Goal: Information Seeking & Learning: Check status

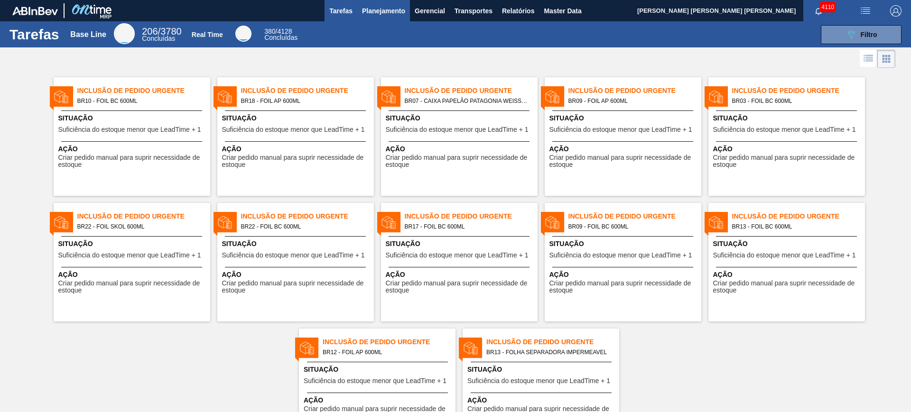
click at [394, 10] on span "Planejamento" at bounding box center [383, 10] width 43 height 11
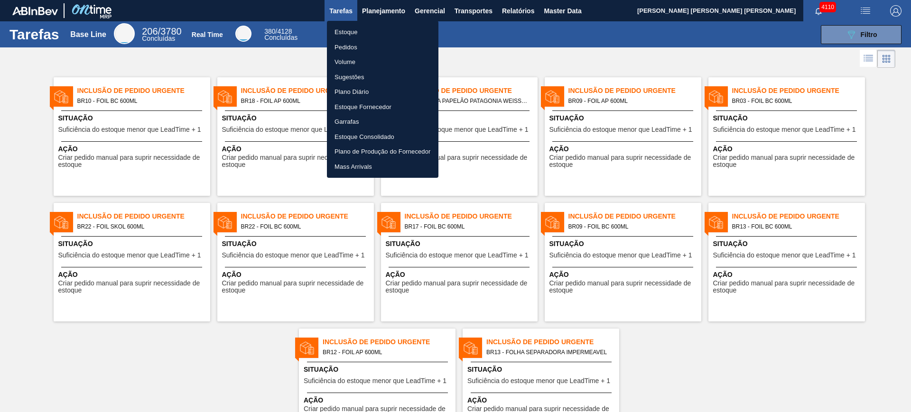
click at [373, 33] on li "Estoque" at bounding box center [382, 32] width 111 height 15
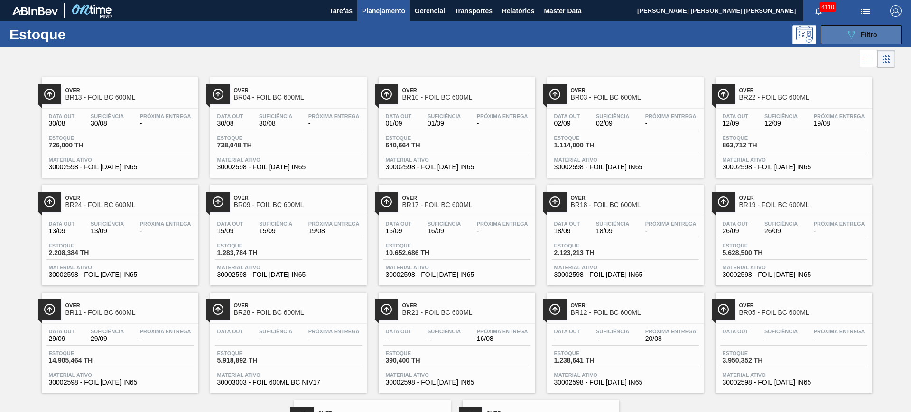
click at [728, 31] on span "Filtro" at bounding box center [869, 35] width 17 height 8
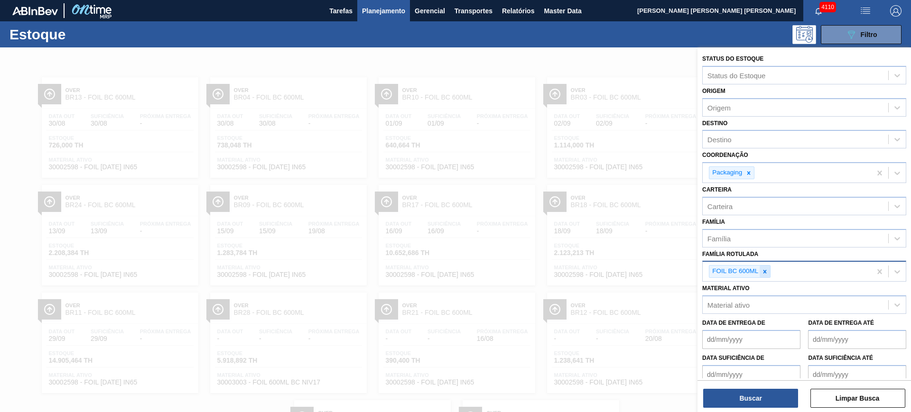
click at [728, 271] on div at bounding box center [765, 272] width 10 height 12
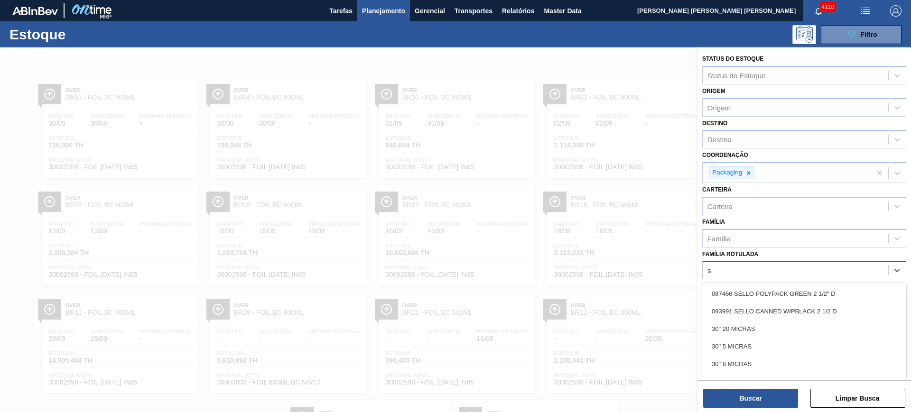
scroll to position [17, 0]
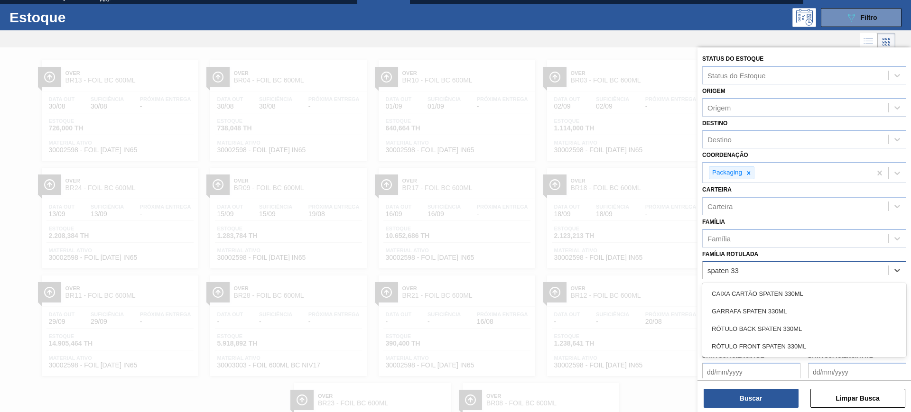
type Rotulada "spaten 330"
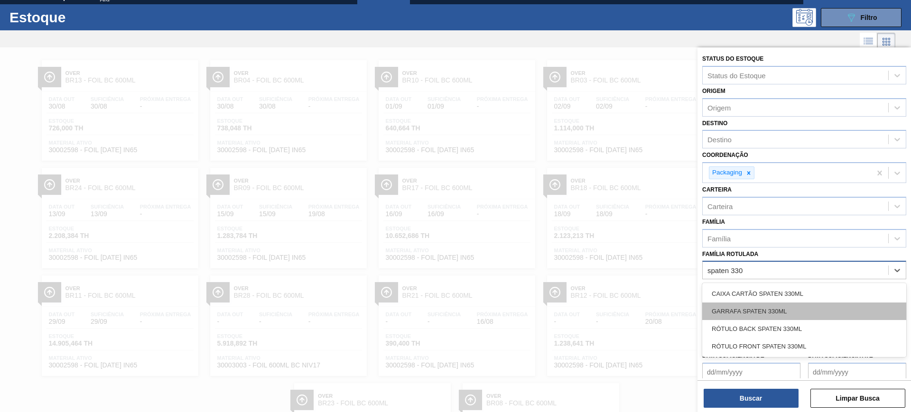
click at [728, 306] on div "GARRAFA SPATEN 330ML" at bounding box center [804, 312] width 204 height 18
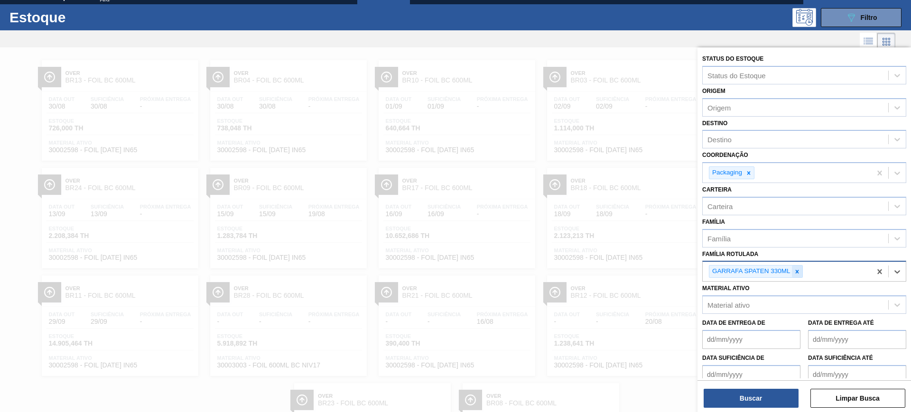
click at [728, 272] on div at bounding box center [797, 272] width 10 height 12
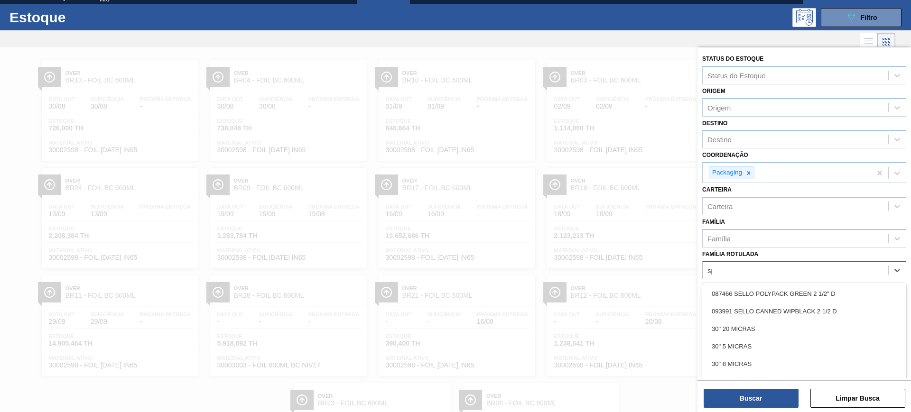
scroll to position [34, 0]
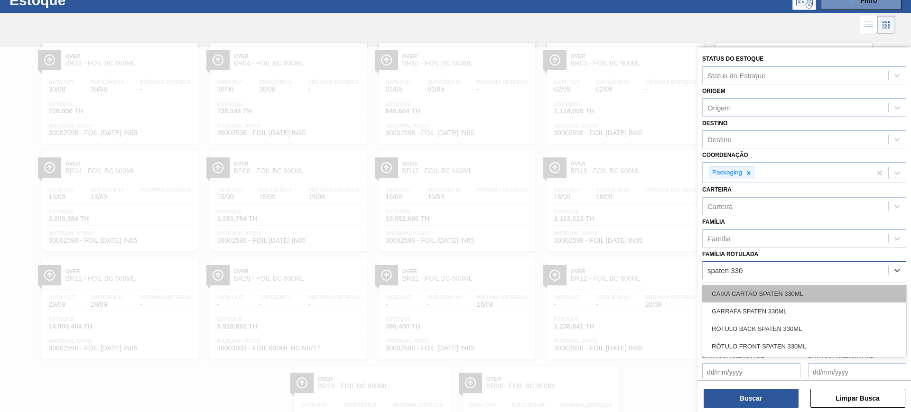
type Rotulada "spaten 330"
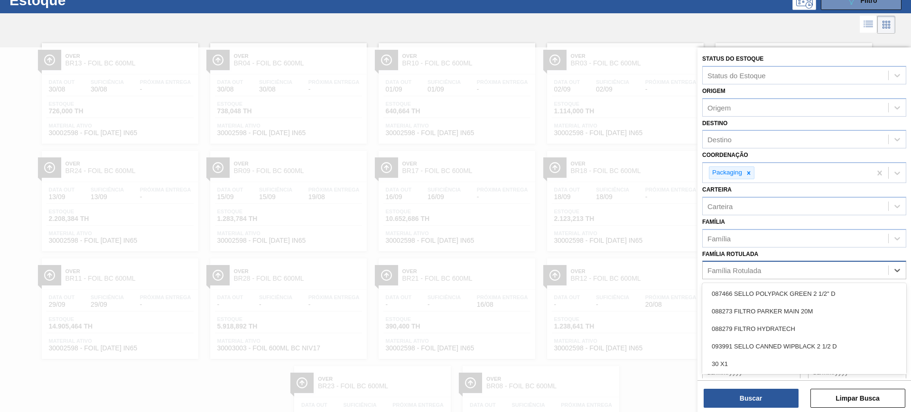
scroll to position [51, 0]
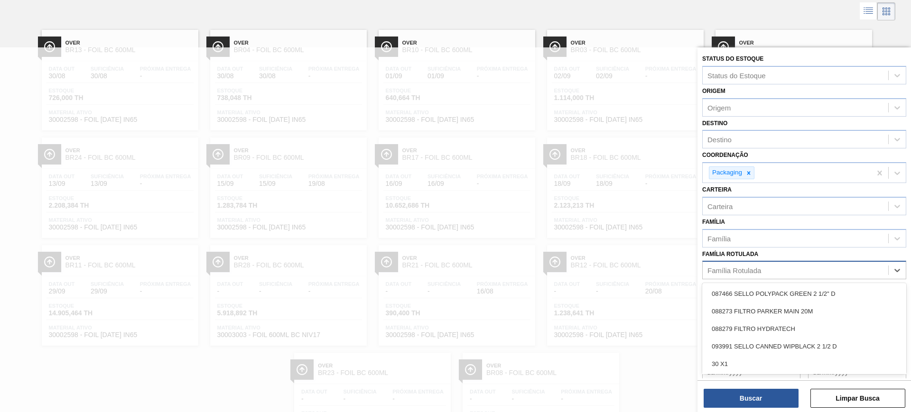
click at [728, 278] on div "Família Rotulada" at bounding box center [804, 270] width 204 height 19
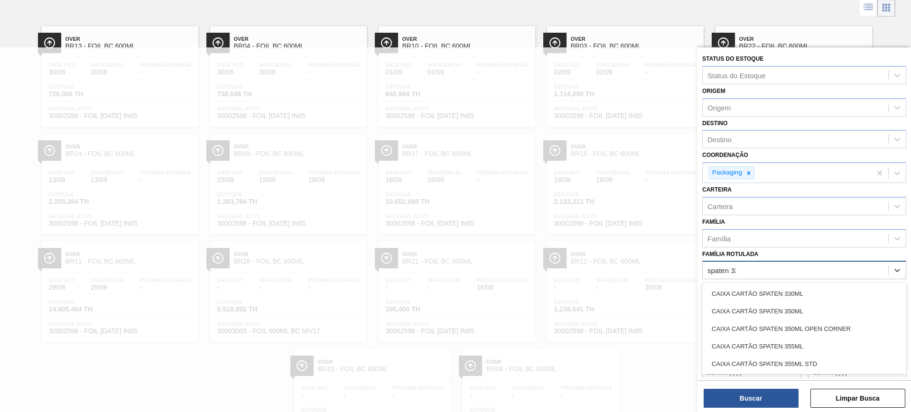
type Rotulada "spaten 330"
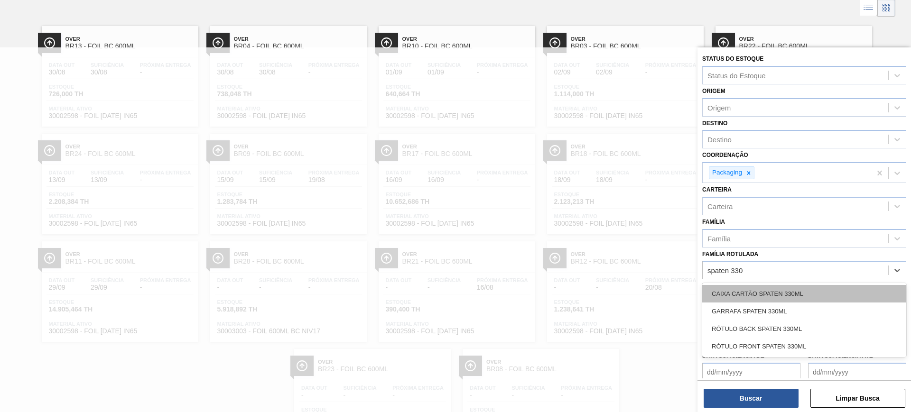
click at [728, 288] on div "CAIXA CARTÃO SPATEN 330ML" at bounding box center [804, 294] width 204 height 18
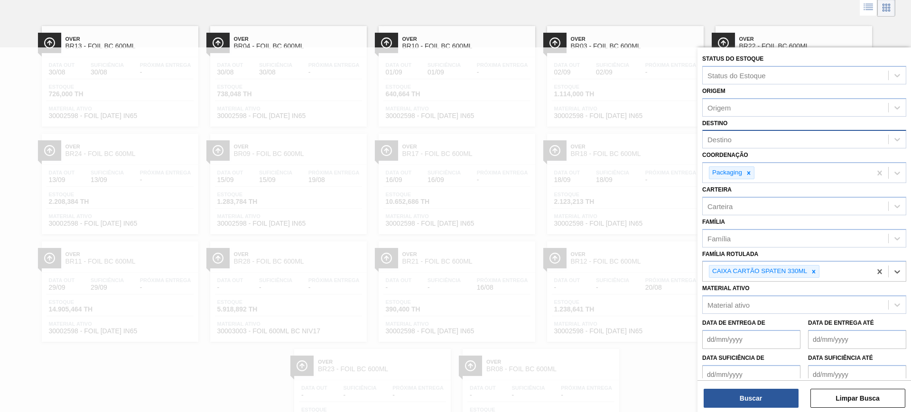
click at [728, 137] on div "Destino" at bounding box center [796, 140] width 186 height 14
type input "jacar"
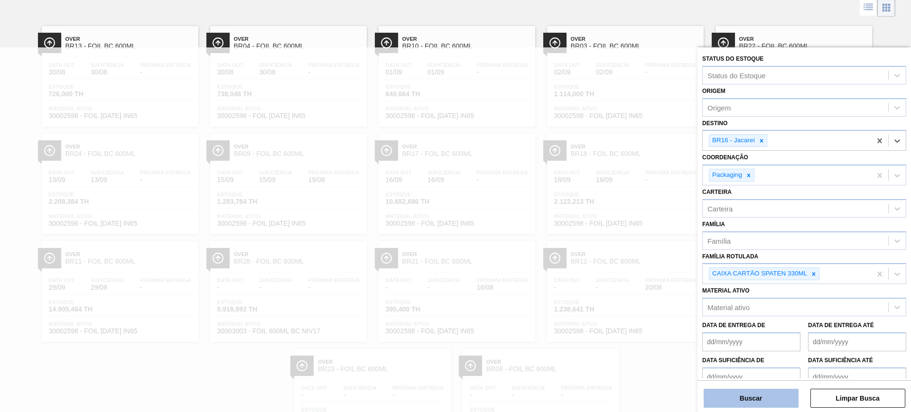
click at [728, 329] on button "Buscar" at bounding box center [751, 398] width 95 height 19
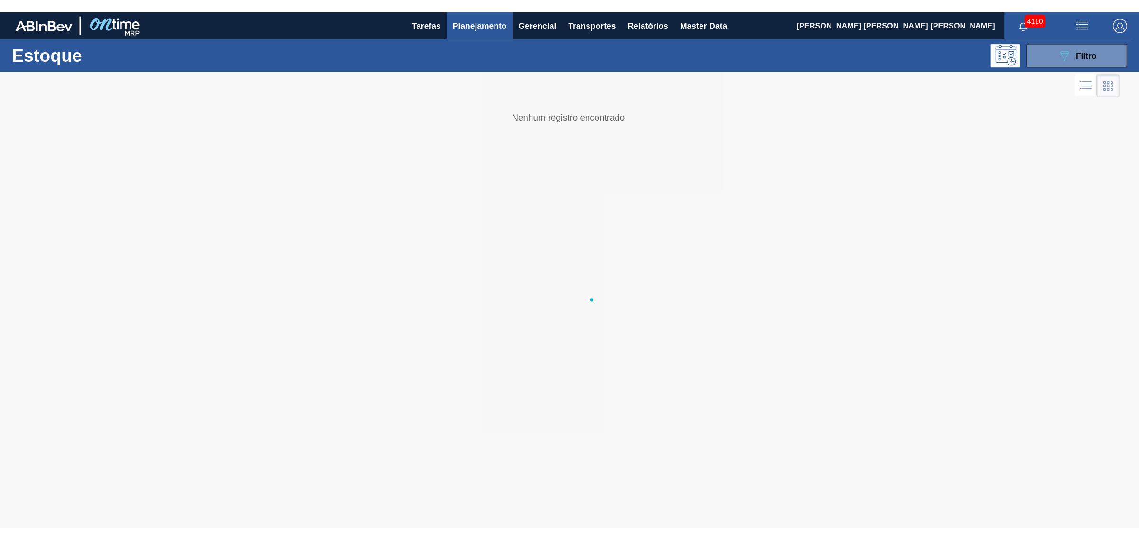
scroll to position [0, 0]
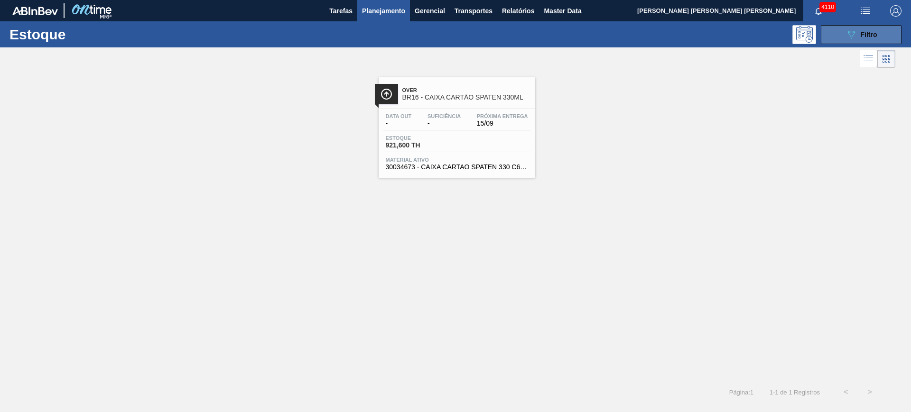
click at [728, 37] on icon "089F7B8B-B2A5-4AFE-B5C0-19BA573D28AC" at bounding box center [850, 34] width 11 height 11
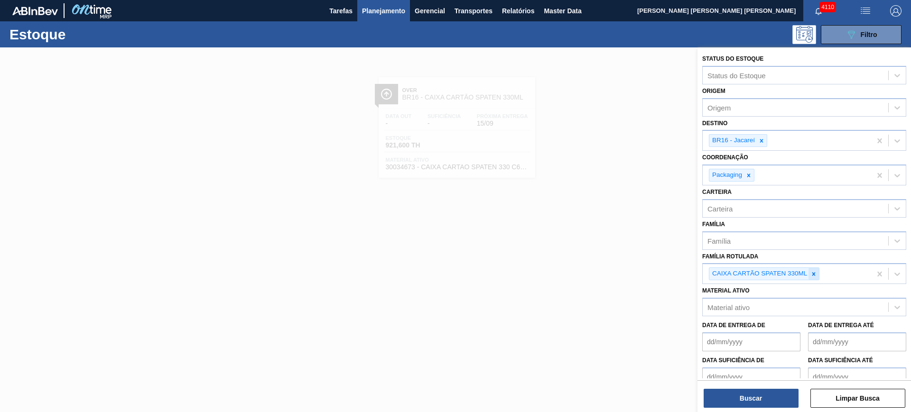
click at [728, 270] on div at bounding box center [813, 274] width 10 height 12
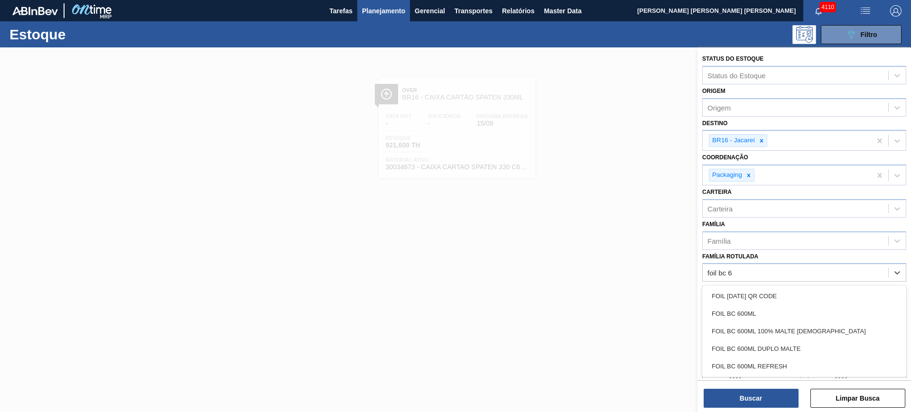
type Rotulada "foil bc 60"
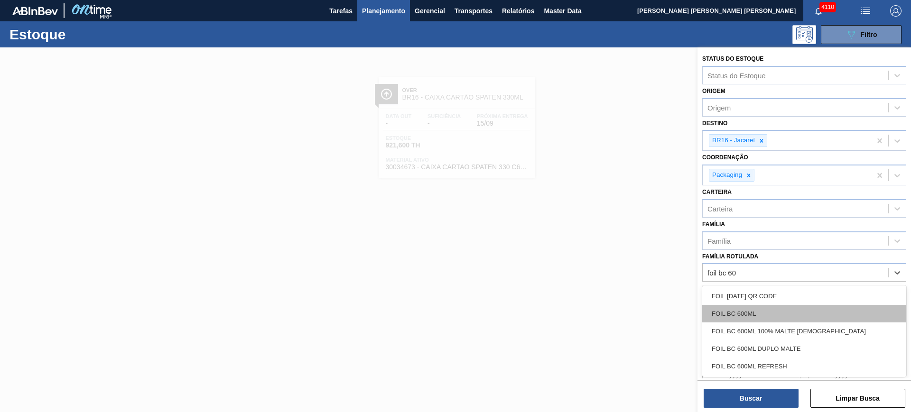
click at [728, 312] on div "FOIL BC 600ML" at bounding box center [804, 314] width 204 height 18
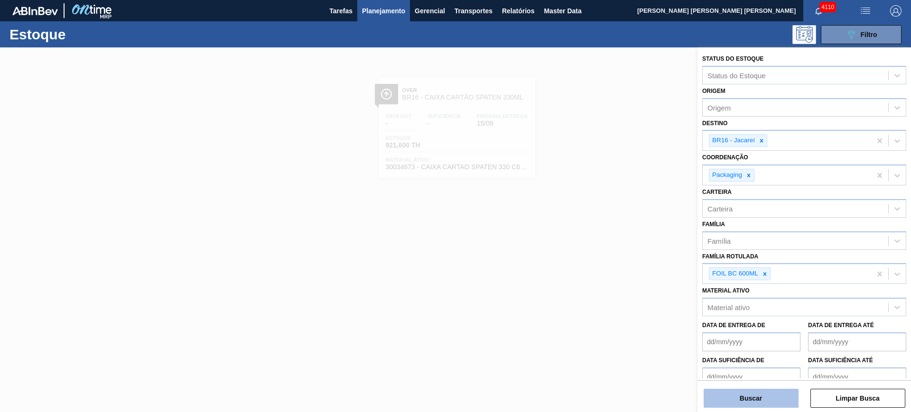
drag, startPoint x: 771, startPoint y: 401, endPoint x: 353, endPoint y: 101, distance: 514.0
click at [728, 329] on button "Buscar" at bounding box center [751, 398] width 95 height 19
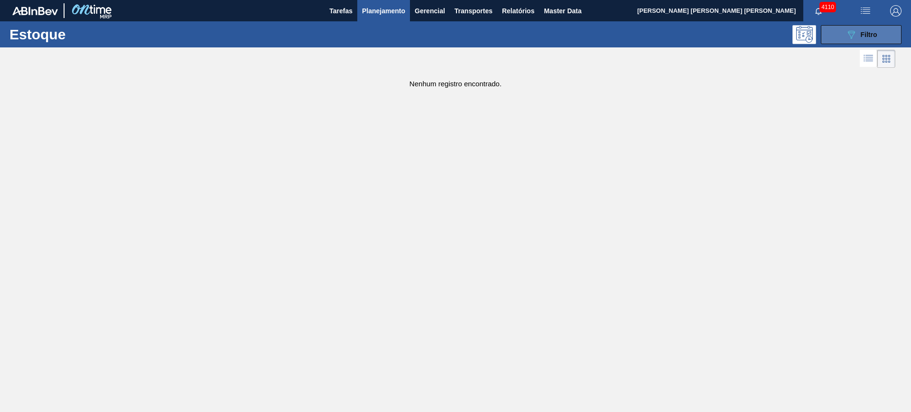
click at [728, 31] on icon at bounding box center [851, 35] width 7 height 8
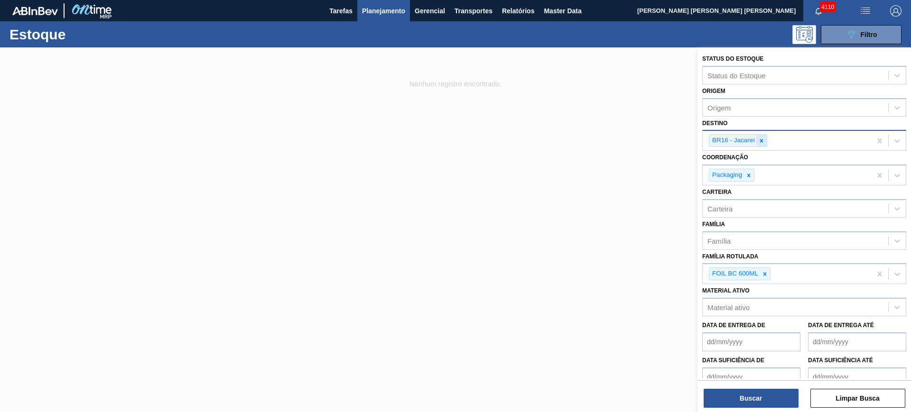
click at [728, 141] on icon at bounding box center [761, 140] width 3 height 3
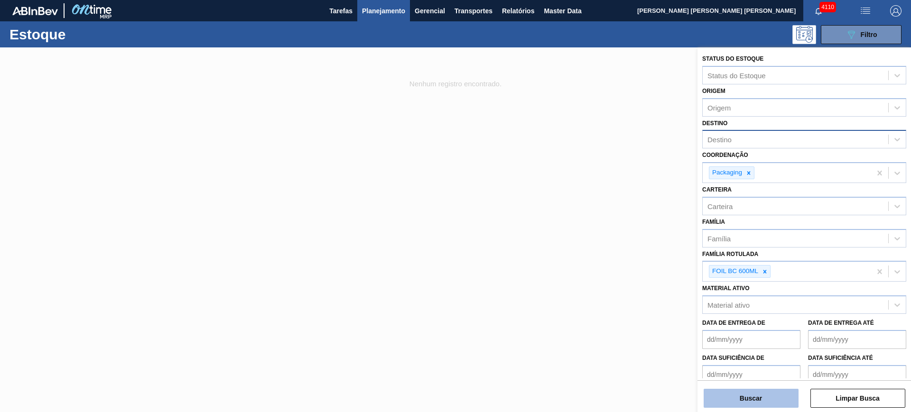
click at [728, 329] on button "Buscar" at bounding box center [751, 398] width 95 height 19
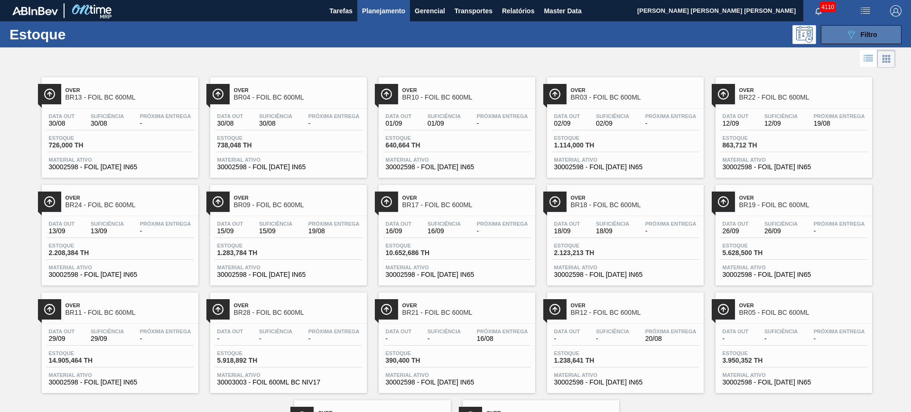
click at [728, 28] on button "089F7B8B-B2A5-4AFE-B5C0-19BA573D28AC Filtro" at bounding box center [861, 34] width 81 height 19
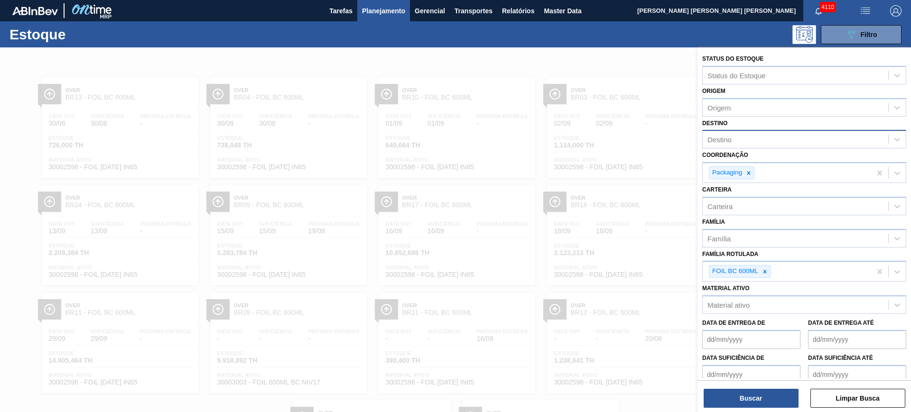
click at [619, 68] on div at bounding box center [455, 253] width 911 height 412
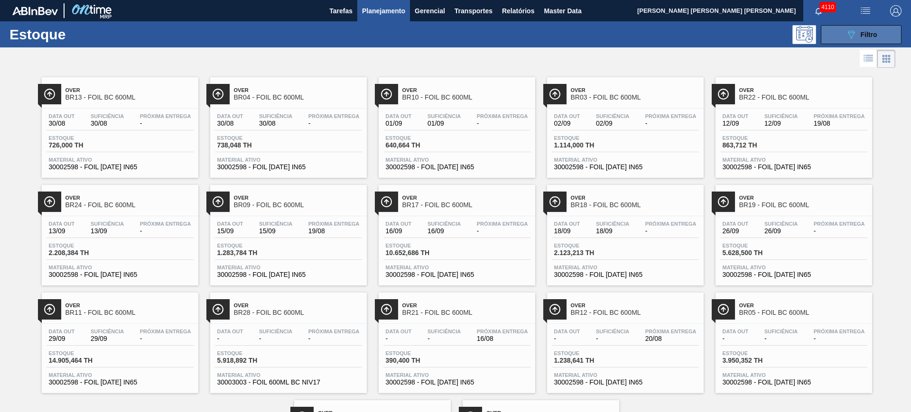
click at [728, 34] on icon "089F7B8B-B2A5-4AFE-B5C0-19BA573D28AC" at bounding box center [850, 34] width 11 height 11
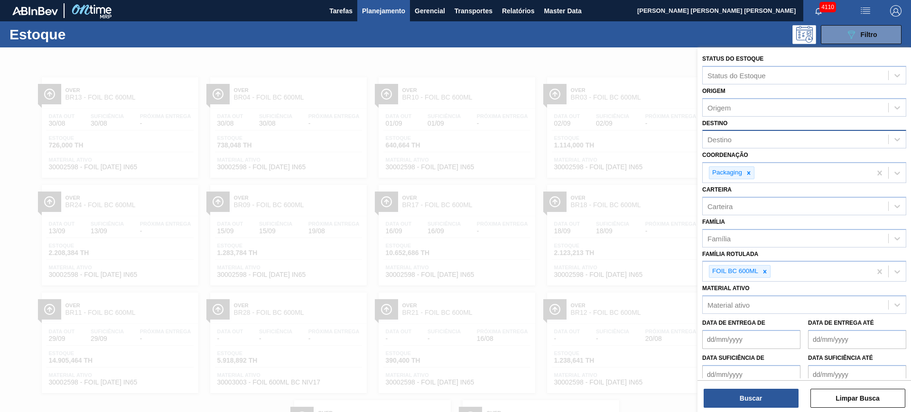
click at [728, 139] on div "Destino" at bounding box center [796, 140] width 186 height 14
type input "viam"
type input "ceb"
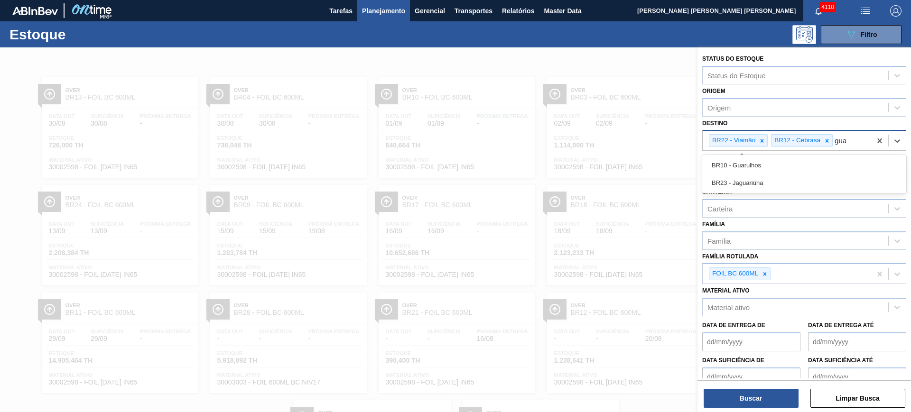
type input "guar"
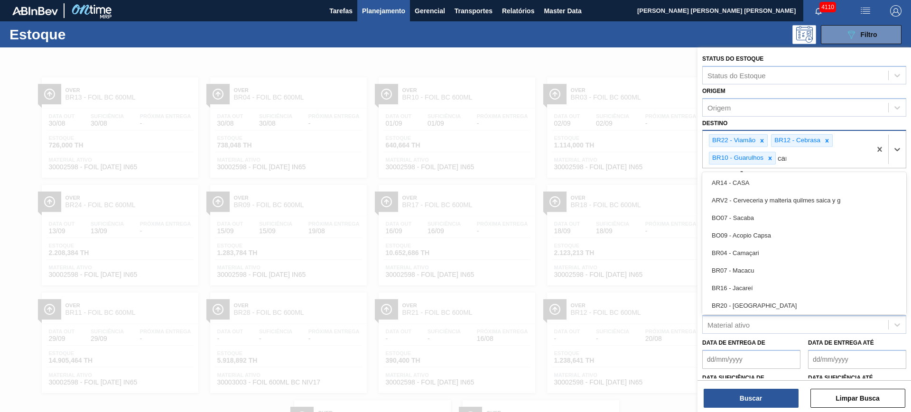
type input "cama"
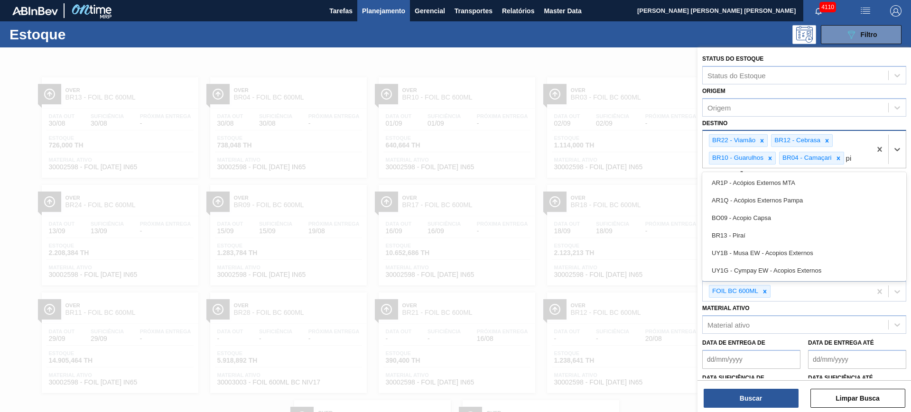
type input "pir"
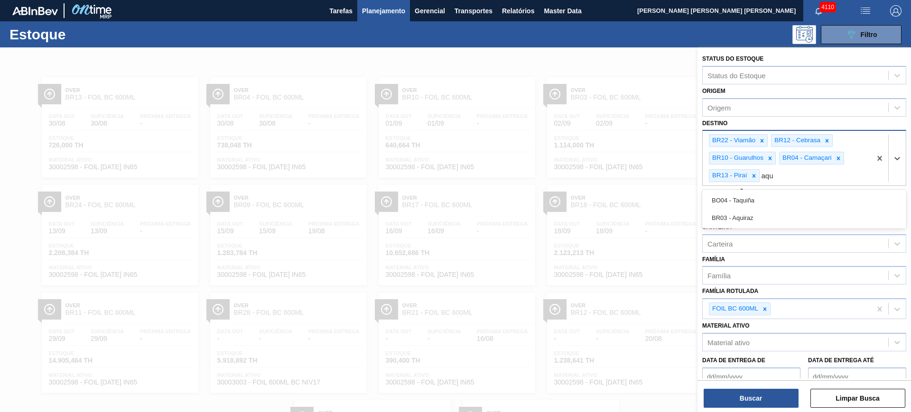
type input "aqui"
type input "aquir"
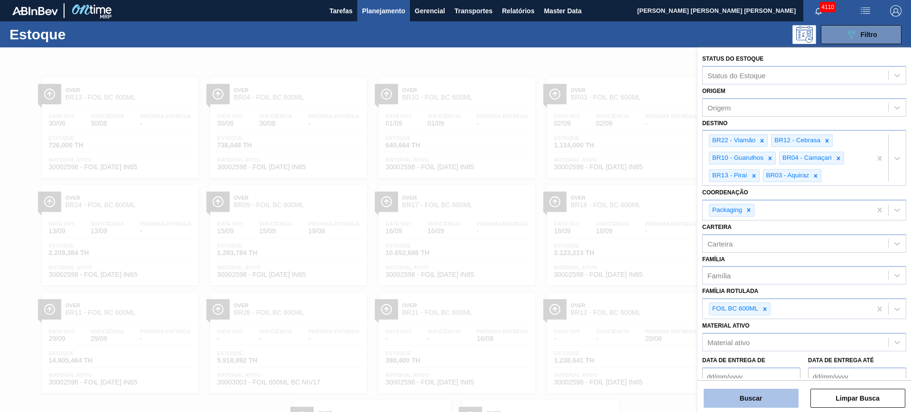
click at [728, 329] on button "Buscar" at bounding box center [751, 398] width 95 height 19
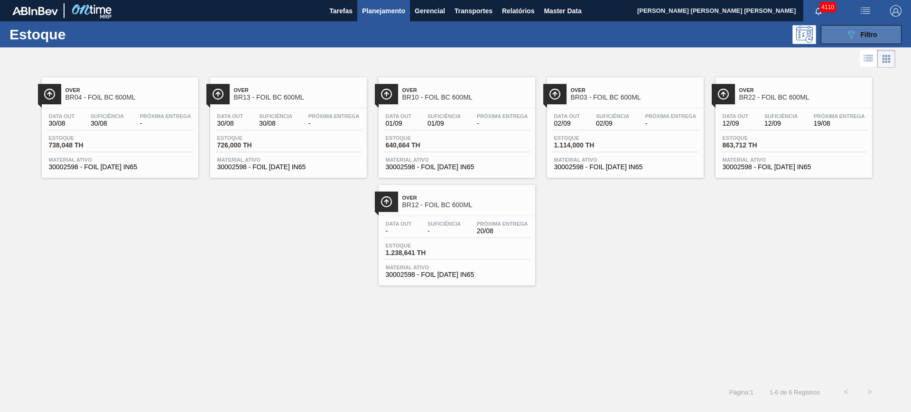
click at [728, 32] on icon "089F7B8B-B2A5-4AFE-B5C0-19BA573D28AC" at bounding box center [850, 34] width 11 height 11
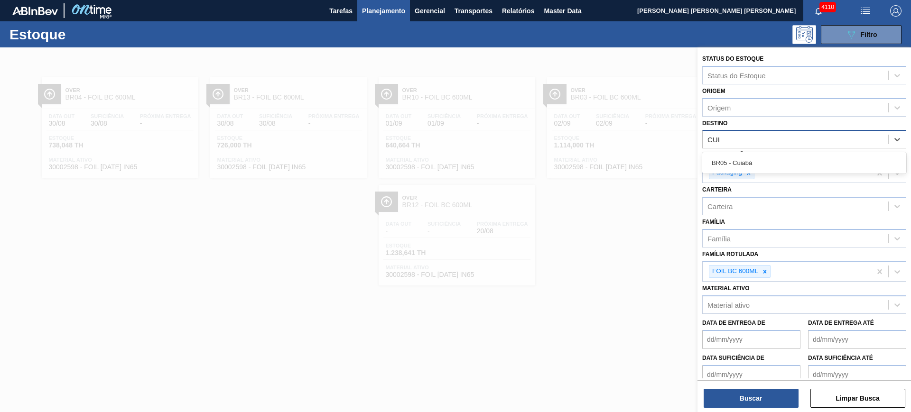
type input "CUIA"
click at [728, 158] on div "BR05 - Cuiabá" at bounding box center [804, 163] width 204 height 18
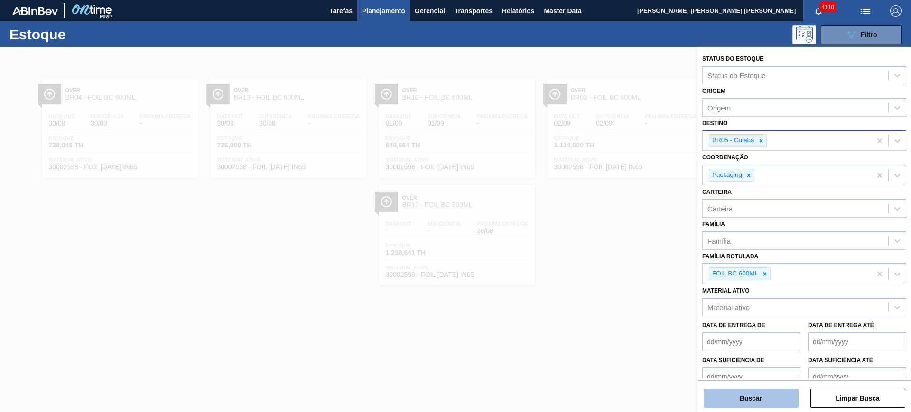
click at [728, 329] on button "Buscar" at bounding box center [751, 398] width 95 height 19
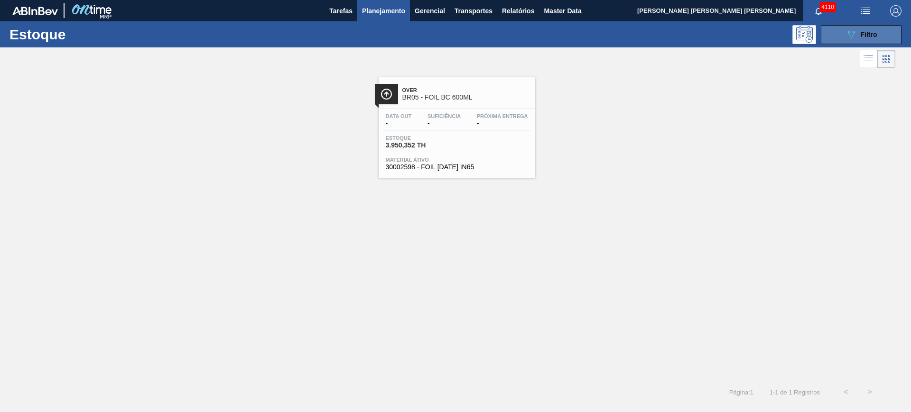
click at [728, 31] on span "Filtro" at bounding box center [869, 35] width 17 height 8
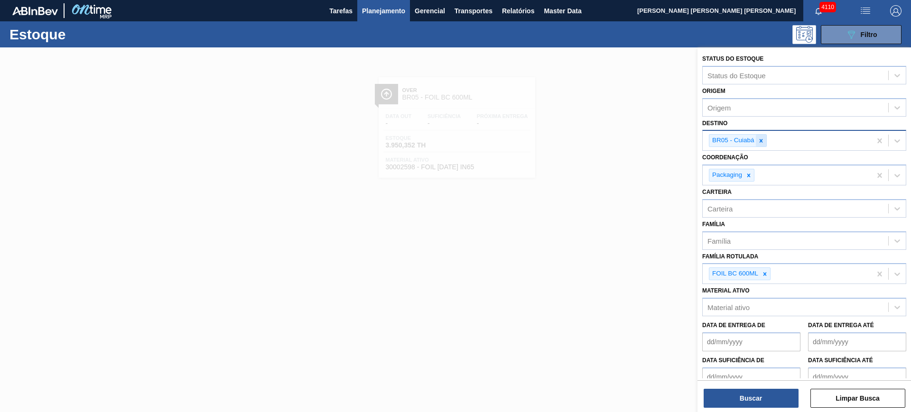
click at [728, 137] on div at bounding box center [761, 141] width 10 height 12
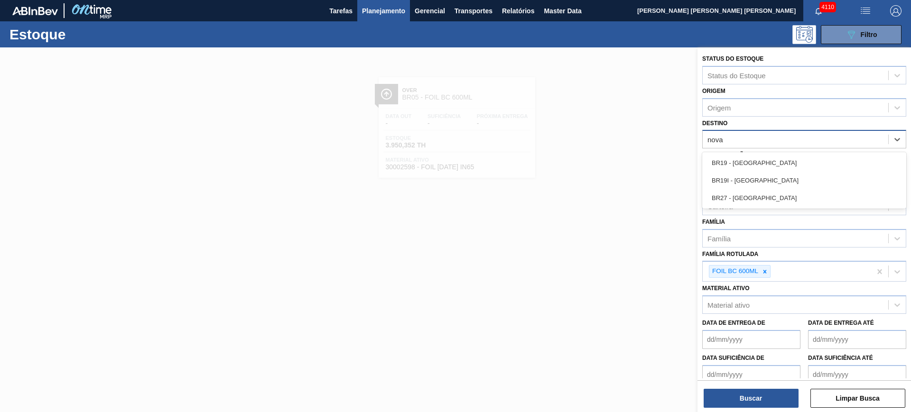
type input "nova r"
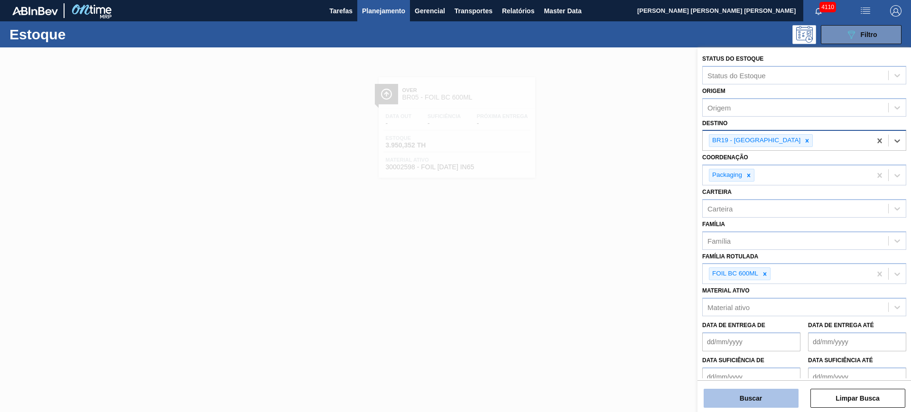
click at [728, 329] on button "Buscar" at bounding box center [751, 398] width 95 height 19
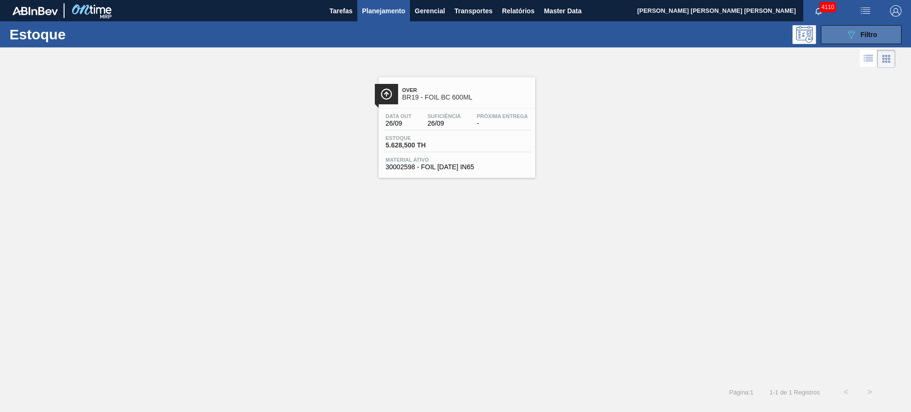
click at [728, 38] on icon "089F7B8B-B2A5-4AFE-B5C0-19BA573D28AC" at bounding box center [850, 34] width 11 height 11
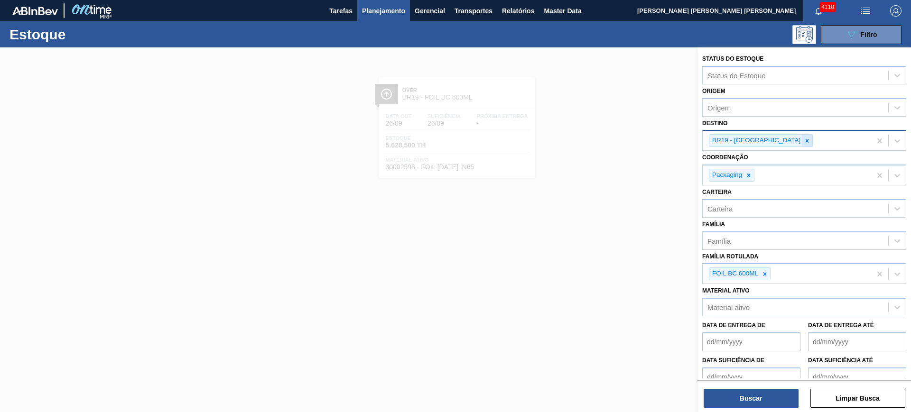
click at [728, 139] on div at bounding box center [807, 141] width 10 height 12
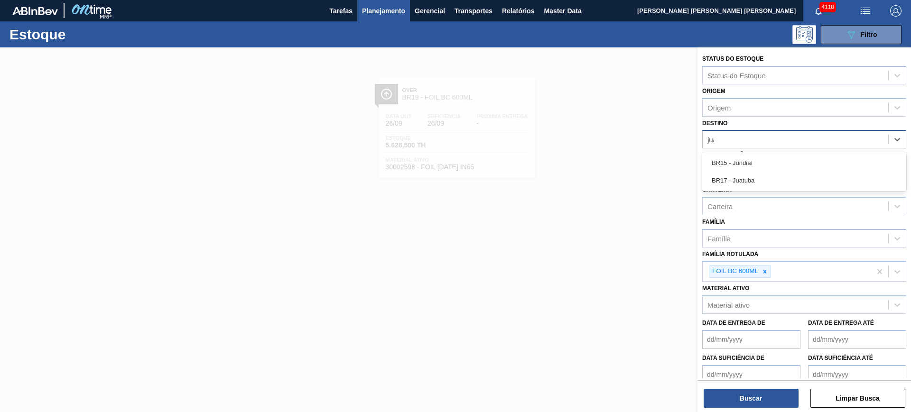
type input "juat"
type input "ponta g"
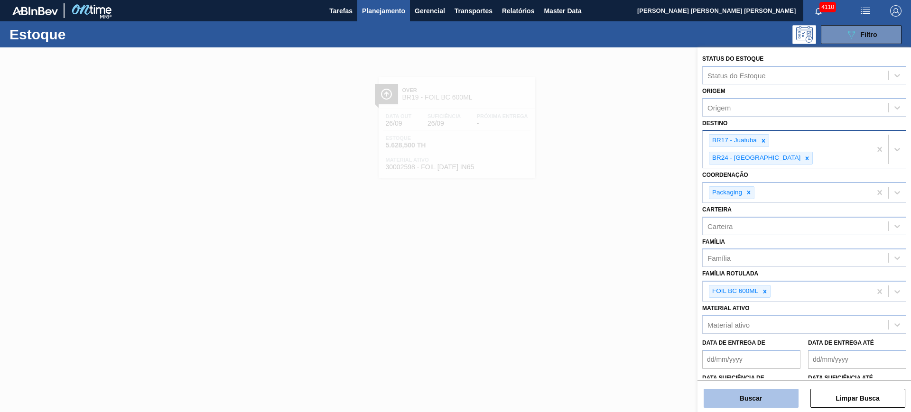
click at [728, 329] on button "Buscar" at bounding box center [751, 398] width 95 height 19
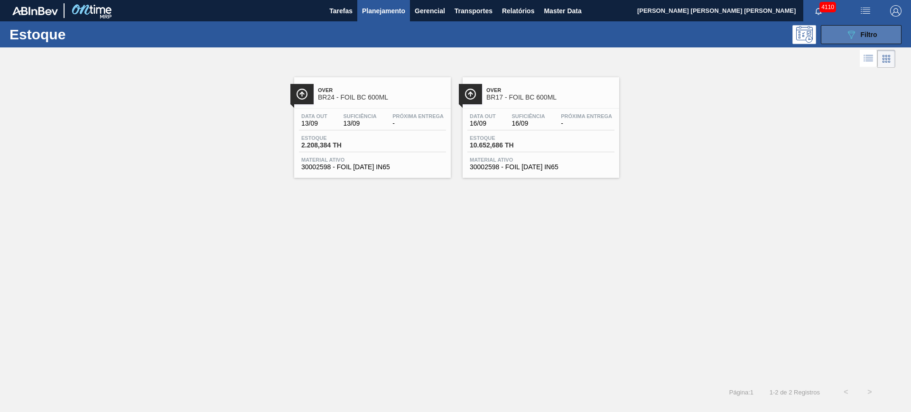
click at [728, 38] on button "089F7B8B-B2A5-4AFE-B5C0-19BA573D28AC Filtro" at bounding box center [861, 34] width 81 height 19
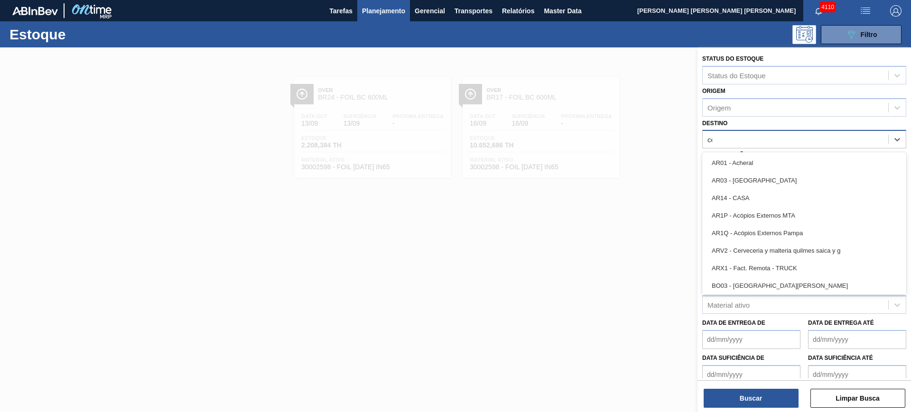
type input "ceb"
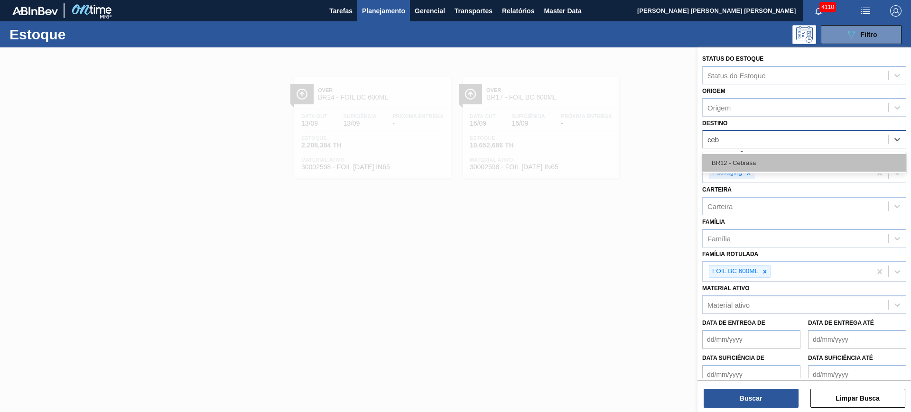
click at [728, 164] on div "BR12 - Cebrasa" at bounding box center [804, 163] width 204 height 18
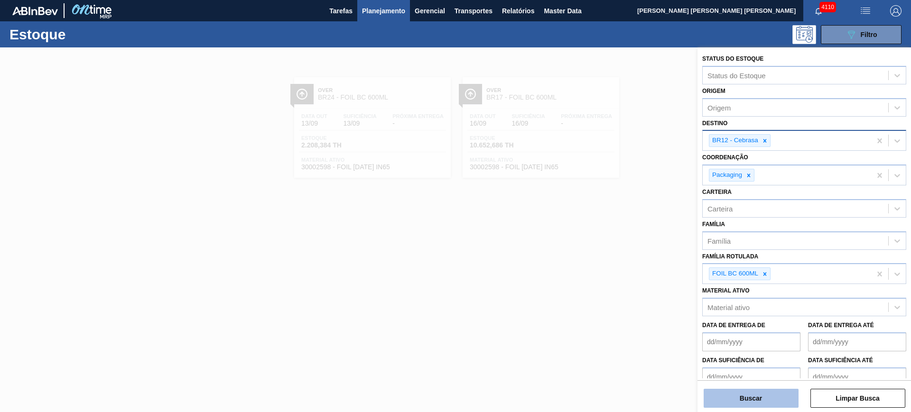
click at [728, 329] on button "Buscar" at bounding box center [751, 398] width 95 height 19
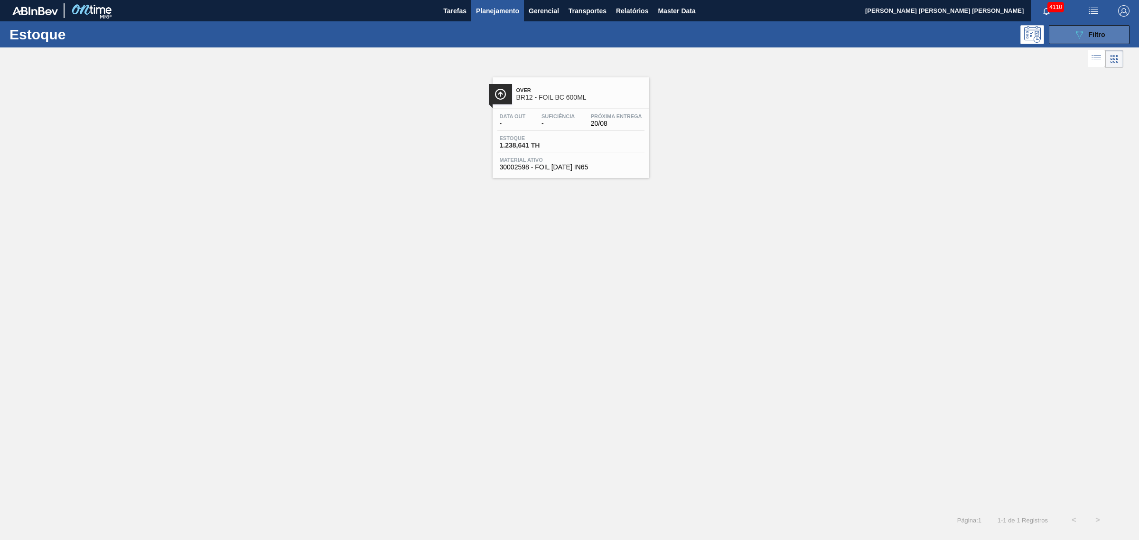
click at [728, 38] on button "089F7B8B-B2A5-4AFE-B5C0-19BA573D28AC Filtro" at bounding box center [1089, 34] width 81 height 19
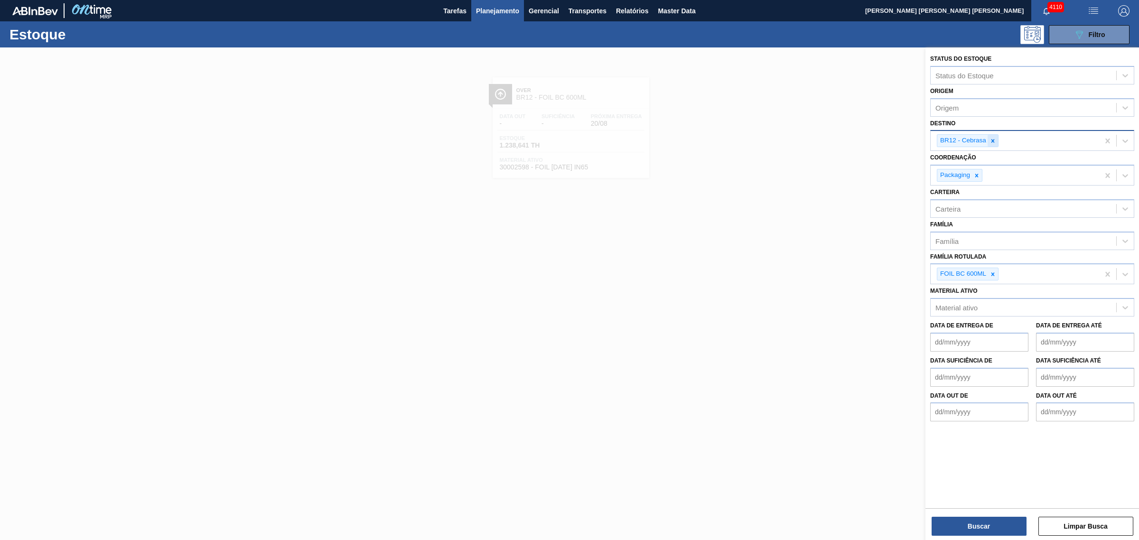
click at [728, 142] on icon at bounding box center [992, 141] width 7 height 7
type input "são l"
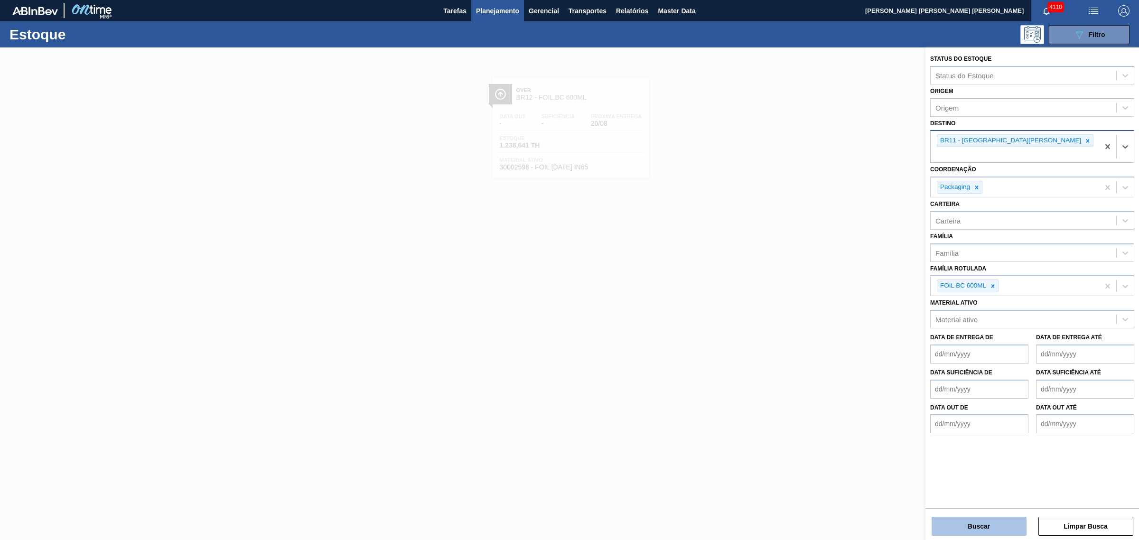
click at [728, 329] on button "Buscar" at bounding box center [978, 526] width 95 height 19
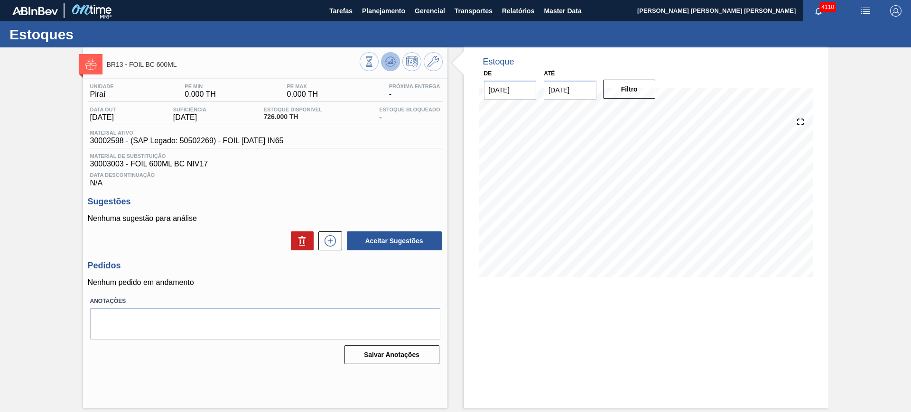
click at [374, 60] on icon at bounding box center [369, 61] width 10 height 10
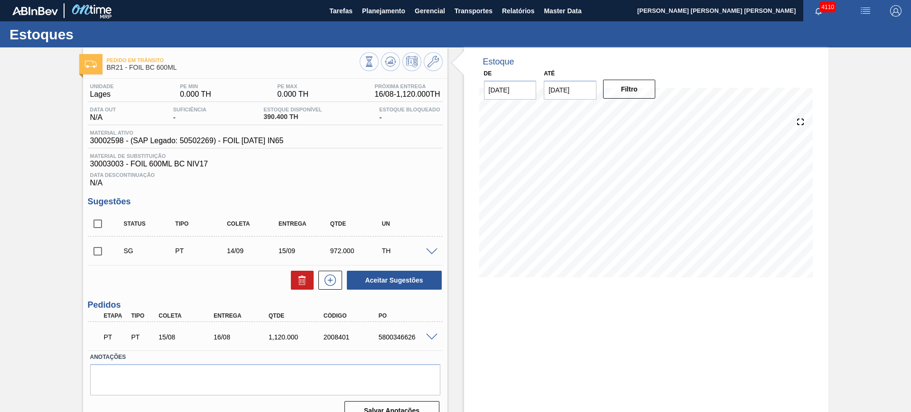
click at [100, 225] on input "checkbox" at bounding box center [98, 224] width 20 height 20
checkbox input "true"
click at [303, 276] on icon at bounding box center [302, 280] width 11 height 11
checkbox input "false"
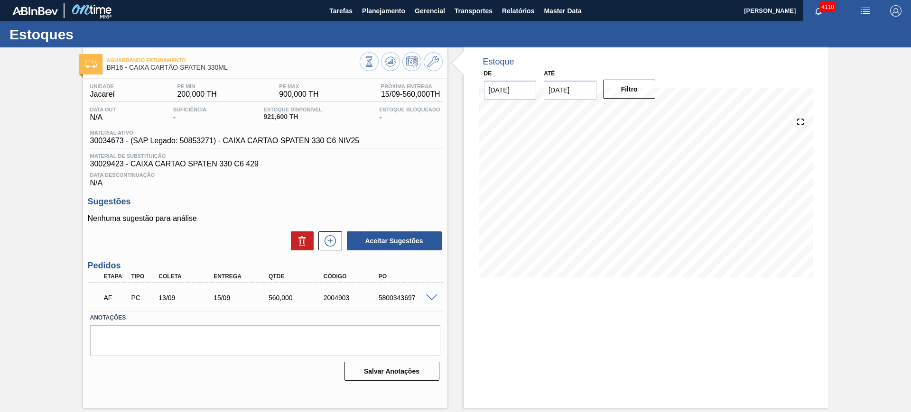
click at [110, 140] on span "30034673 - (SAP Legado: 50853271) - CAIXA CARTAO SPATEN 330 C6 NIV25" at bounding box center [224, 141] width 269 height 9
copy span "30034673"
click at [155, 81] on div "Unidade Jacareí PE MIN 200,000 TH PE MAX 900,000 TH Próxima Entrega 15/09 - 560…" at bounding box center [265, 232] width 364 height 306
click at [364, 64] on icon at bounding box center [369, 61] width 10 height 10
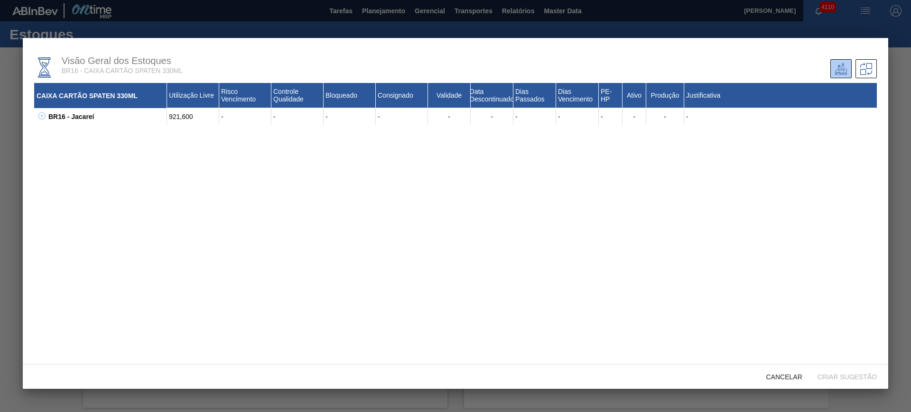
click at [43, 118] on icon at bounding box center [41, 115] width 7 height 7
click at [53, 134] on icon at bounding box center [53, 133] width 7 height 7
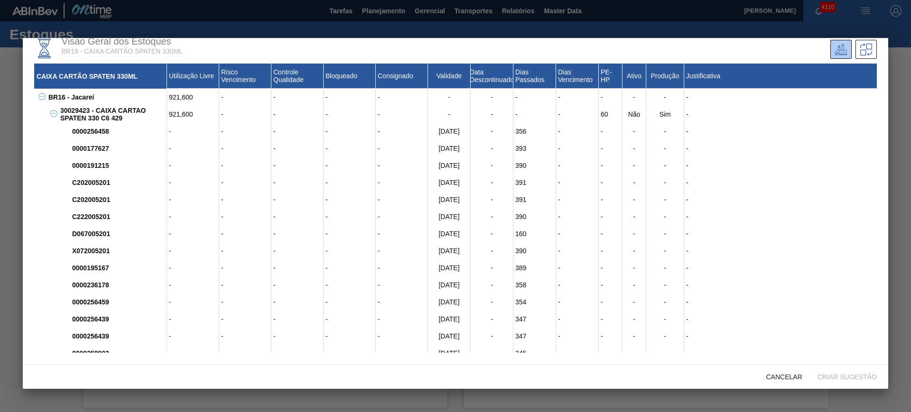
click at [20, 136] on div at bounding box center [455, 206] width 911 height 412
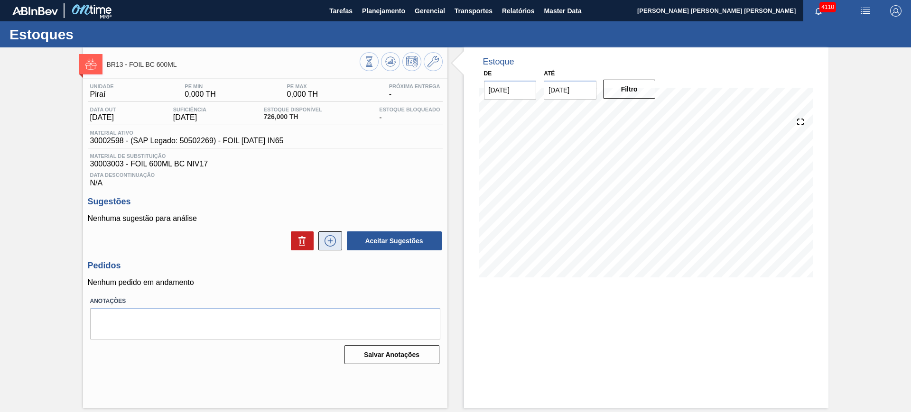
click at [334, 243] on icon at bounding box center [330, 240] width 15 height 11
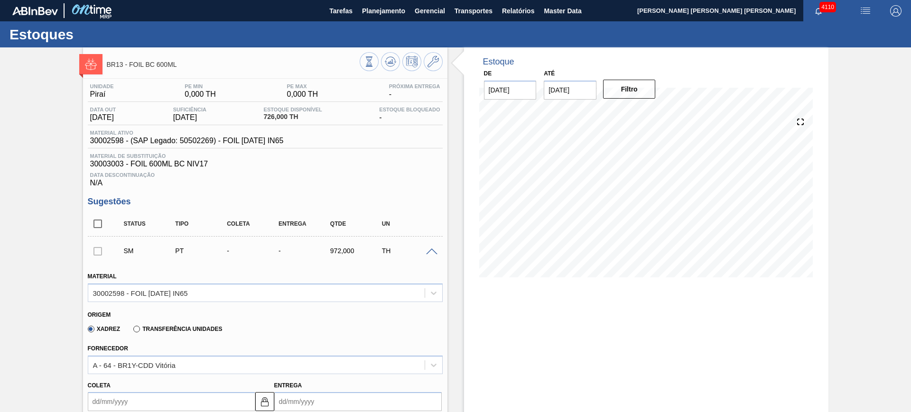
scroll to position [178, 0]
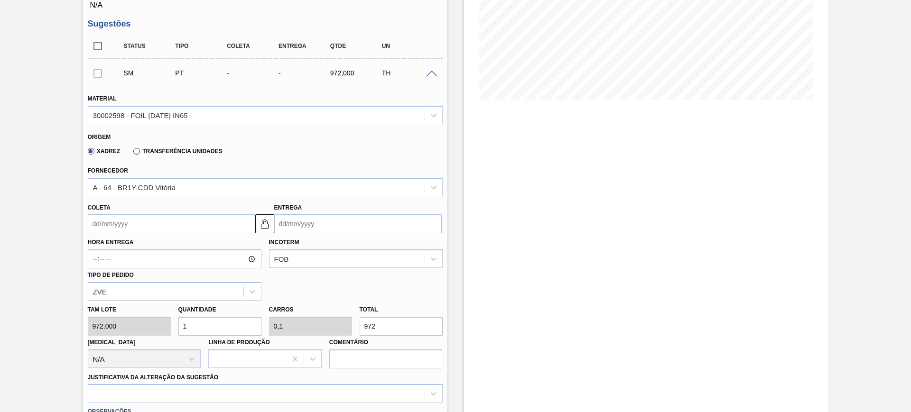
click at [156, 147] on div "Transferência Unidades" at bounding box center [176, 151] width 93 height 9
click at [135, 151] on label "Transferência Unidades" at bounding box center [177, 151] width 89 height 7
click at [132, 153] on input "Transferência Unidades" at bounding box center [132, 153] width 0 height 0
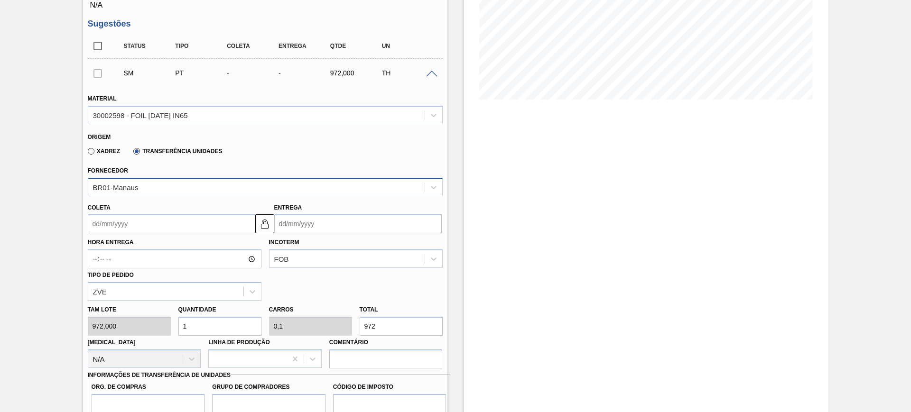
click at [146, 182] on div "BR01-Manaus" at bounding box center [256, 187] width 336 height 14
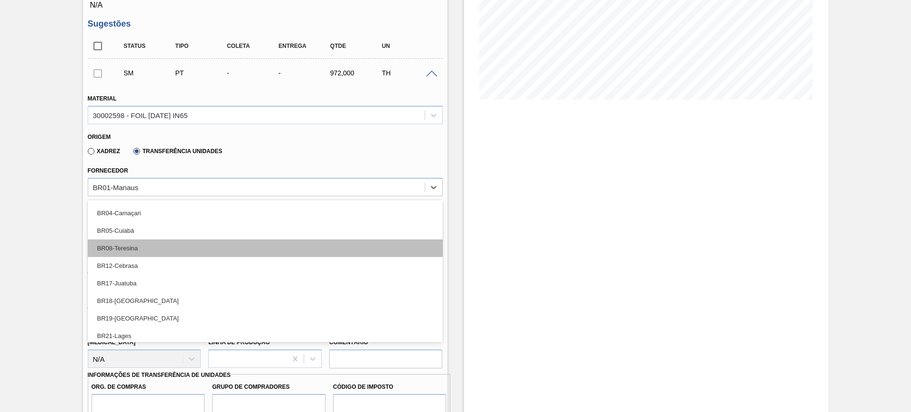
scroll to position [59, 0]
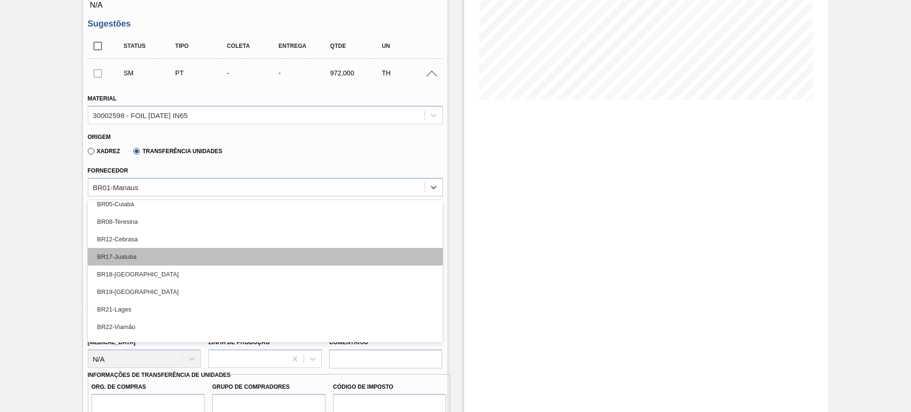
click at [156, 257] on div "BR17-Juatuba" at bounding box center [265, 257] width 355 height 18
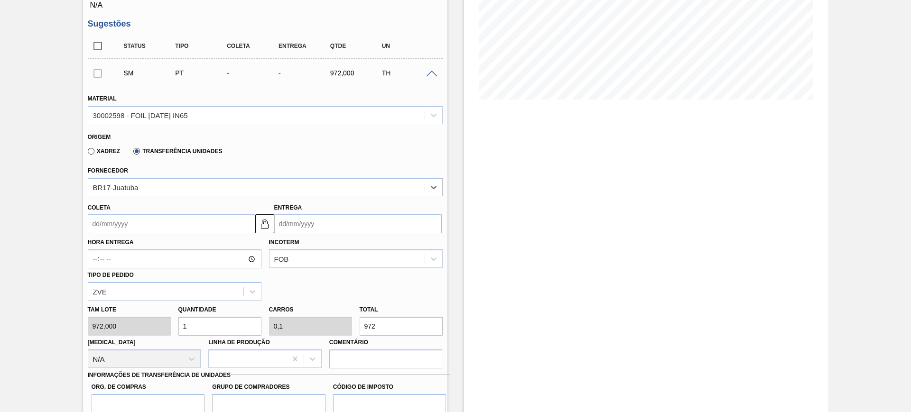
click at [210, 225] on input "Coleta" at bounding box center [171, 223] width 167 height 19
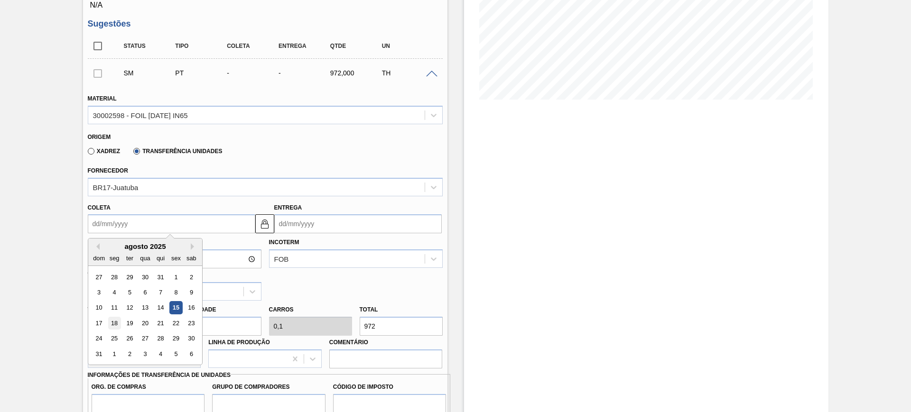
click at [112, 320] on div "18" at bounding box center [114, 323] width 13 height 13
type input "[DATE]"
type input "19/08/2025"
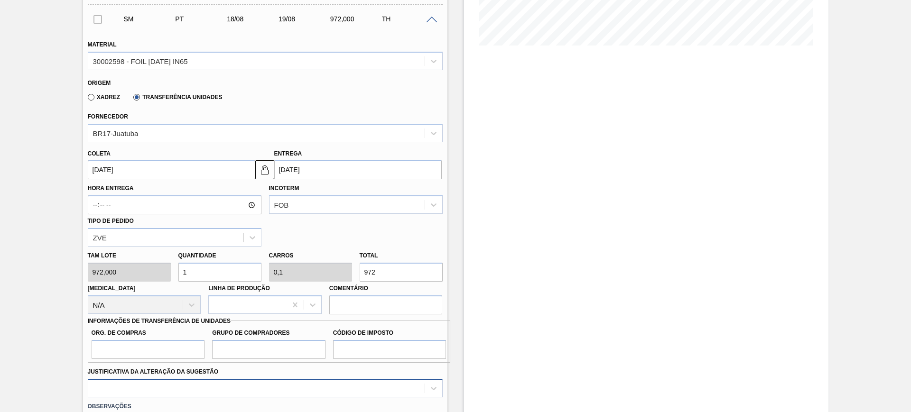
scroll to position [297, 0]
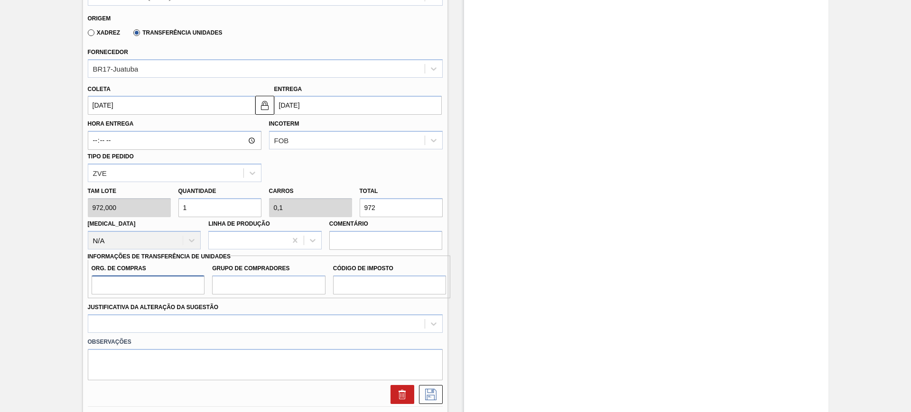
click at [136, 290] on input "Org. de Compras" at bounding box center [148, 285] width 113 height 19
type input "BR00"
type input "A01"
type input "I1"
click at [288, 330] on div at bounding box center [265, 324] width 355 height 19
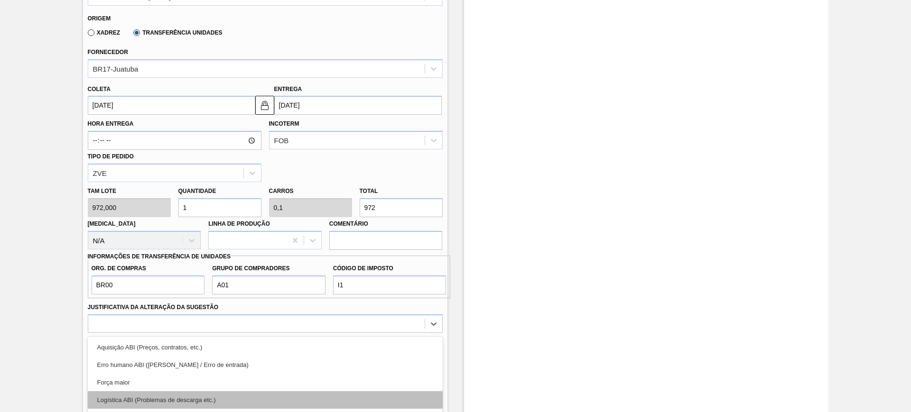
scroll to position [367, 0]
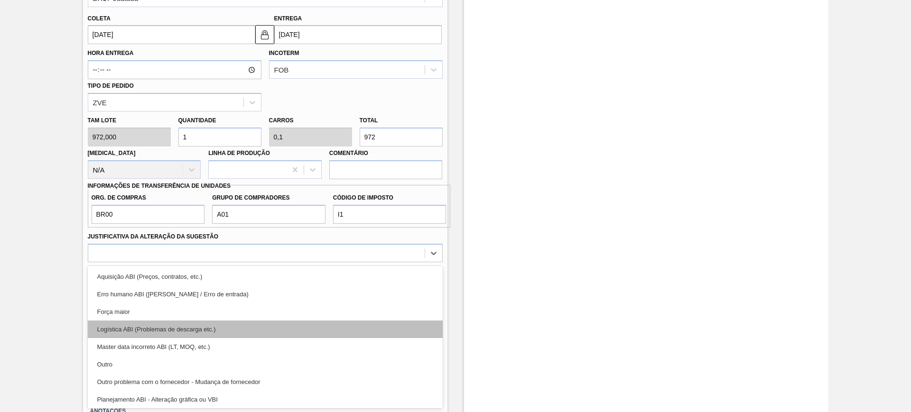
click at [279, 328] on div "Logística ABI (Problemas de descarga etc.)" at bounding box center [265, 330] width 355 height 18
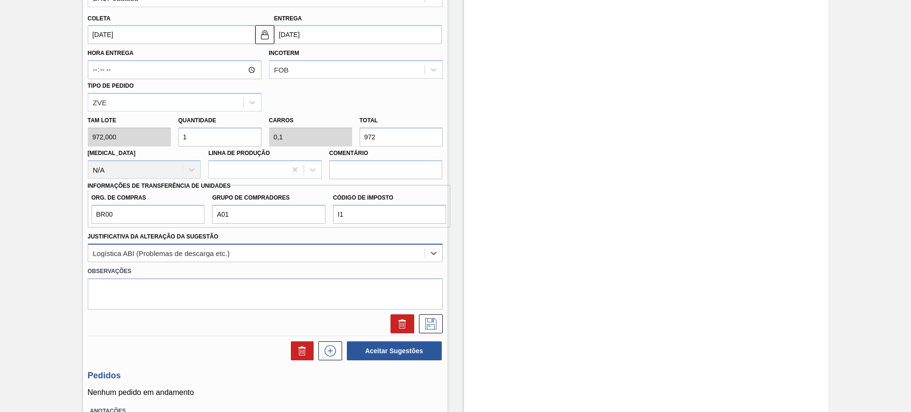
click at [220, 253] on div "Logística ABI (Problemas de descarga etc.)" at bounding box center [161, 253] width 137 height 8
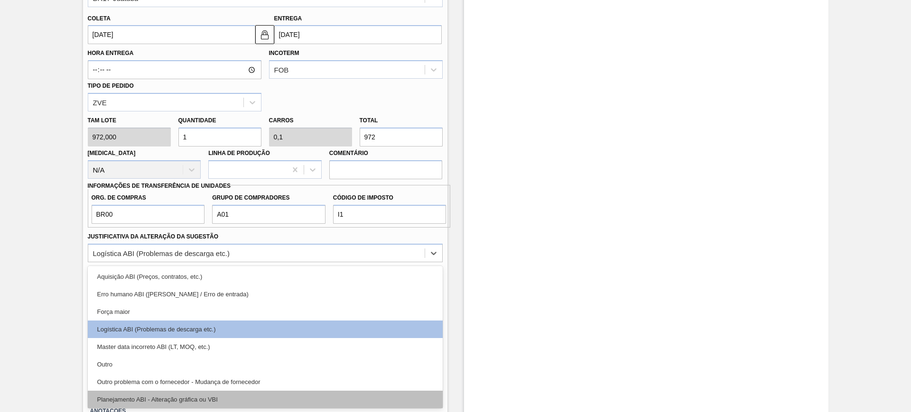
click at [254, 393] on div "Planejamento ABI - Alteração gráfica ou VBI" at bounding box center [265, 400] width 355 height 18
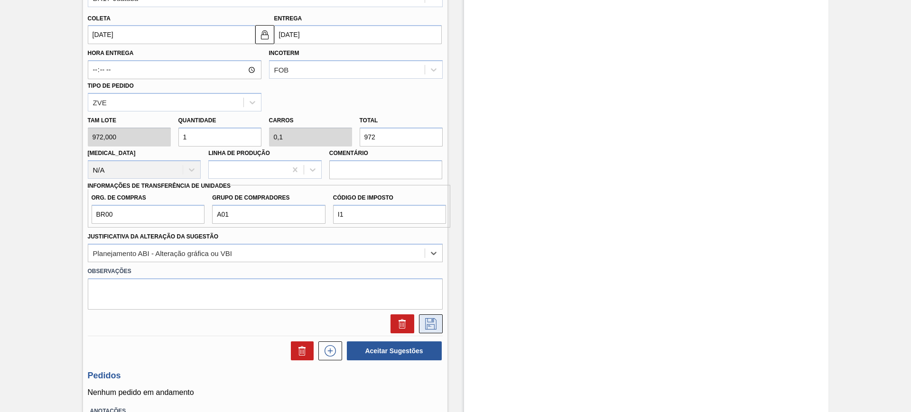
click at [436, 325] on icon at bounding box center [430, 323] width 15 height 11
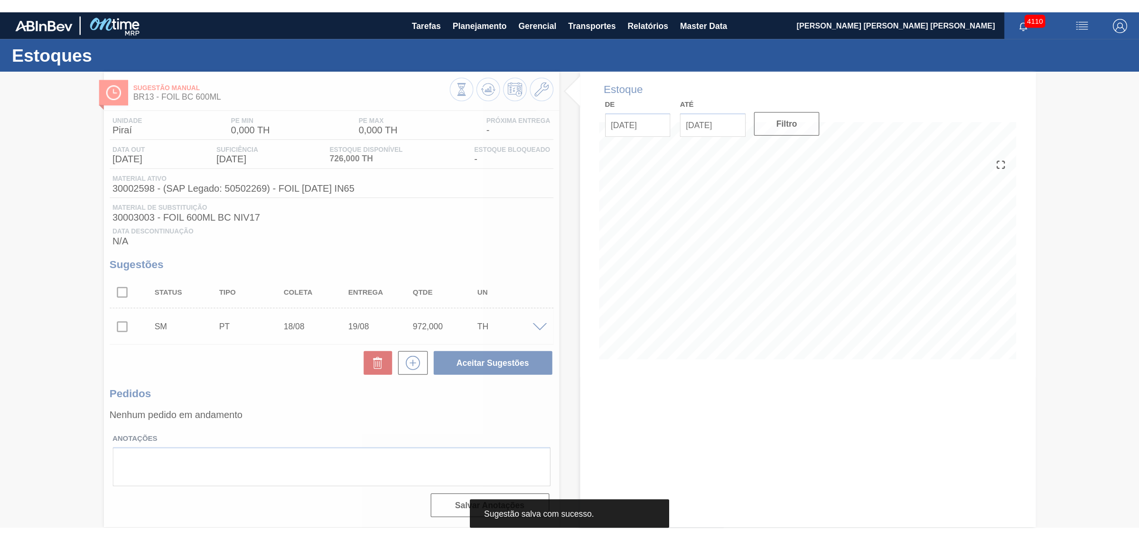
scroll to position [0, 0]
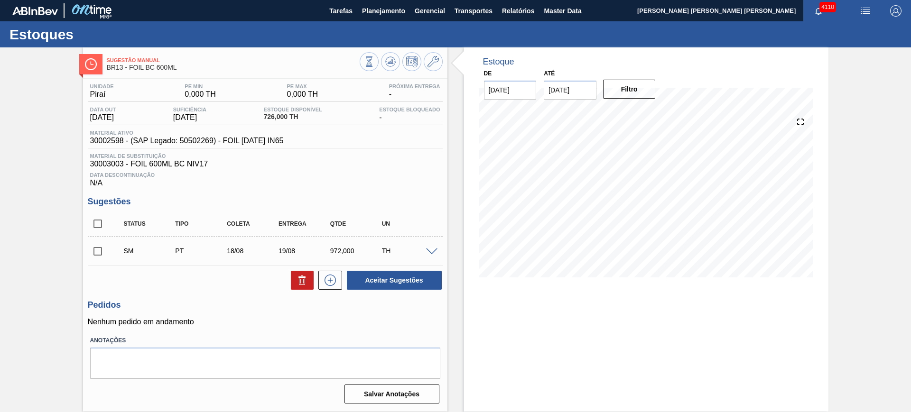
click at [94, 229] on input "checkbox" at bounding box center [98, 224] width 20 height 20
checkbox input "true"
click at [376, 277] on button "Aceitar Sugestões" at bounding box center [394, 280] width 95 height 19
checkbox input "false"
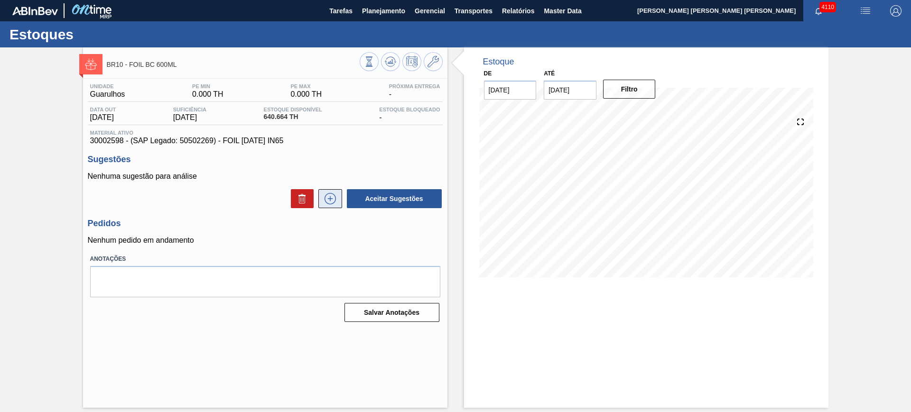
click at [332, 197] on icon at bounding box center [330, 198] width 15 height 11
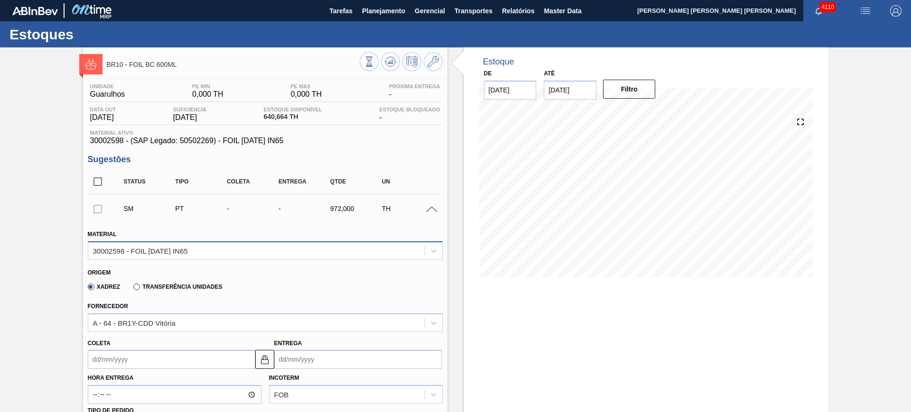
scroll to position [178, 0]
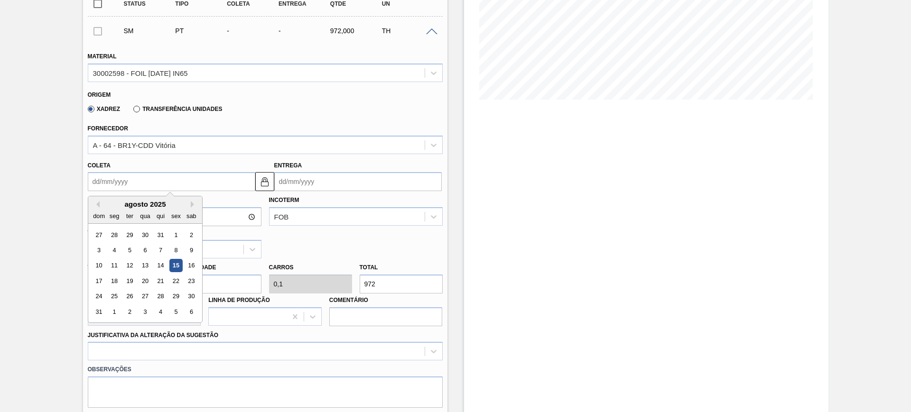
click at [224, 183] on input "Coleta" at bounding box center [171, 181] width 167 height 19
click at [116, 280] on div "18" at bounding box center [114, 281] width 13 height 13
type input "[DATE]"
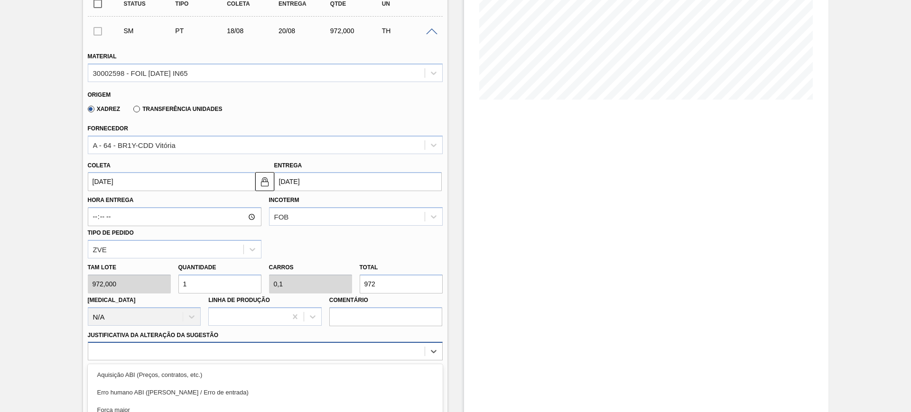
click at [233, 353] on div "option Master data incorreto ABI (LT, MOQ, etc.) focused, 5 of 18. 18 results a…" at bounding box center [265, 351] width 355 height 19
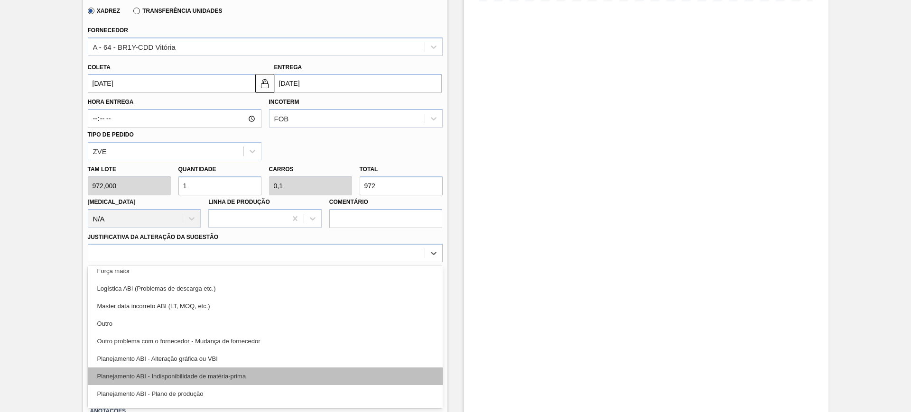
scroll to position [59, 0]
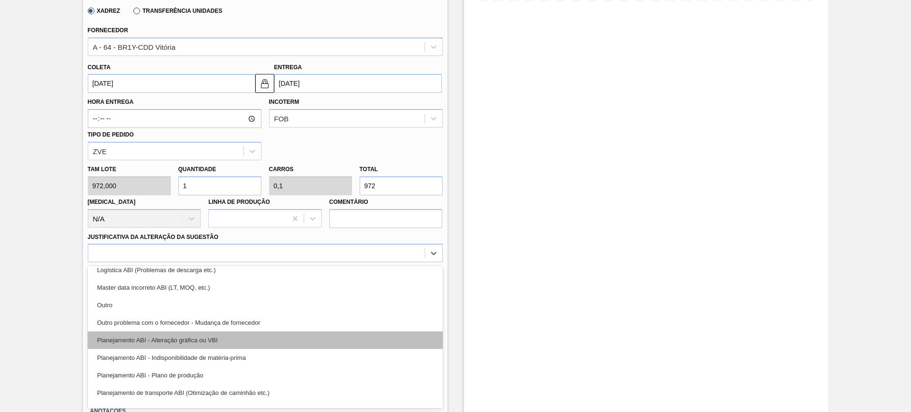
click at [236, 336] on div "Planejamento ABI - Alteração gráfica ou VBI" at bounding box center [265, 341] width 355 height 18
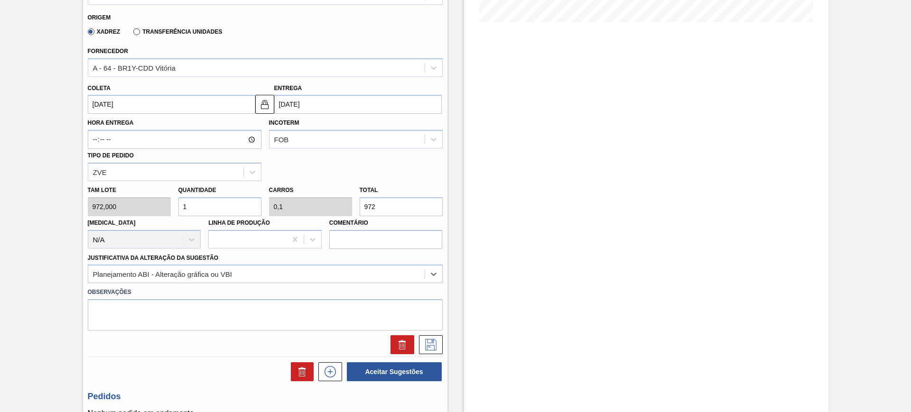
scroll to position [276, 0]
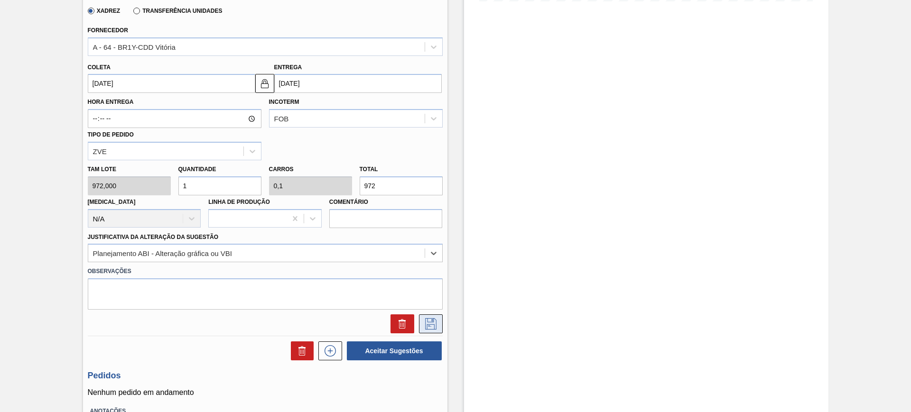
click at [431, 326] on icon at bounding box center [430, 323] width 15 height 11
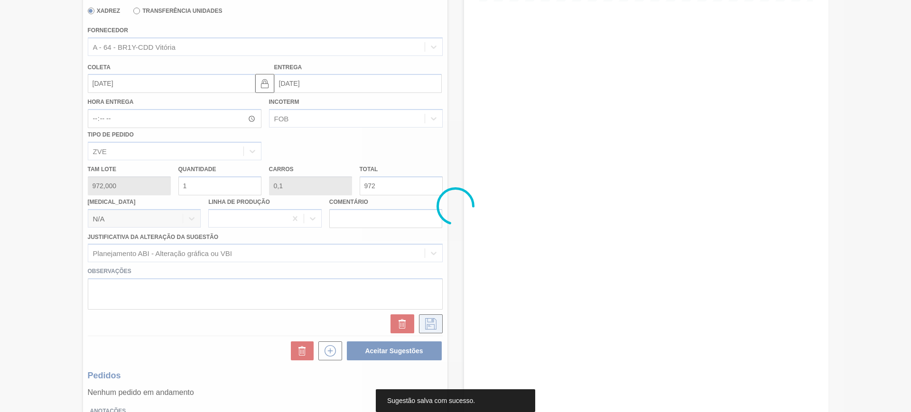
scroll to position [0, 0]
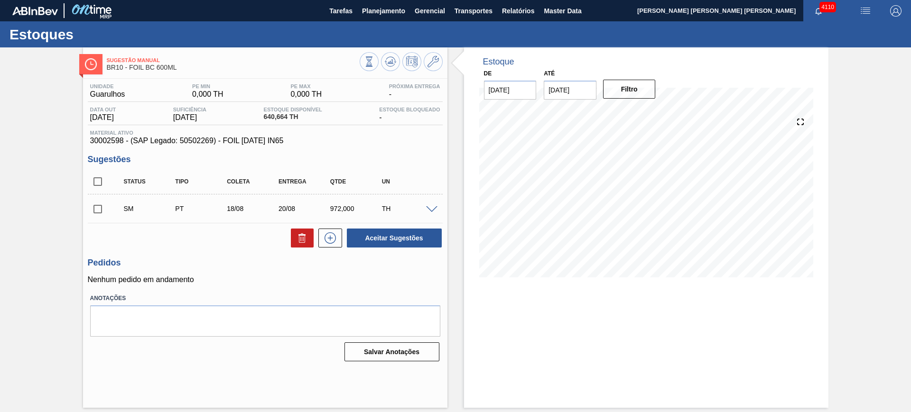
click at [97, 181] on input "checkbox" at bounding box center [98, 182] width 20 height 20
checkbox input "true"
click at [434, 208] on span at bounding box center [431, 209] width 11 height 7
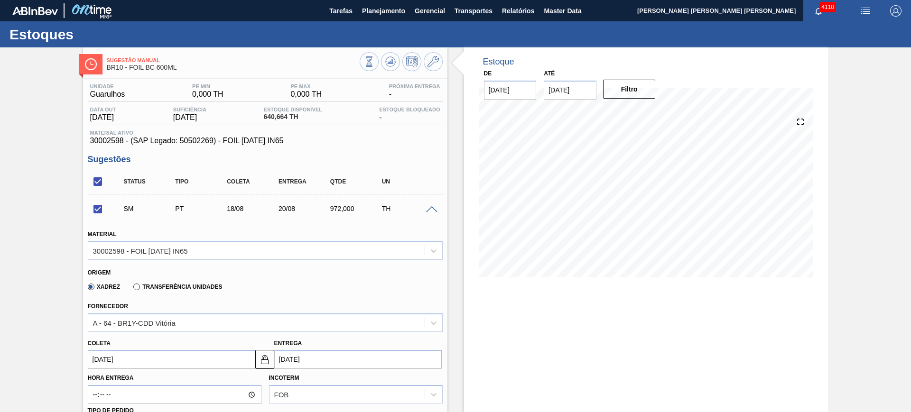
click at [174, 284] on label "Transferência Unidades" at bounding box center [177, 287] width 89 height 7
click at [132, 289] on input "Transferência Unidades" at bounding box center [132, 289] width 0 height 0
checkbox input "false"
click at [136, 324] on div "BR01-Manaus" at bounding box center [265, 323] width 355 height 19
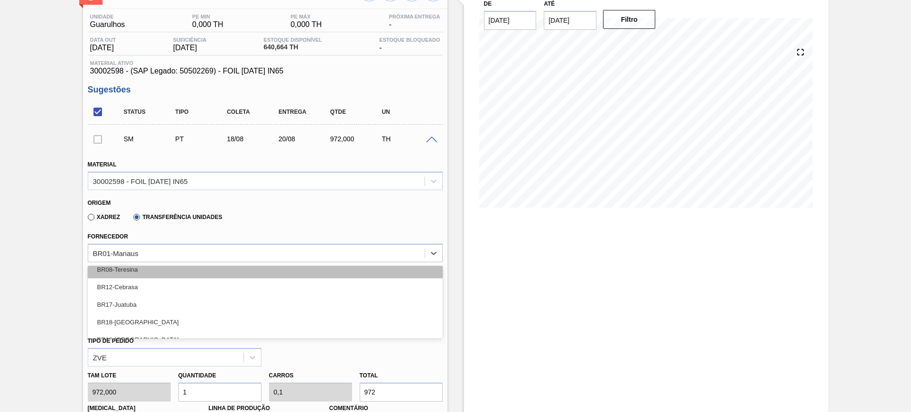
scroll to position [59, 0]
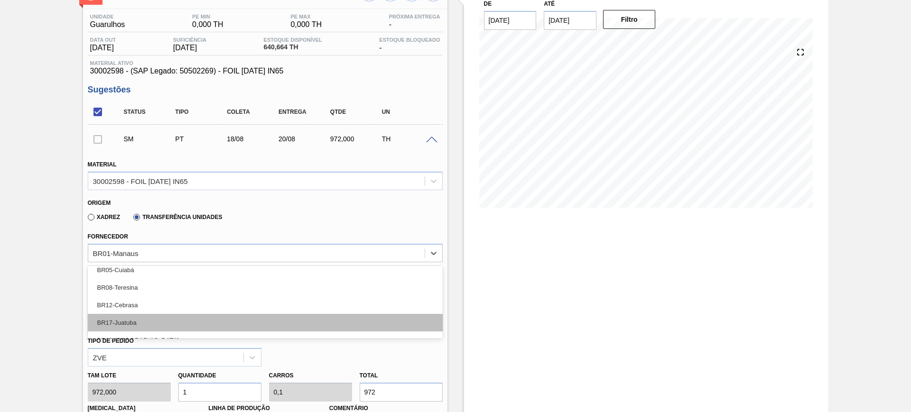
click at [170, 320] on div "BR17-Juatuba" at bounding box center [265, 323] width 355 height 18
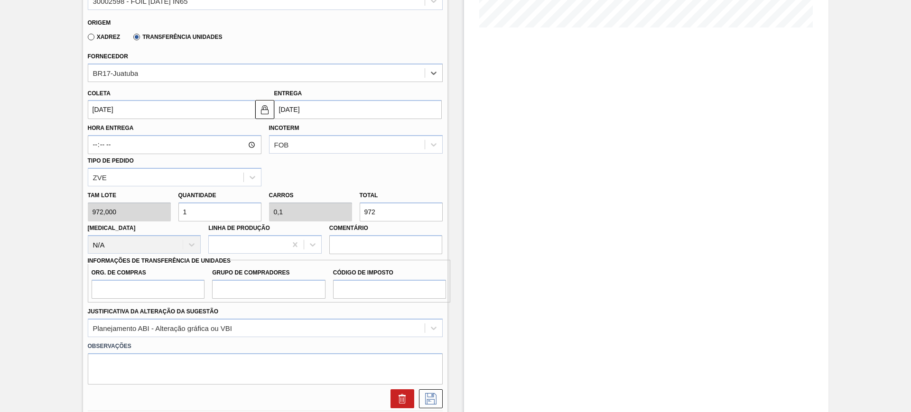
scroll to position [307, 0]
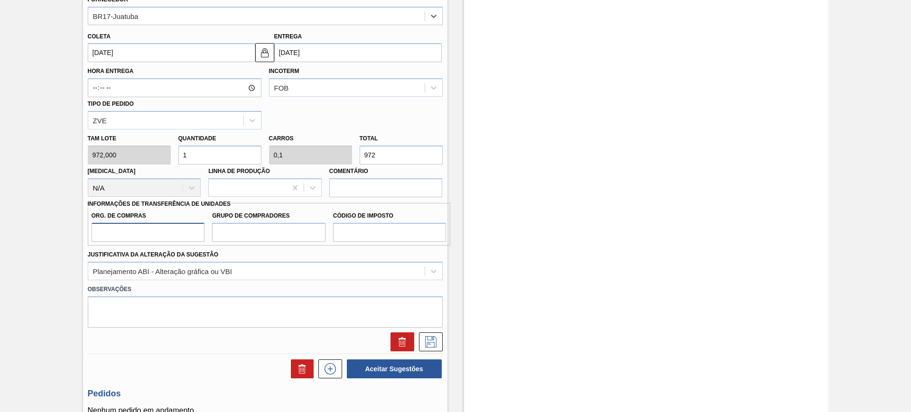
click at [186, 234] on input "Org. de Compras" at bounding box center [148, 232] width 113 height 19
type input "BR00"
type input "A01"
type input "I1"
click at [432, 336] on icon at bounding box center [430, 341] width 15 height 11
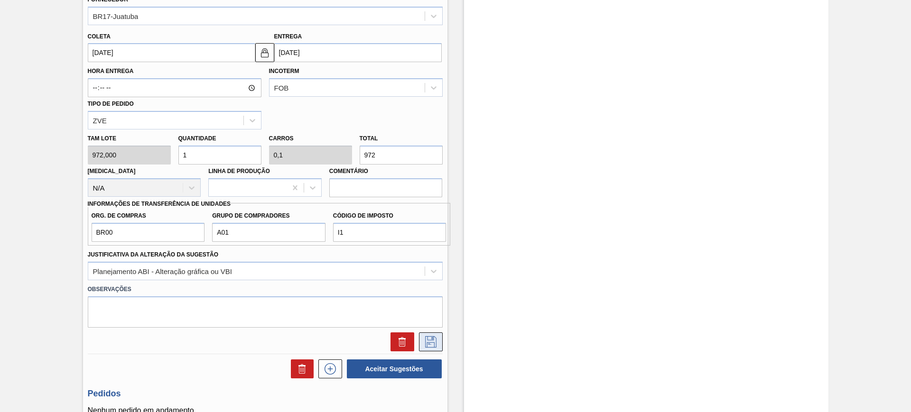
checkbox input "true"
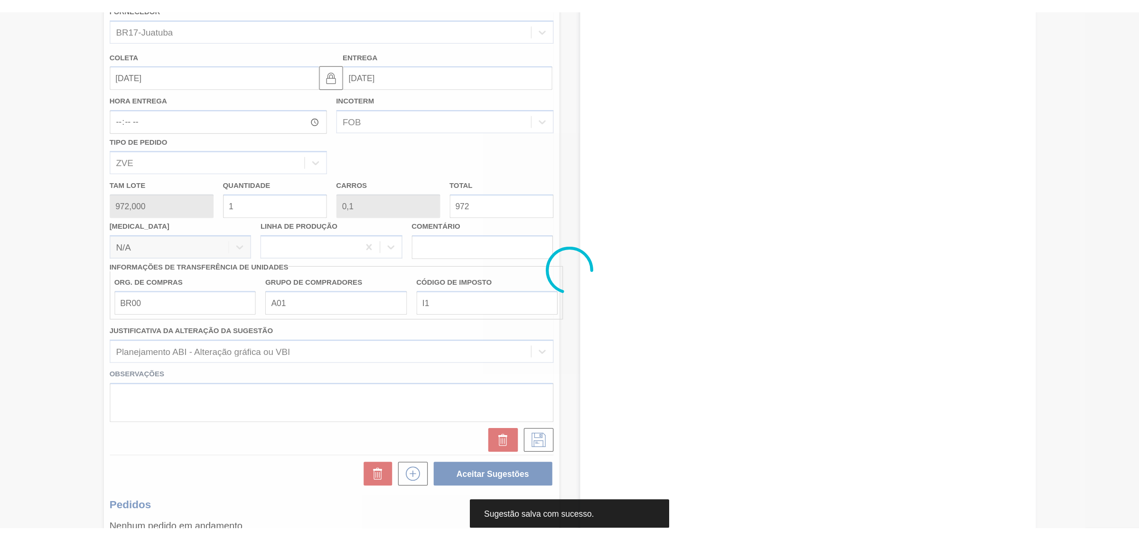
scroll to position [0, 0]
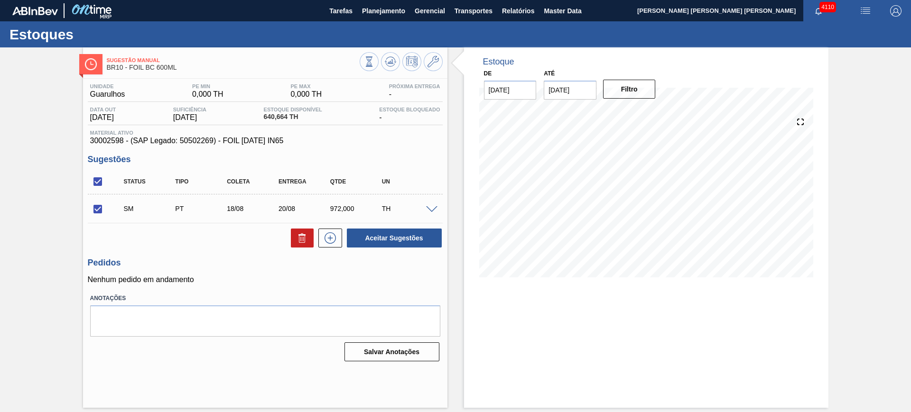
click at [98, 181] on input "checkbox" at bounding box center [98, 182] width 20 height 20
checkbox input "false"
click at [98, 181] on input "checkbox" at bounding box center [98, 182] width 20 height 20
checkbox input "true"
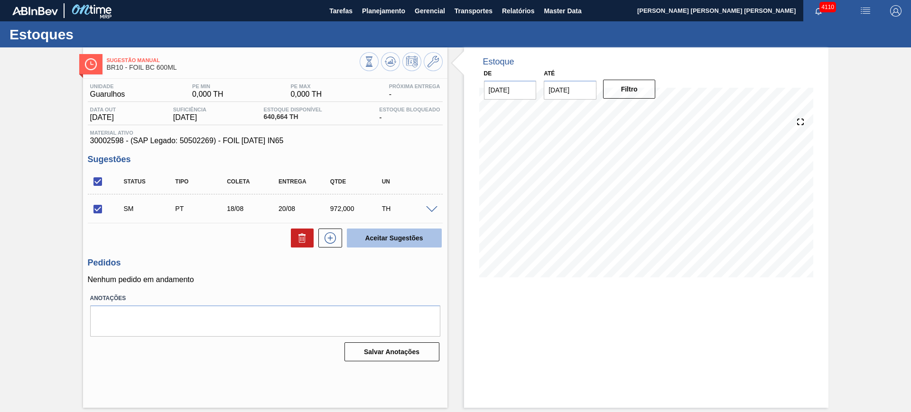
click at [408, 240] on button "Aceitar Sugestões" at bounding box center [394, 238] width 95 height 19
checkbox input "false"
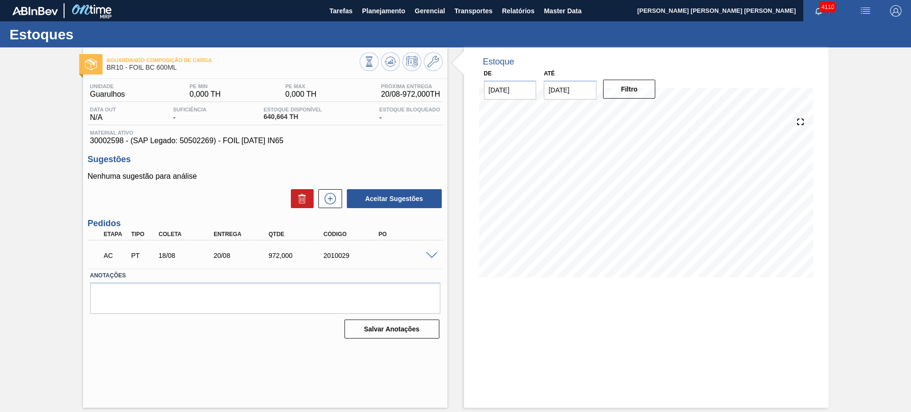
click at [429, 256] on span at bounding box center [431, 255] width 11 height 7
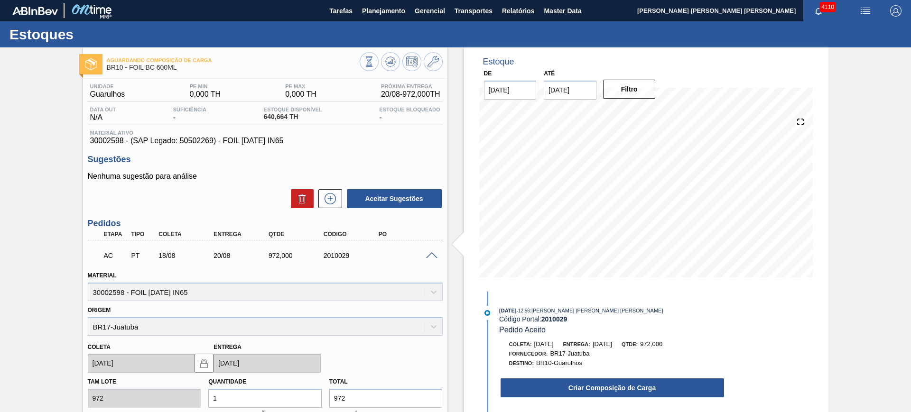
click at [433, 256] on span at bounding box center [431, 255] width 11 height 7
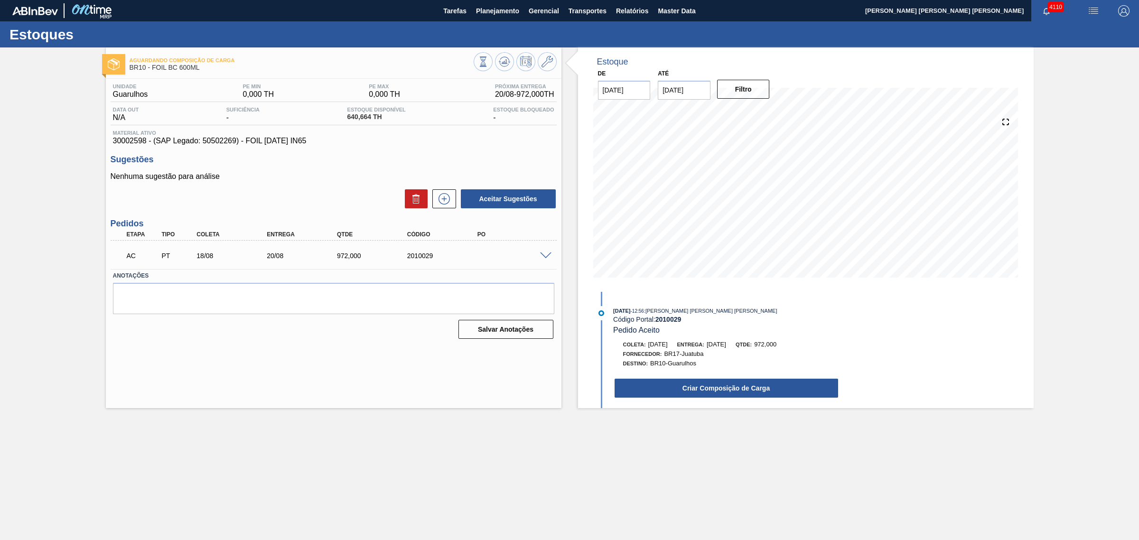
click at [546, 256] on span at bounding box center [545, 255] width 11 height 7
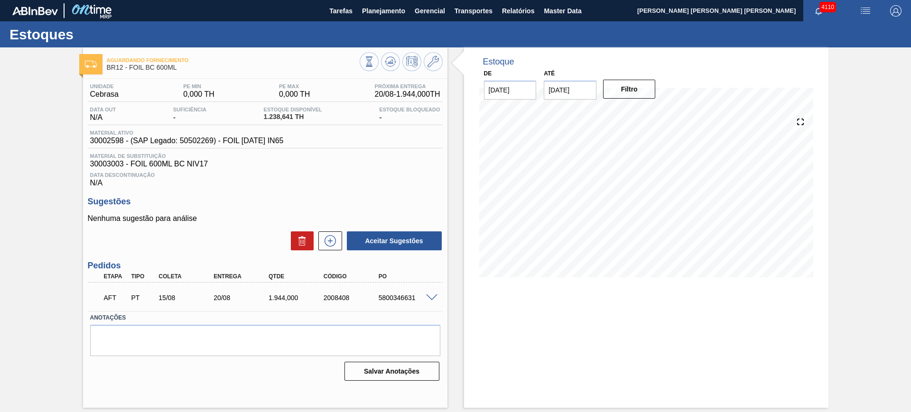
click at [432, 296] on span at bounding box center [431, 298] width 11 height 7
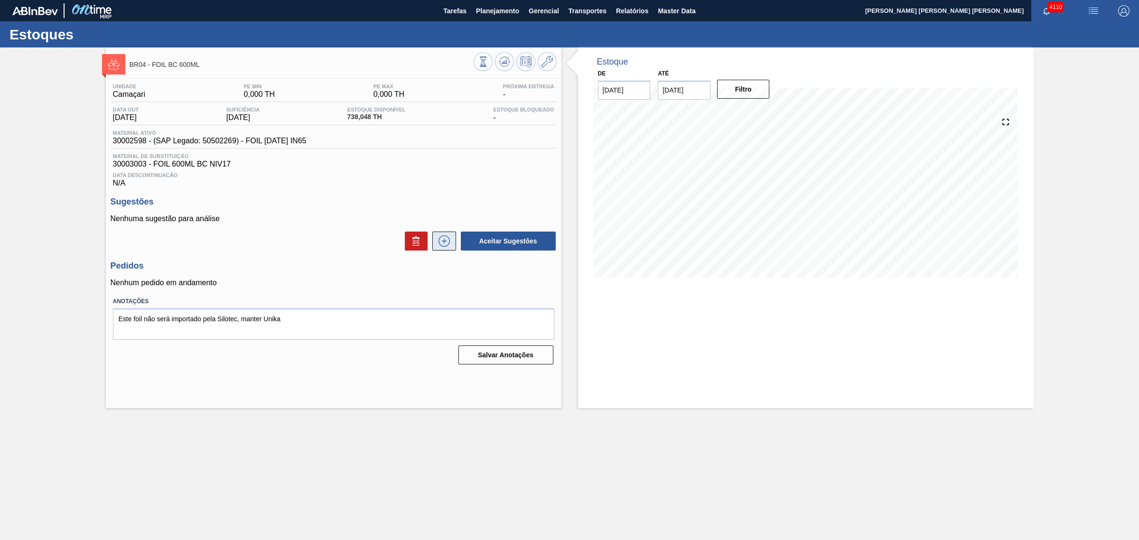
click at [453, 250] on button at bounding box center [444, 241] width 24 height 19
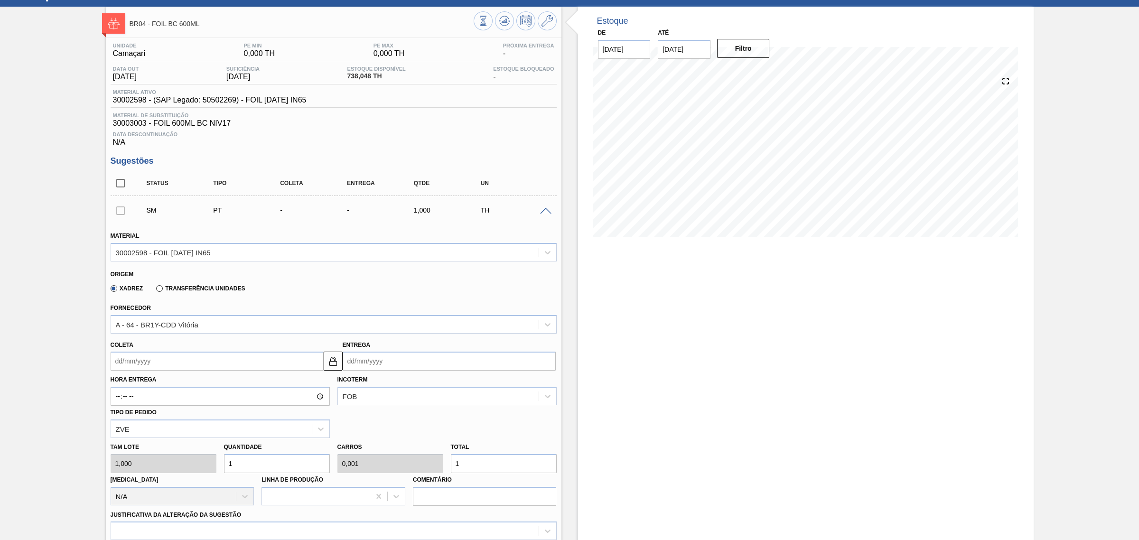
scroll to position [119, 0]
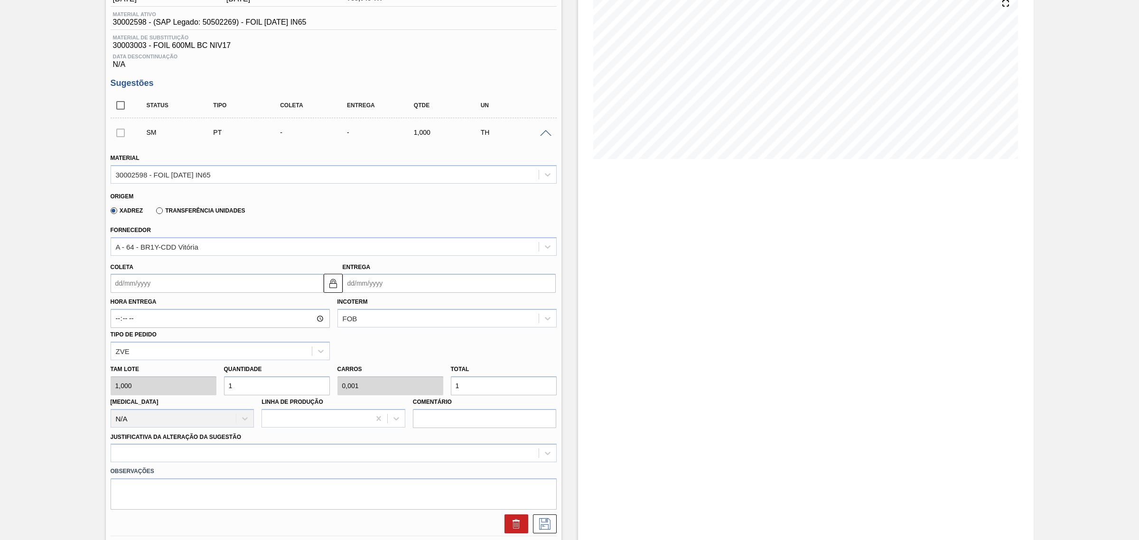
click at [362, 286] on input "Entrega" at bounding box center [449, 283] width 213 height 19
click at [371, 386] on div "18" at bounding box center [368, 382] width 13 height 13
type input "[DATE]"
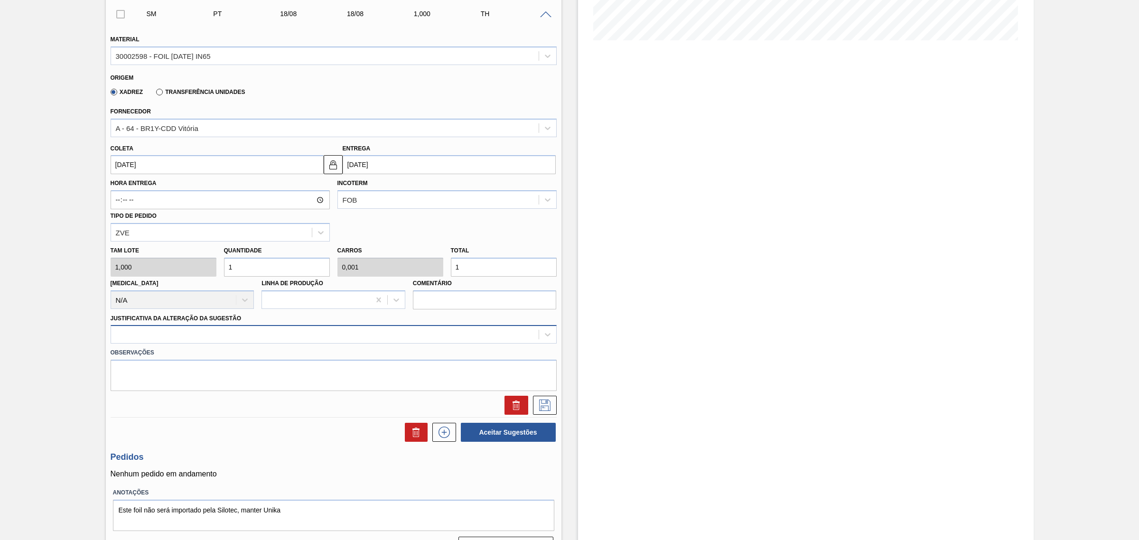
click at [219, 337] on div at bounding box center [324, 335] width 427 height 14
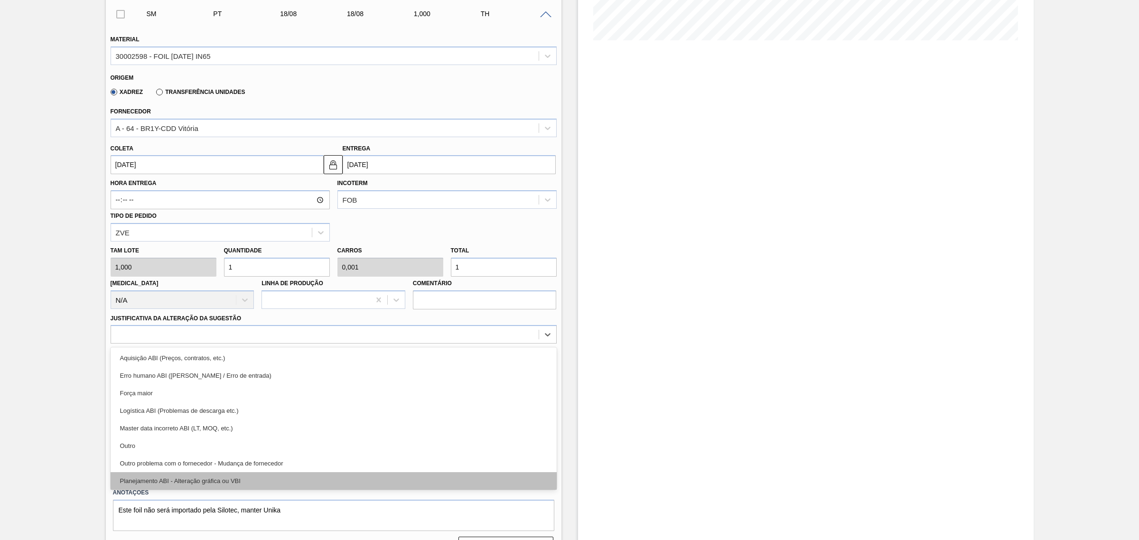
click at [266, 412] on div "Planejamento ABI - Alteração gráfica ou VBI" at bounding box center [334, 481] width 446 height 18
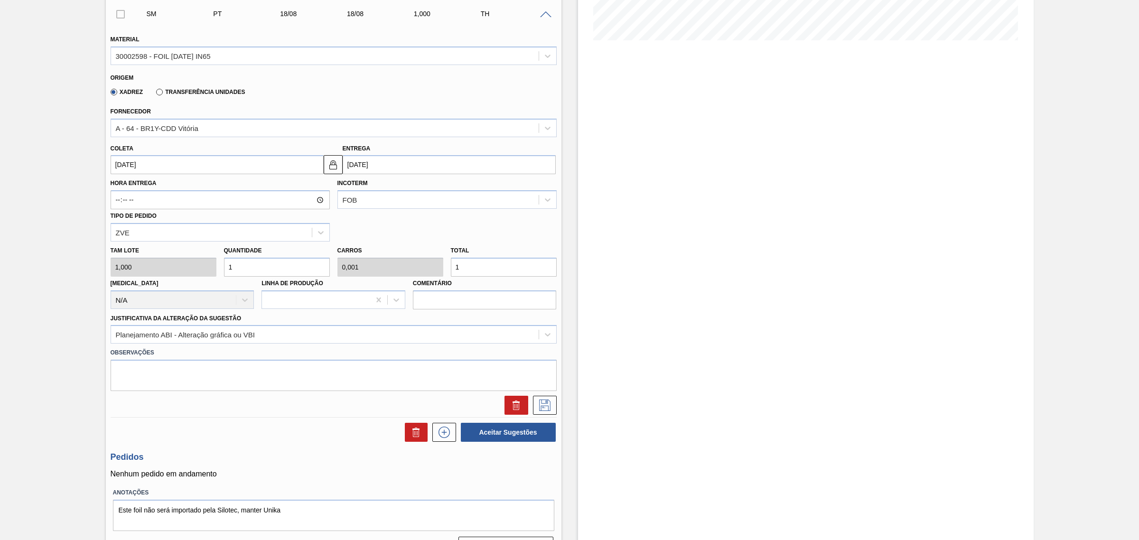
click at [460, 272] on input "1" at bounding box center [504, 267] width 106 height 19
type input "9"
type input "0,009"
type input "9"
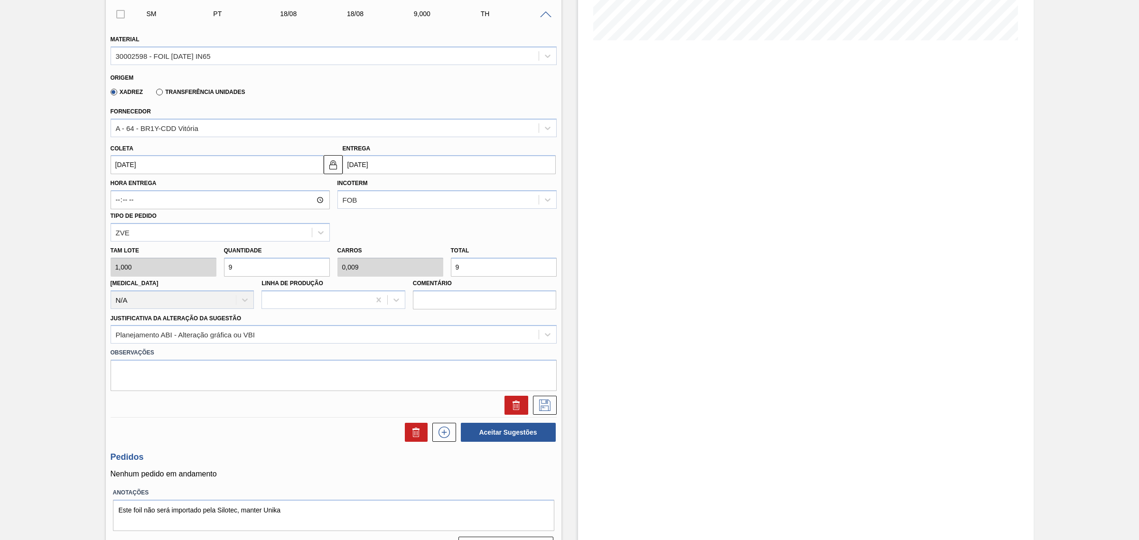
type input "97"
type input "0,1"
type input "97"
type input "972"
type input "1"
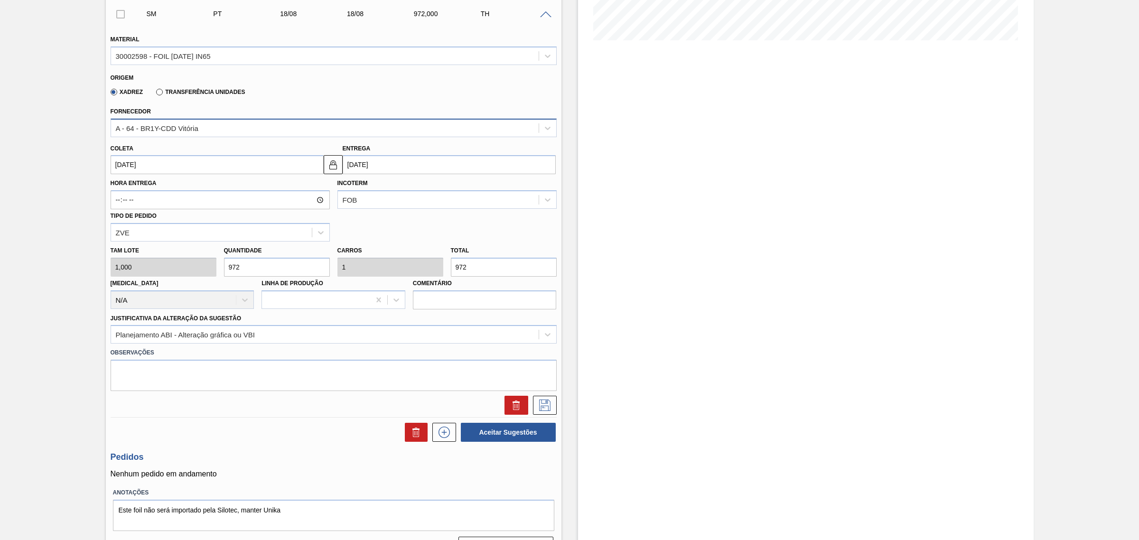
type input "972"
click at [155, 128] on div "A - 64 - BR1Y-CDD Vitória" at bounding box center [157, 128] width 83 height 8
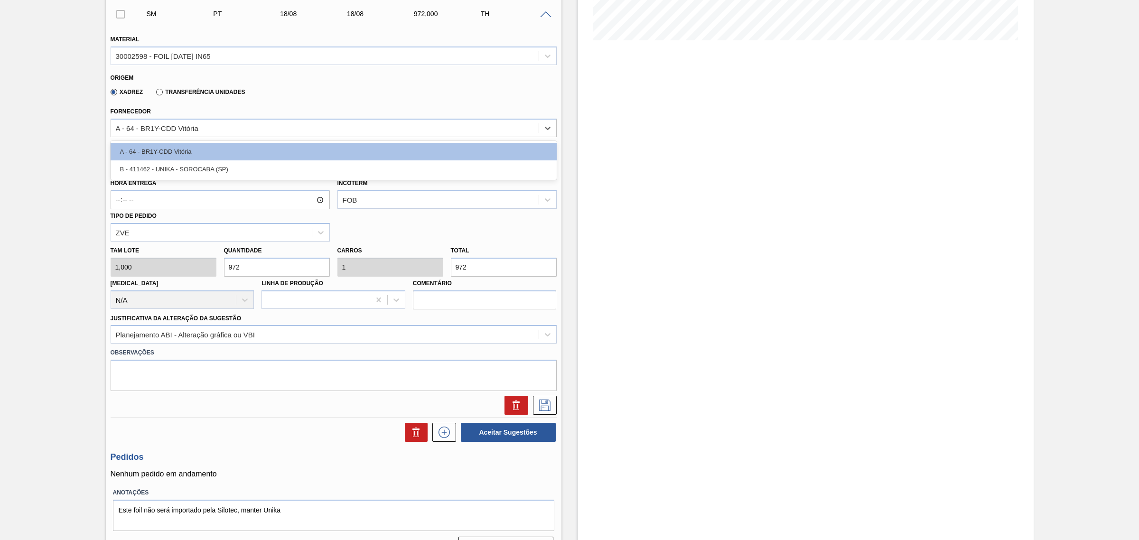
click at [222, 115] on div "Fornecedor option A - 64 - BR1Y-CDD Vitória focused, 1 of 2. 2 results availabl…" at bounding box center [334, 121] width 446 height 32
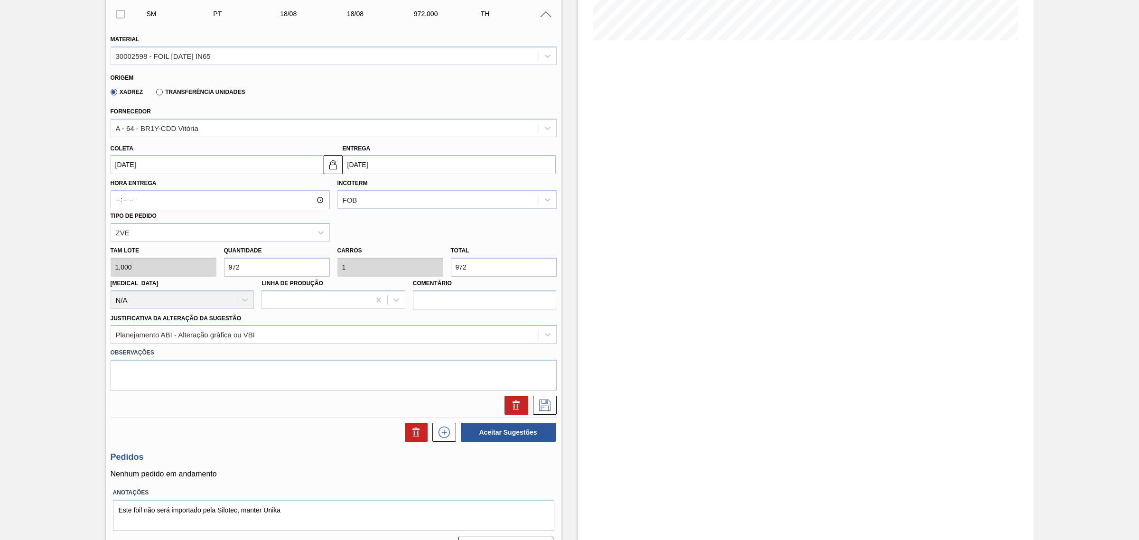
click at [172, 93] on label "Transferência Unidades" at bounding box center [200, 92] width 89 height 7
click at [155, 94] on input "Transferência Unidades" at bounding box center [155, 94] width 0 height 0
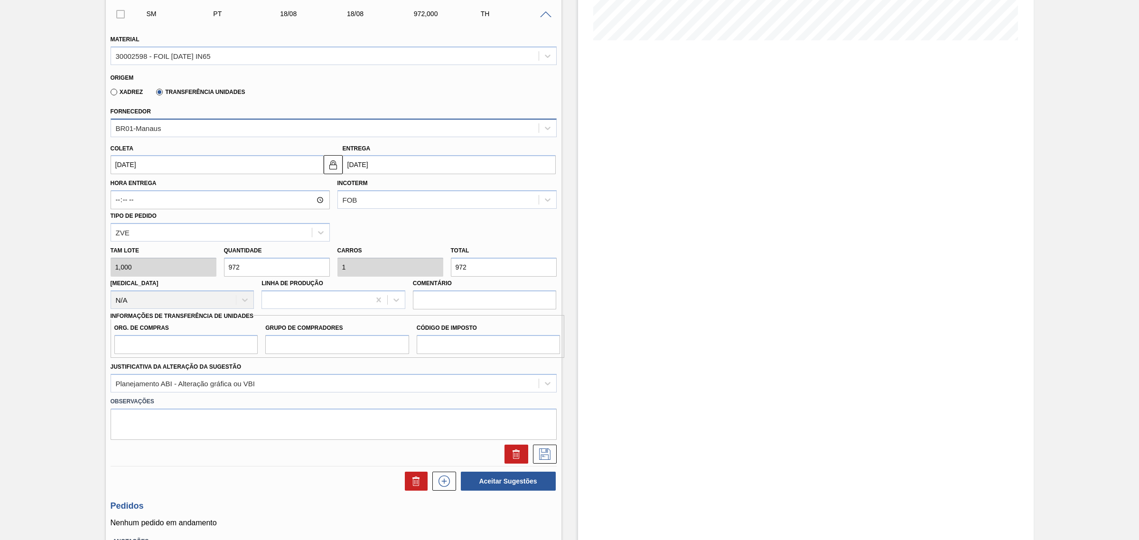
click at [179, 133] on div "BR01-Manaus" at bounding box center [324, 128] width 427 height 14
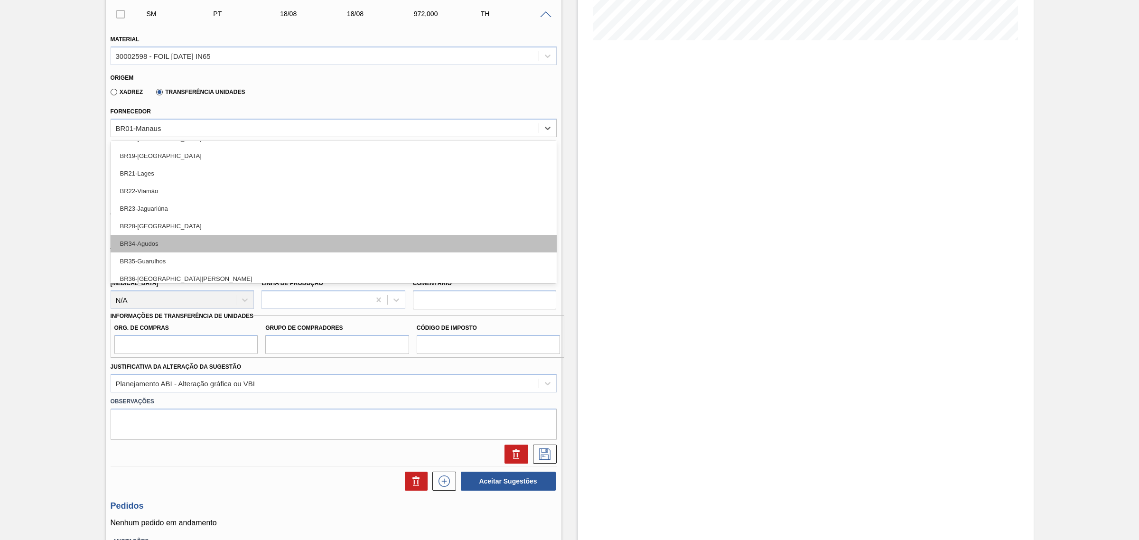
scroll to position [159, 0]
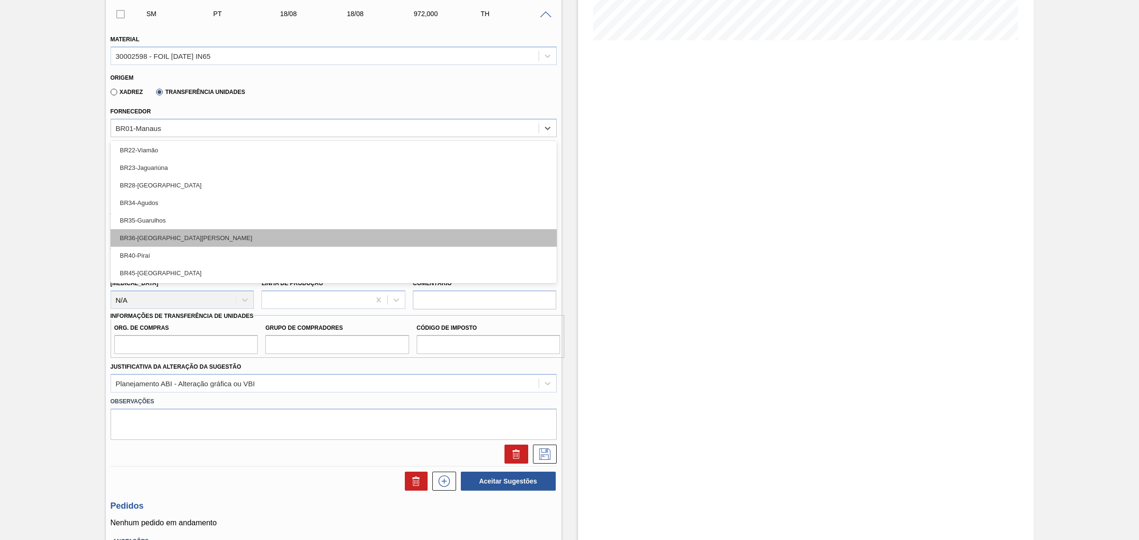
click at [212, 241] on div "BR36-São Luís" at bounding box center [334, 238] width 446 height 18
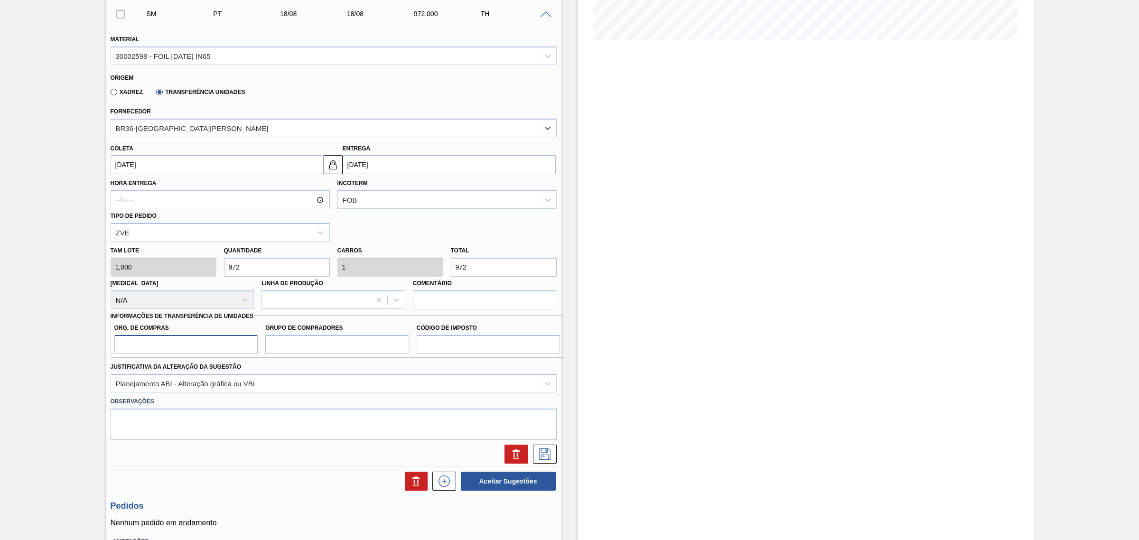
click at [209, 342] on input "Org. de Compras" at bounding box center [186, 344] width 144 height 19
type input "BR00"
type input "A01"
type input "I1"
click at [539, 412] on icon at bounding box center [544, 453] width 15 height 11
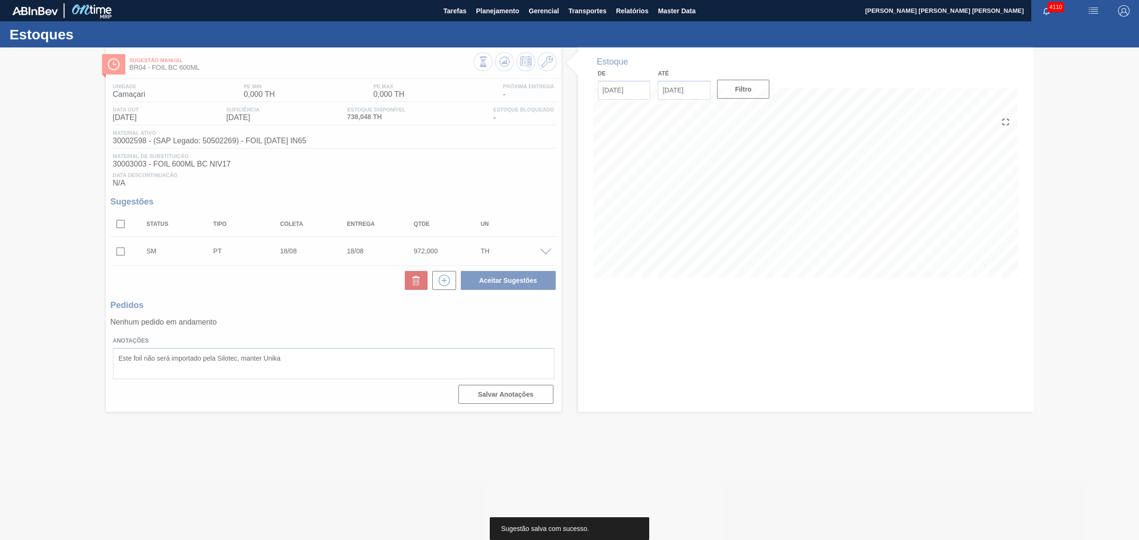
scroll to position [0, 0]
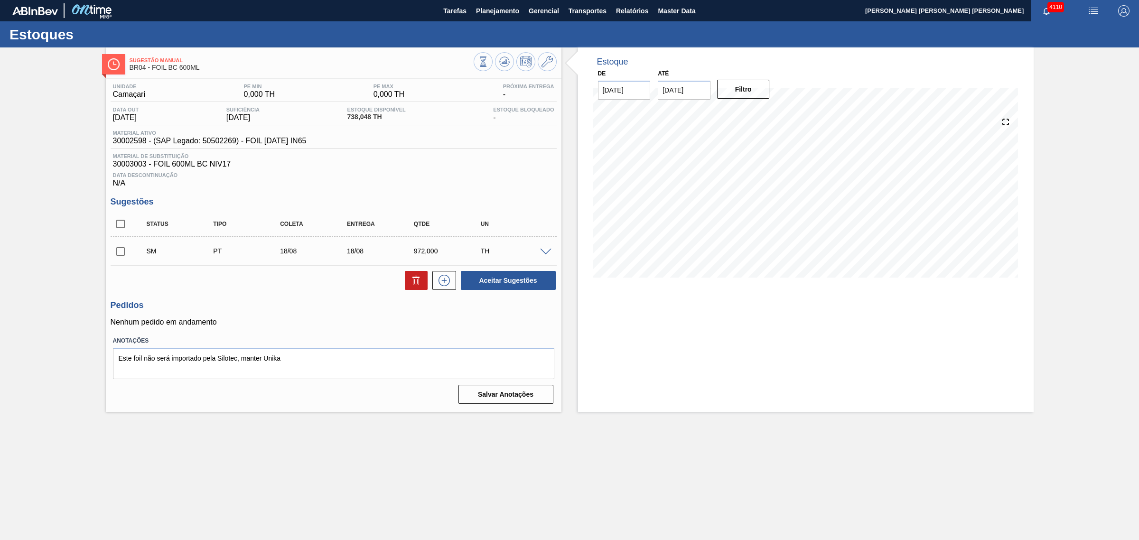
drag, startPoint x: 124, startPoint y: 228, endPoint x: 266, endPoint y: 258, distance: 144.9
click at [124, 229] on input "checkbox" at bounding box center [121, 224] width 20 height 20
checkbox input "true"
click at [479, 280] on button "Aceitar Sugestões" at bounding box center [508, 280] width 95 height 19
checkbox input "false"
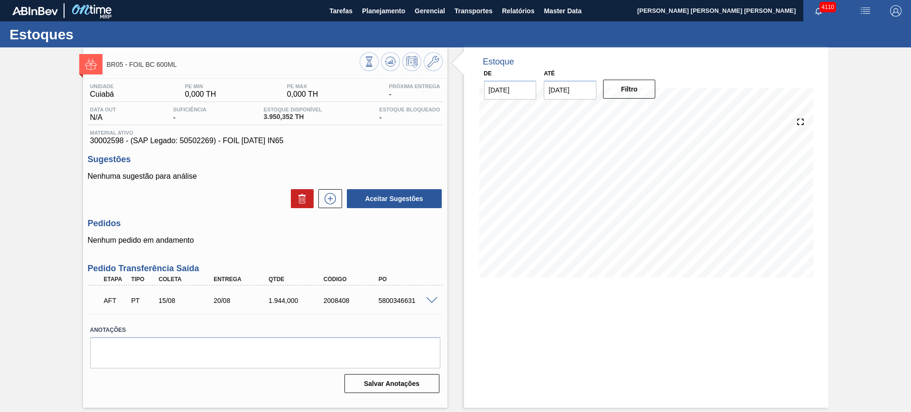
click at [434, 299] on span at bounding box center [431, 300] width 11 height 7
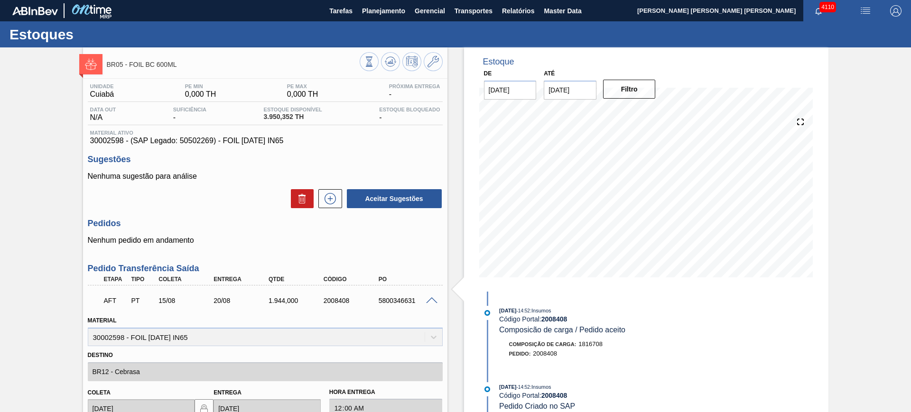
click at [434, 299] on span at bounding box center [431, 300] width 11 height 7
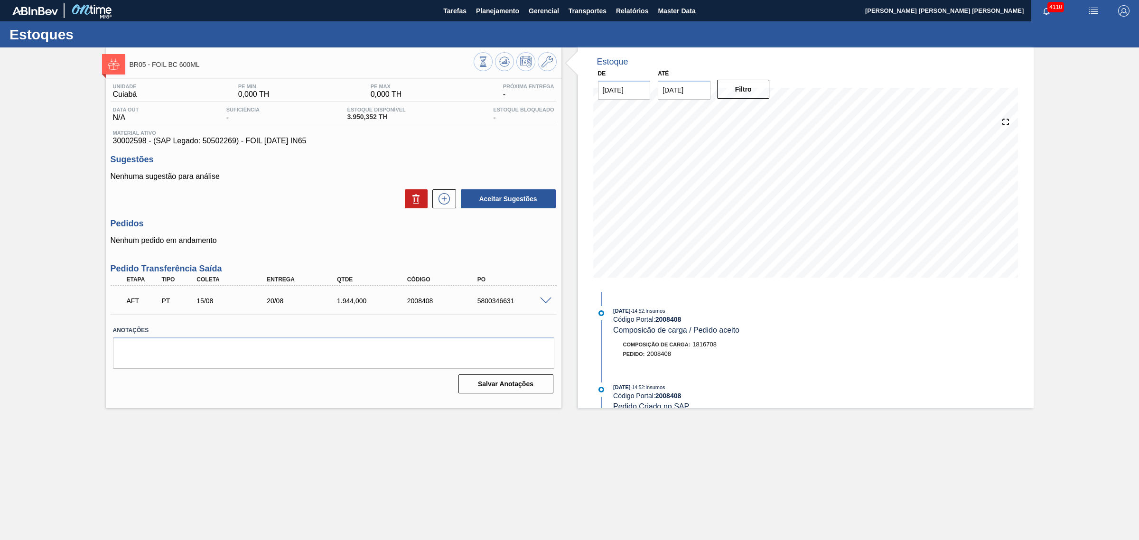
click at [547, 299] on span at bounding box center [545, 300] width 11 height 7
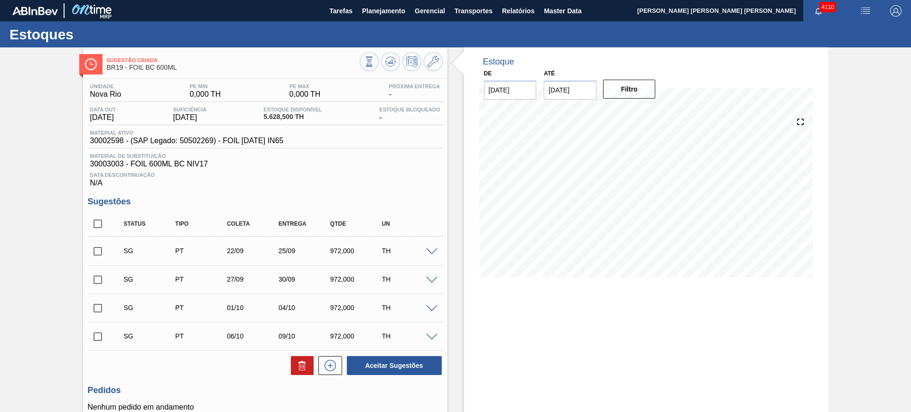
click at [103, 222] on input "checkbox" at bounding box center [98, 224] width 20 height 20
checkbox input "true"
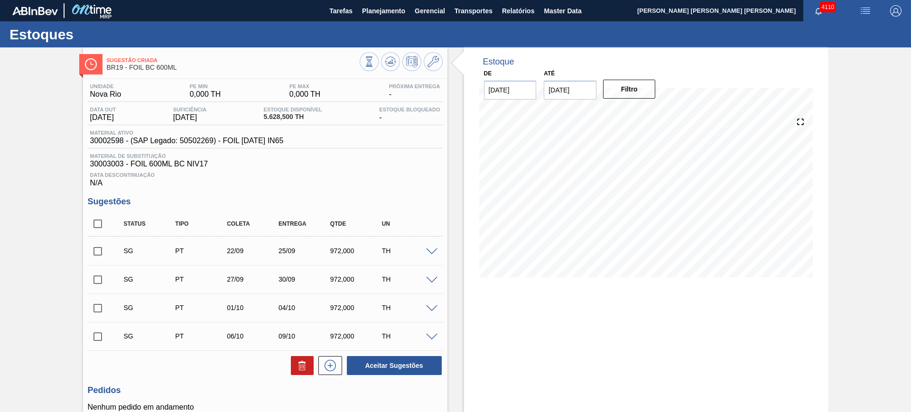
checkbox input "true"
click at [298, 371] on button at bounding box center [302, 365] width 23 height 19
checkbox input "false"
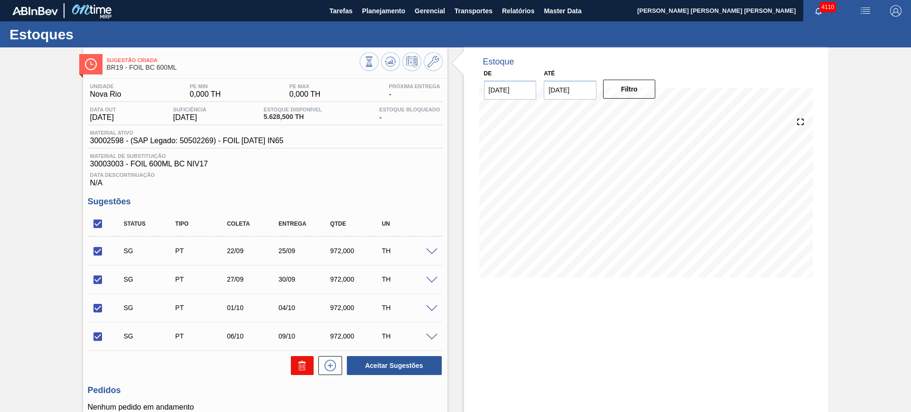
checkbox input "false"
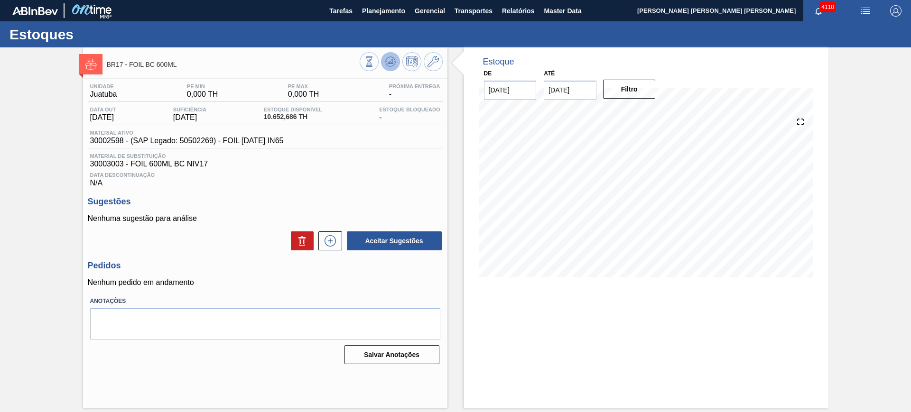
click at [374, 65] on icon at bounding box center [369, 61] width 10 height 10
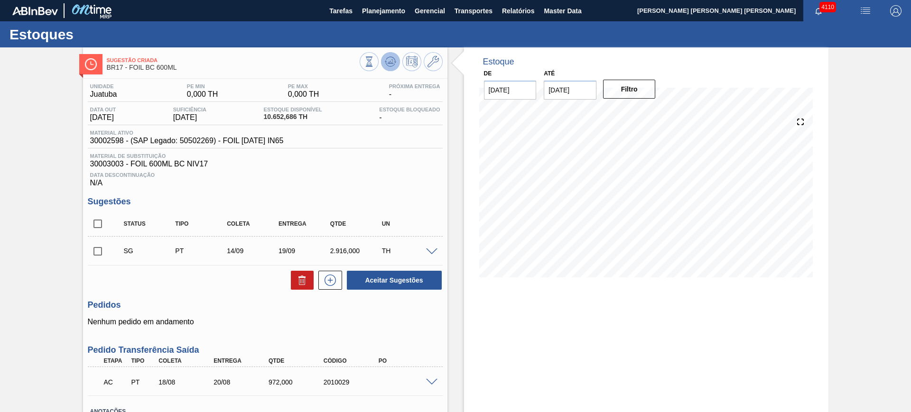
click at [391, 57] on icon at bounding box center [390, 59] width 9 height 5
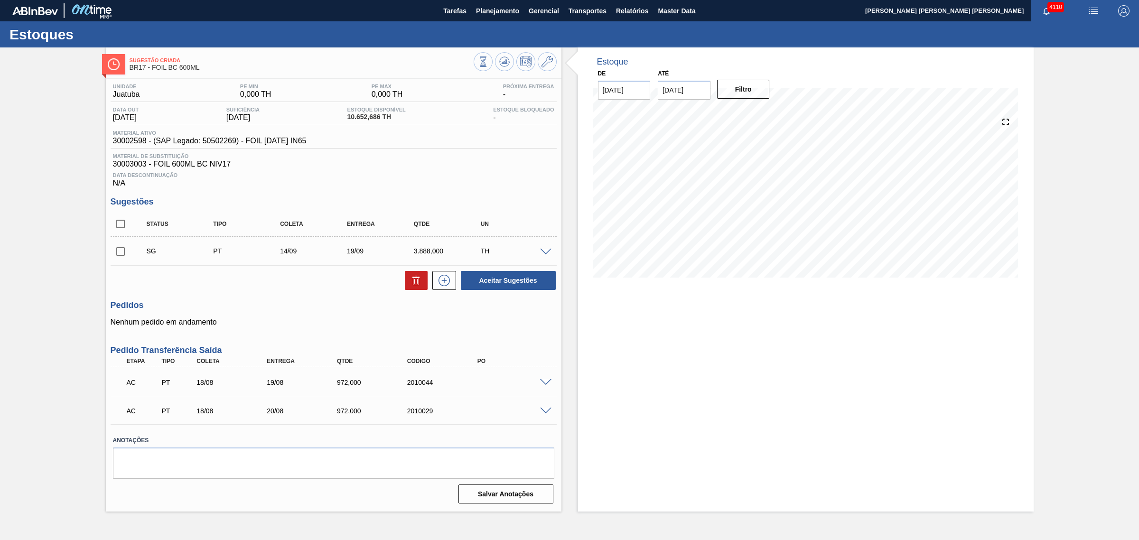
click at [547, 386] on span at bounding box center [545, 382] width 11 height 7
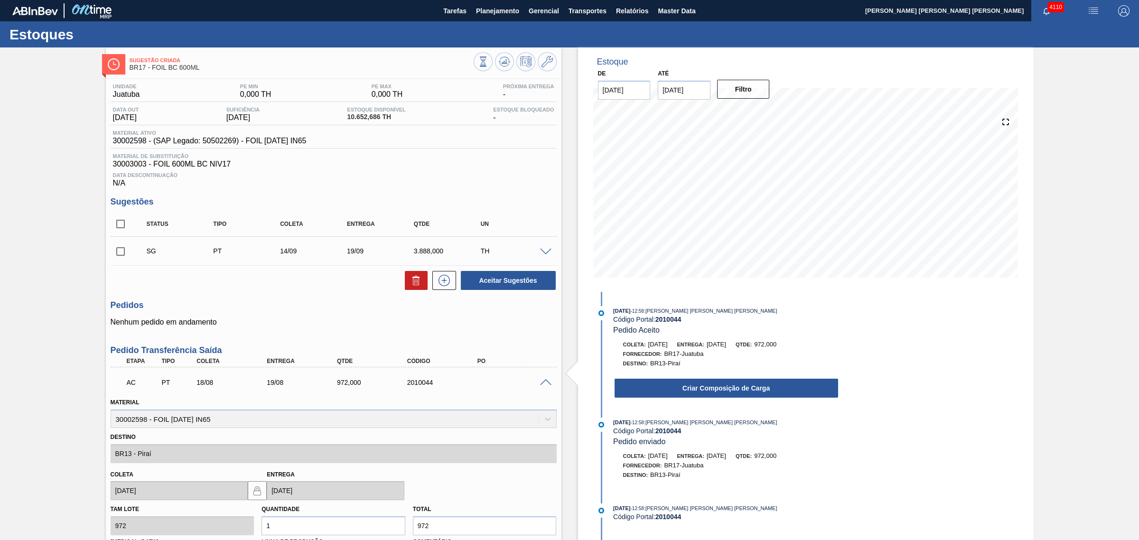
click at [547, 386] on span at bounding box center [545, 382] width 11 height 7
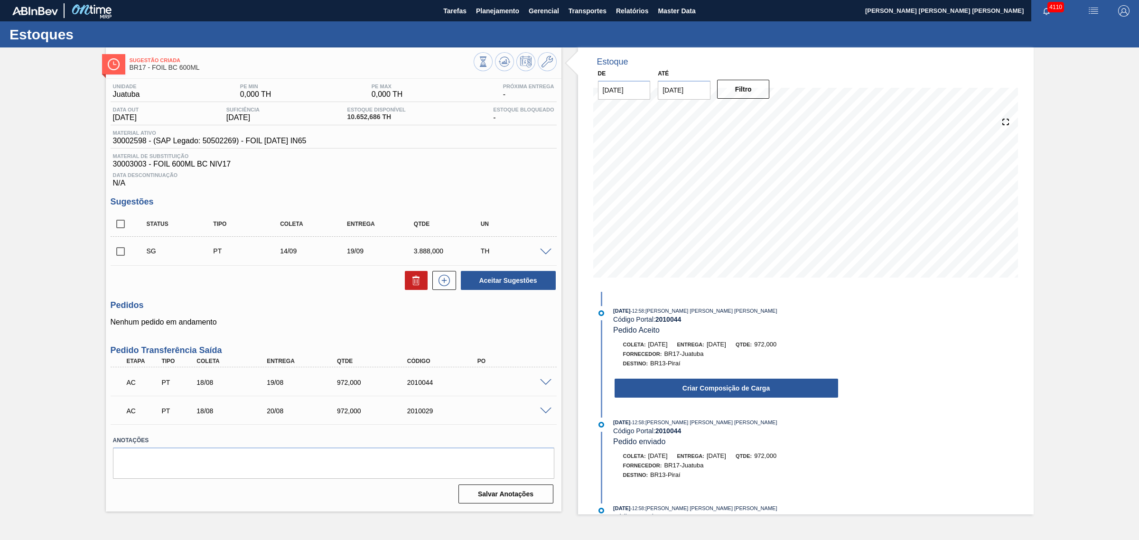
click at [545, 410] on span at bounding box center [545, 411] width 11 height 7
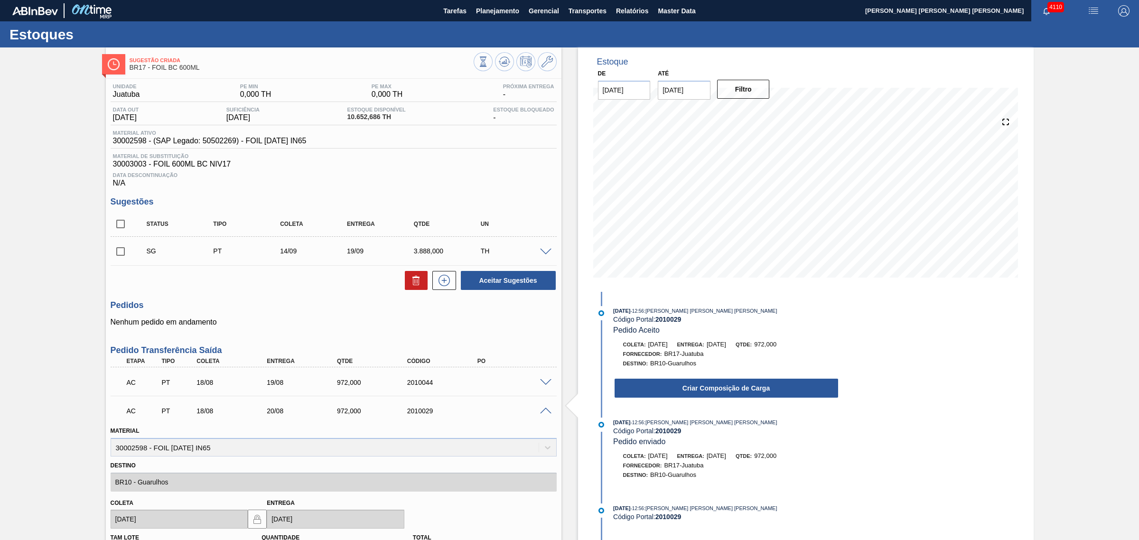
click at [545, 410] on span at bounding box center [545, 411] width 11 height 7
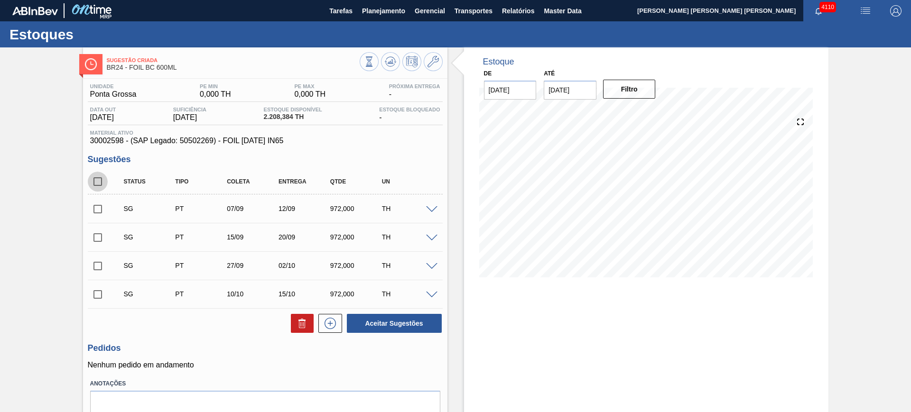
click at [95, 180] on input "checkbox" at bounding box center [98, 182] width 20 height 20
checkbox input "true"
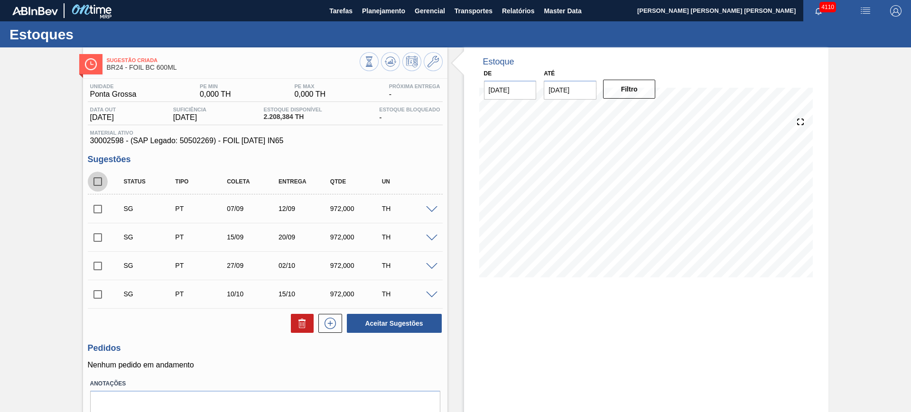
checkbox input "true"
click at [294, 320] on button at bounding box center [302, 323] width 23 height 19
checkbox input "false"
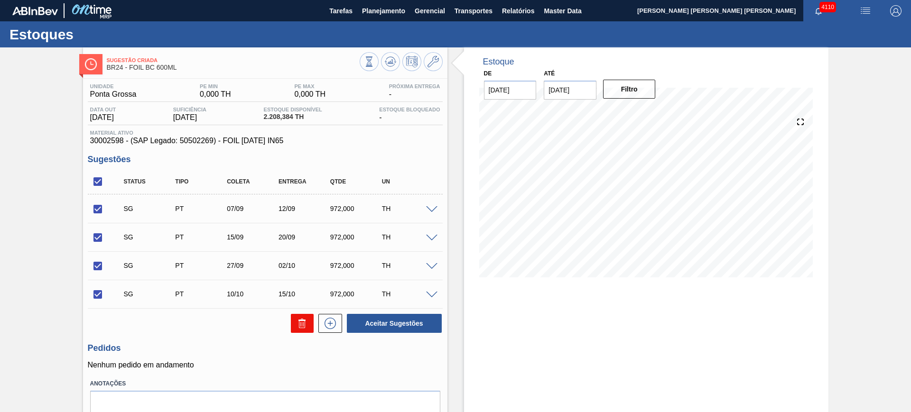
checkbox input "false"
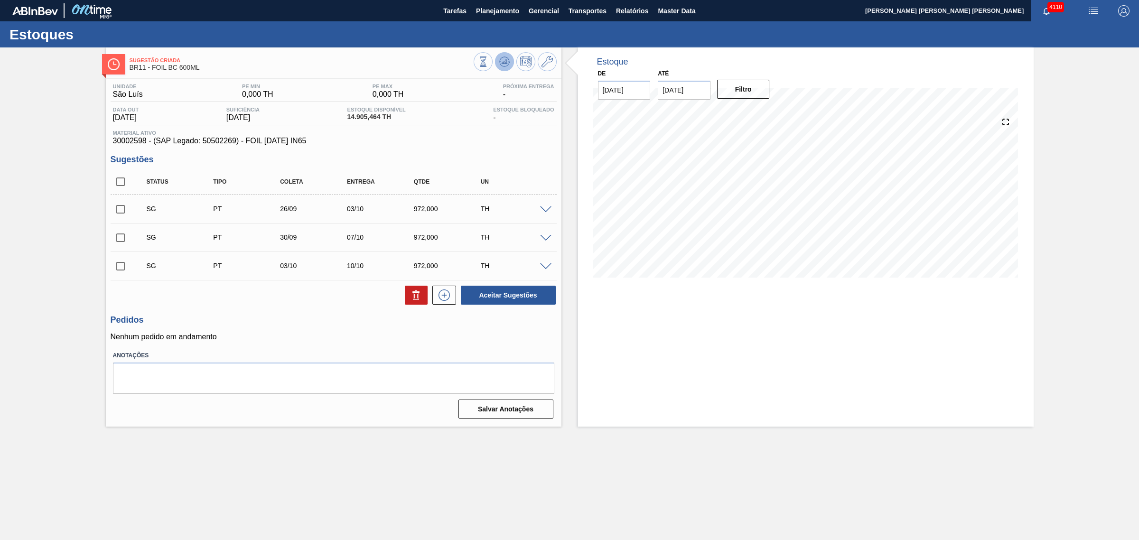
click at [503, 69] on button at bounding box center [504, 61] width 19 height 19
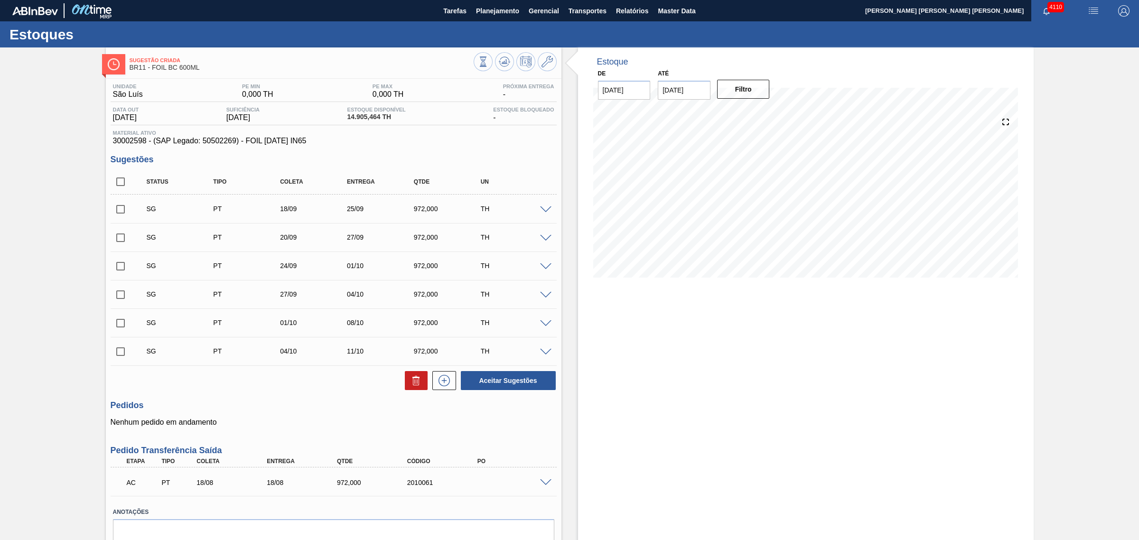
click at [745, 478] on div "Estoque De 15/08/2025 Até 01/11/2025 Filtro 26/08 Projeção de Estoque 8,183.352…" at bounding box center [805, 315] width 455 height 536
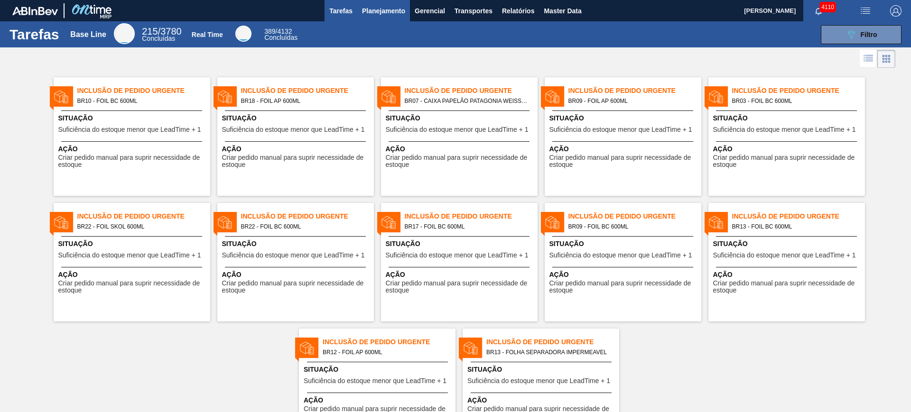
click at [381, 11] on span "Planejamento" at bounding box center [383, 10] width 43 height 11
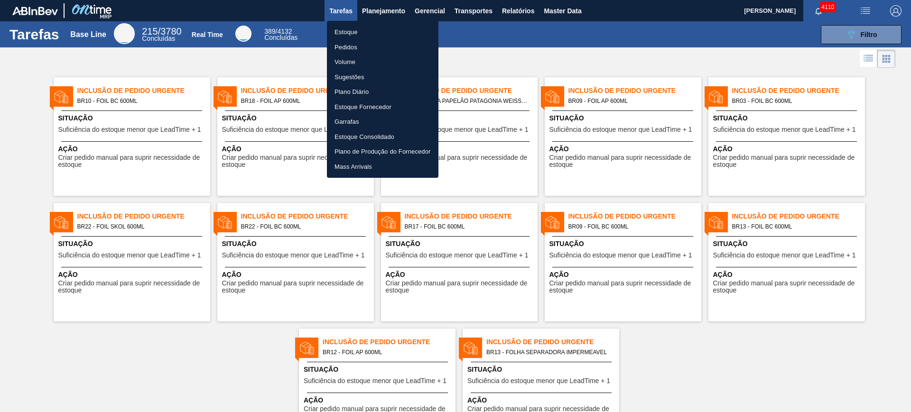
click at [362, 29] on li "Estoque" at bounding box center [382, 32] width 111 height 15
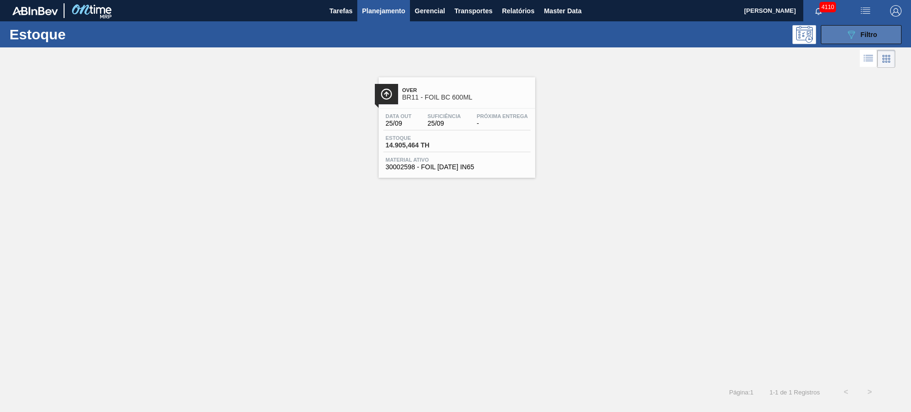
click at [862, 31] on span "Filtro" at bounding box center [869, 35] width 17 height 8
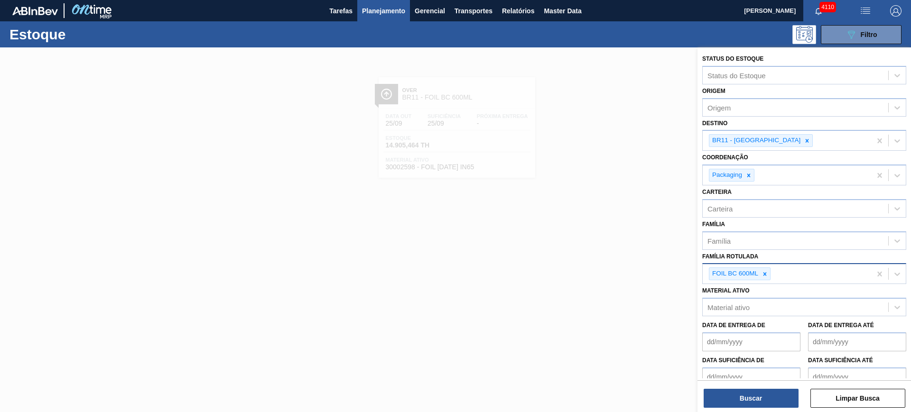
click at [767, 274] on icon at bounding box center [764, 274] width 7 height 7
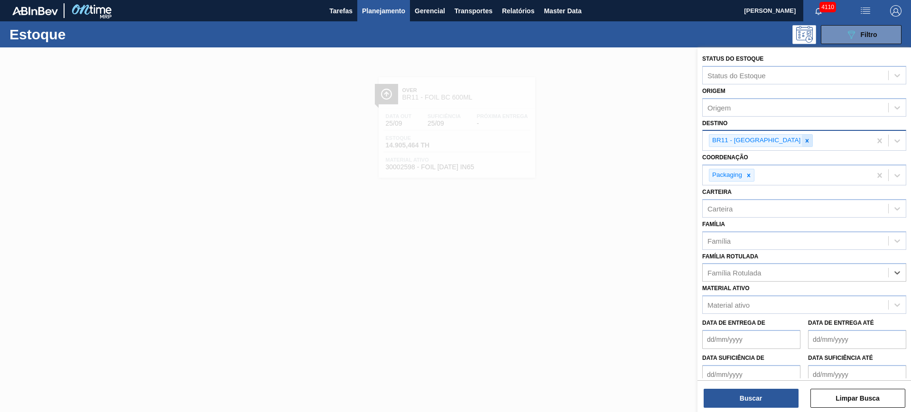
click at [806, 142] on icon at bounding box center [807, 140] width 3 height 3
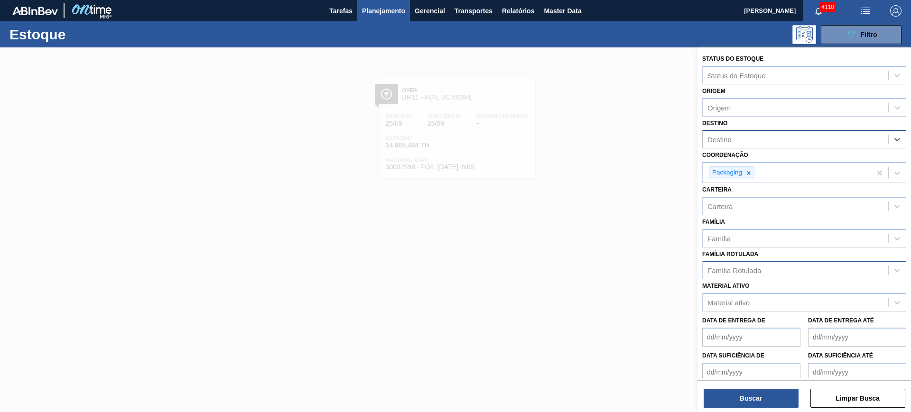
click at [751, 268] on div "Família Rotulada" at bounding box center [734, 271] width 54 height 8
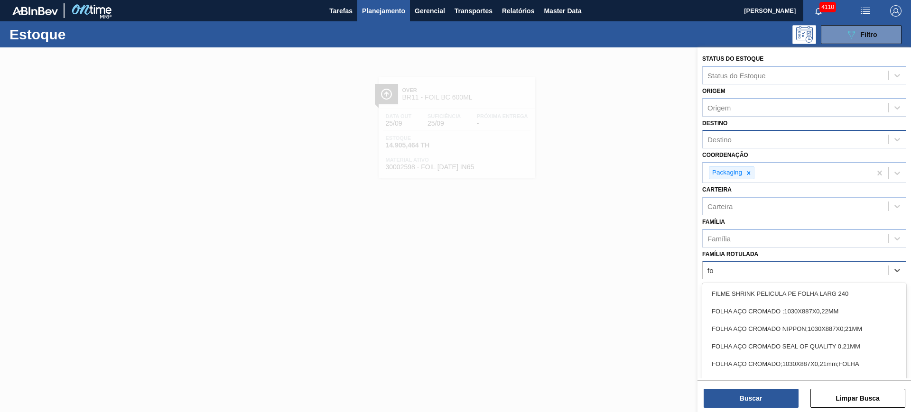
type Rotulada "f"
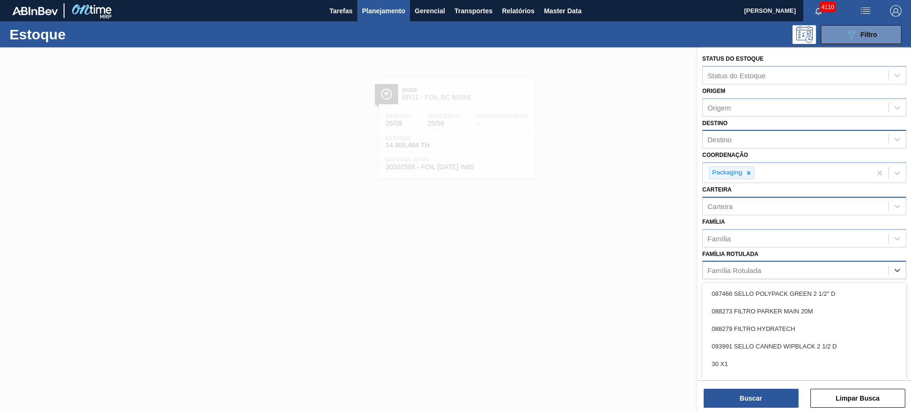
click at [757, 207] on div "Carteira" at bounding box center [796, 206] width 186 height 14
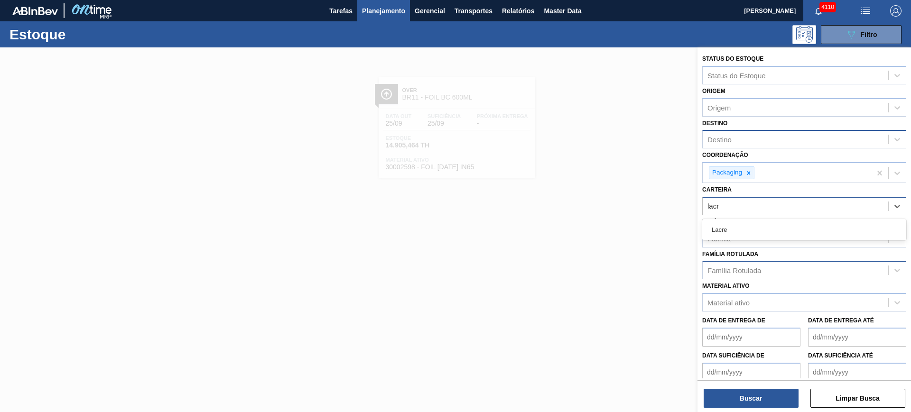
type input "lacre"
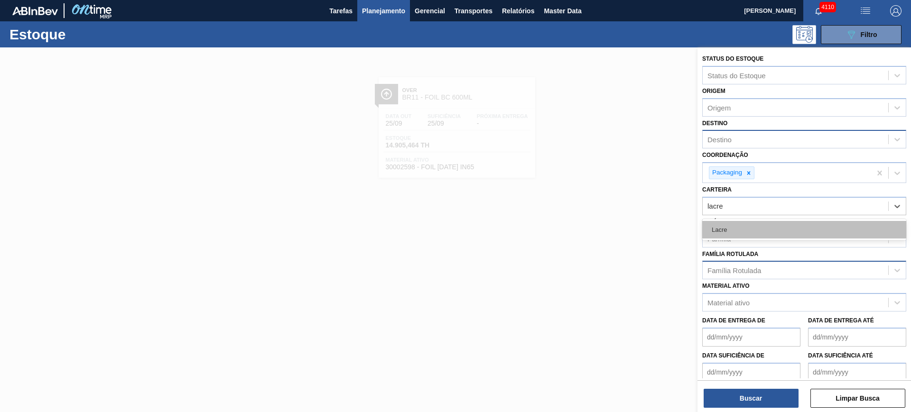
click at [773, 228] on div "Lacre" at bounding box center [804, 230] width 204 height 18
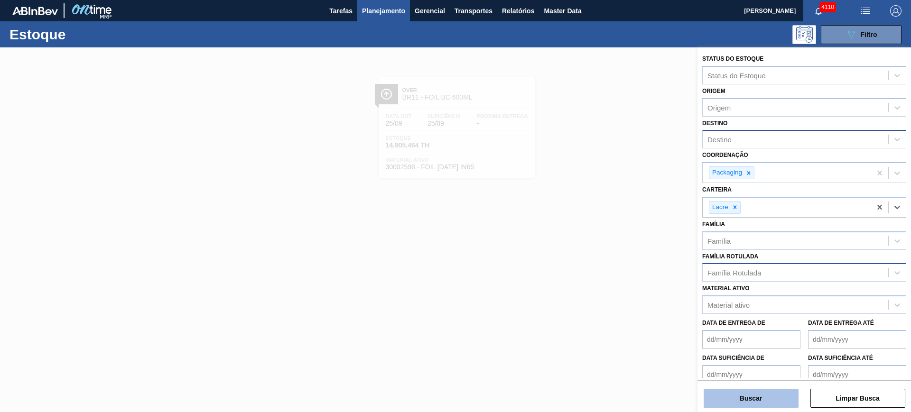
click at [760, 393] on button "Buscar" at bounding box center [751, 398] width 95 height 19
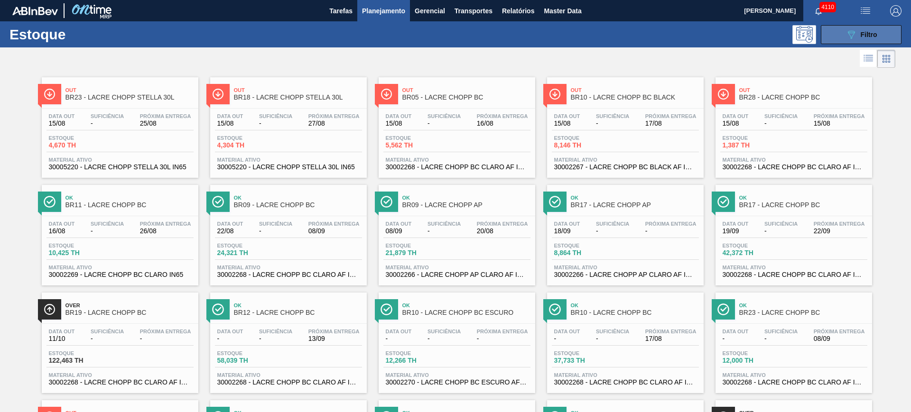
drag, startPoint x: 881, startPoint y: 31, endPoint x: 874, endPoint y: 33, distance: 6.9
click at [880, 31] on button "089F7B8B-B2A5-4AFE-B5C0-19BA573D28AC Filtro" at bounding box center [861, 34] width 81 height 19
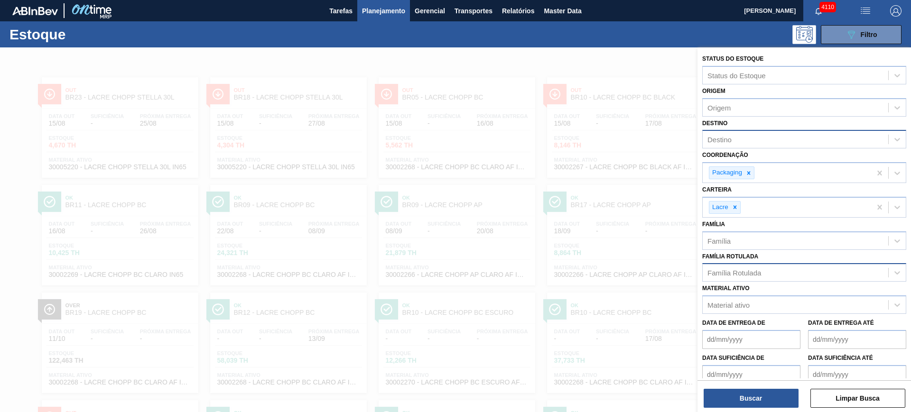
click at [561, 62] on div at bounding box center [455, 253] width 911 height 412
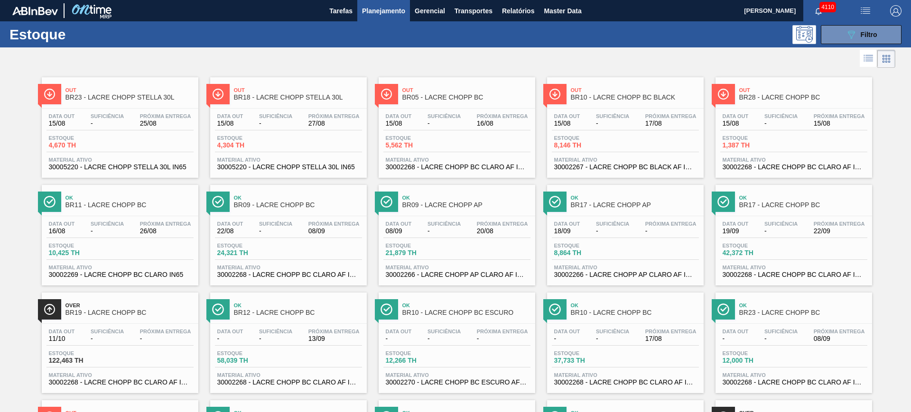
scroll to position [92, 0]
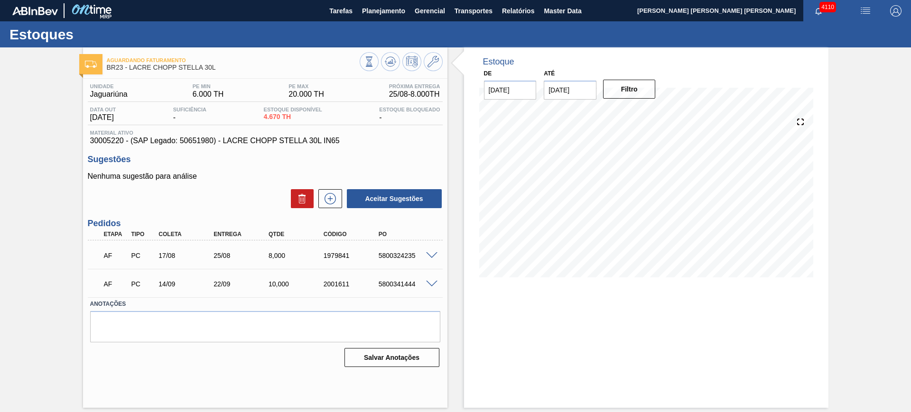
click at [431, 283] on span at bounding box center [431, 284] width 11 height 7
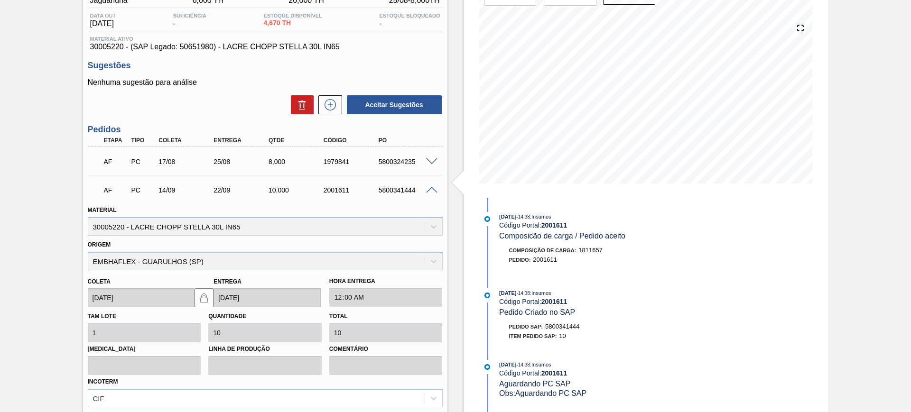
scroll to position [15, 0]
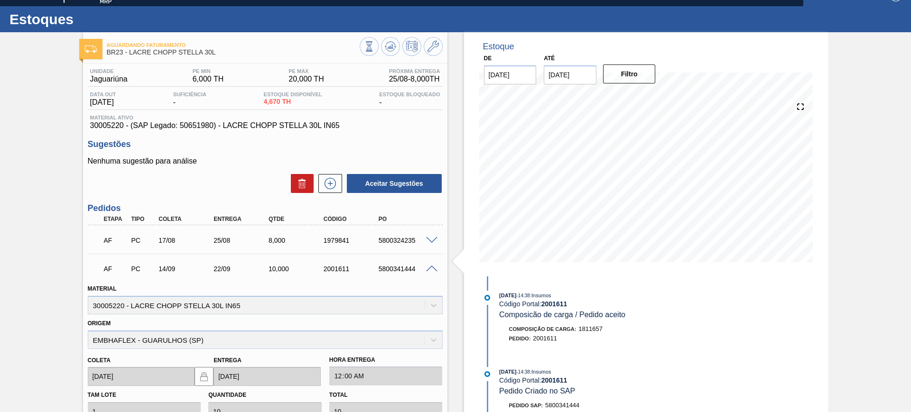
click at [429, 272] on div "5800341444" at bounding box center [407, 269] width 62 height 8
click at [430, 267] on span at bounding box center [431, 269] width 11 height 7
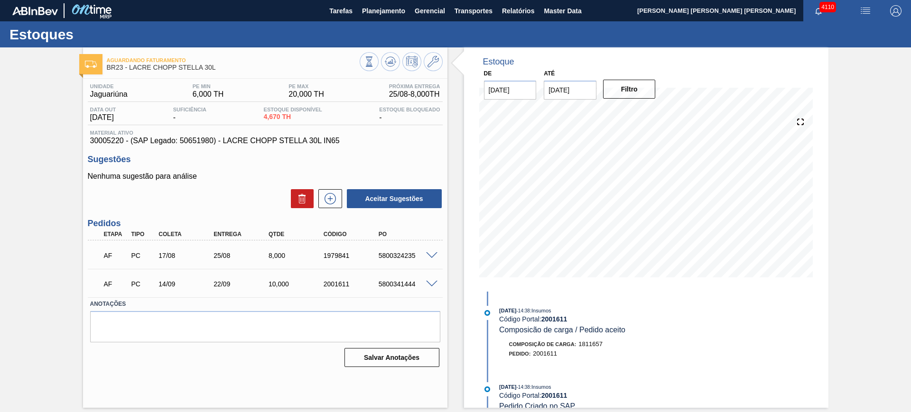
scroll to position [0, 0]
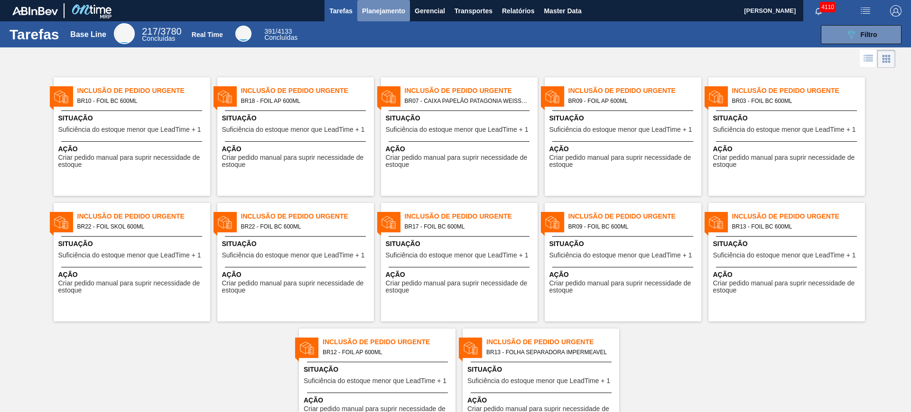
click at [399, 9] on span "Planejamento" at bounding box center [383, 10] width 43 height 11
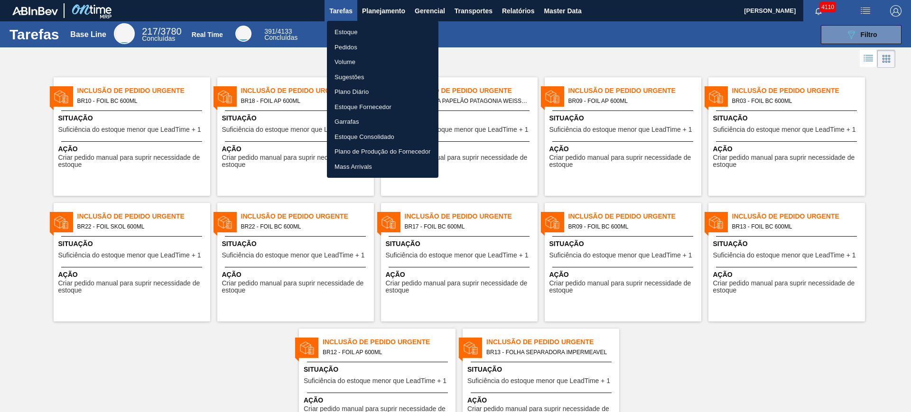
click at [374, 35] on li "Estoque" at bounding box center [382, 32] width 111 height 15
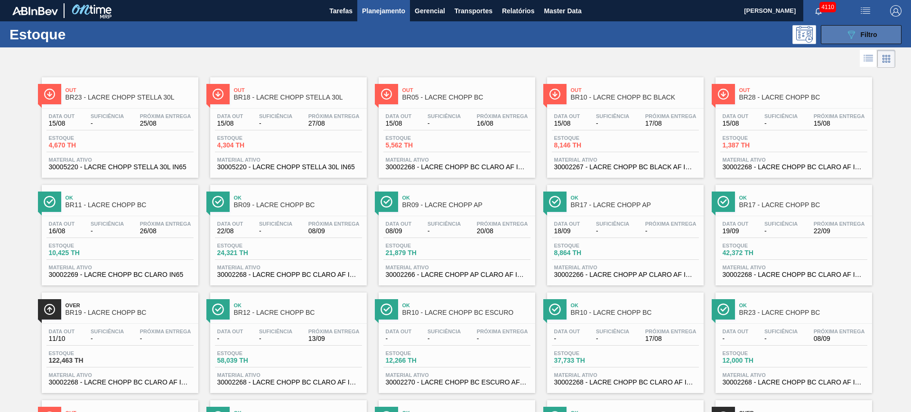
click at [857, 34] on div "089F7B8B-B2A5-4AFE-B5C0-19BA573D28AC Filtro" at bounding box center [861, 34] width 32 height 11
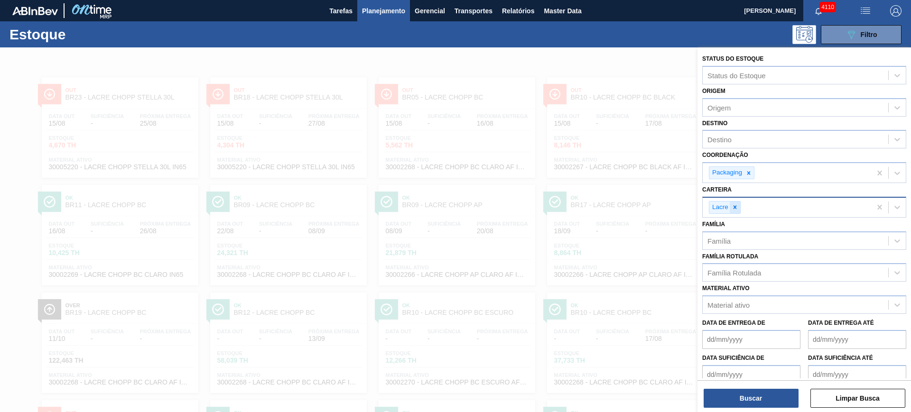
click at [736, 210] on icon at bounding box center [735, 207] width 7 height 7
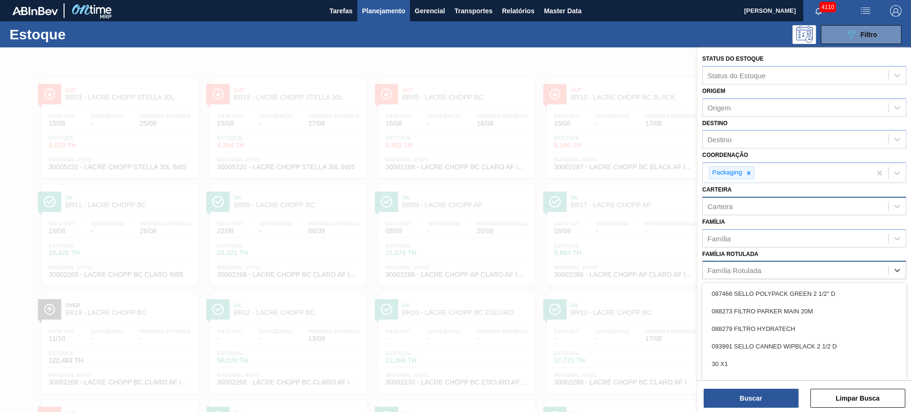
click at [726, 273] on div "Família Rotulada" at bounding box center [734, 271] width 54 height 8
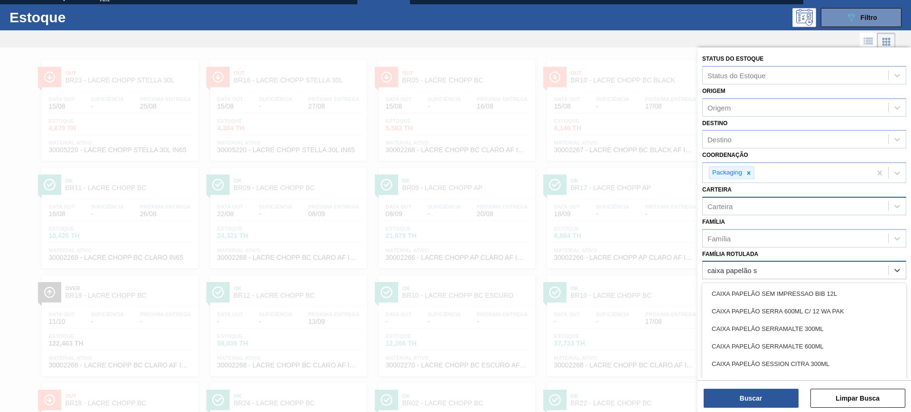
type Rotulada "caixa papelão sk"
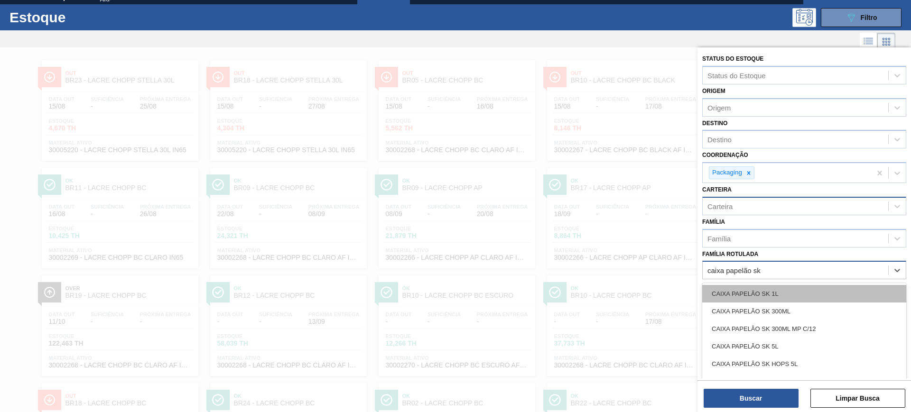
click at [761, 293] on div "CAIXA PAPELÃO SK 1L" at bounding box center [804, 294] width 204 height 18
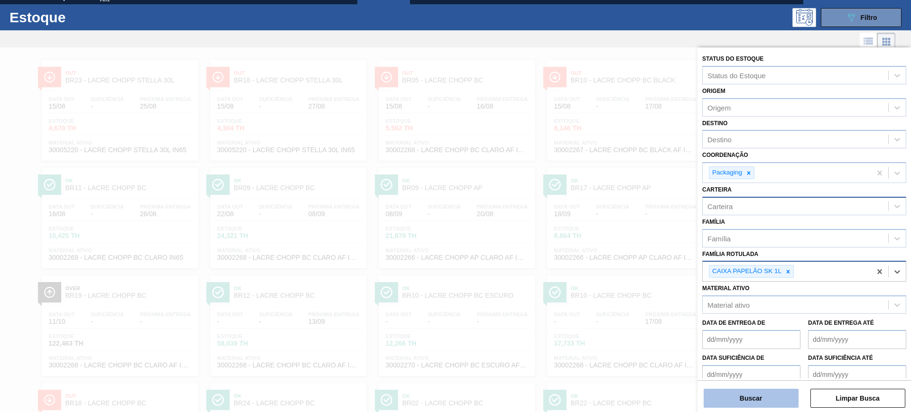
click at [767, 395] on button "Buscar" at bounding box center [751, 398] width 95 height 19
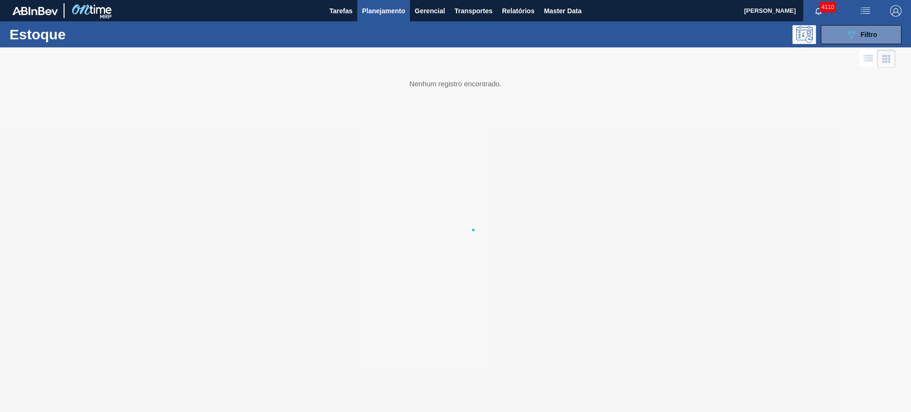
scroll to position [0, 0]
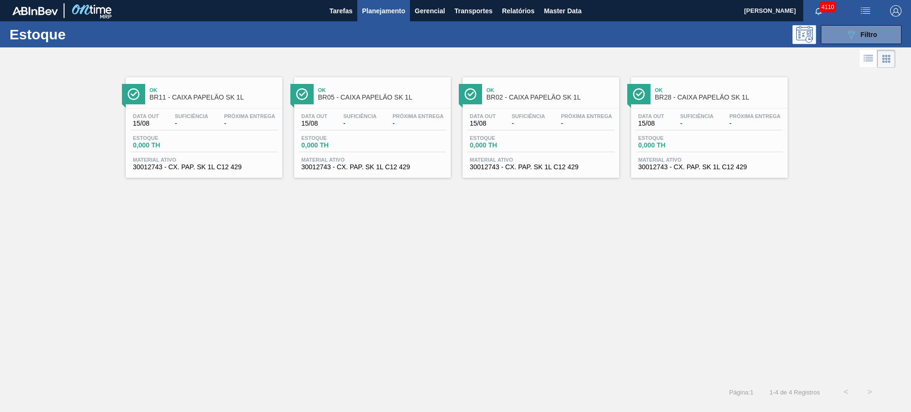
drag, startPoint x: 642, startPoint y: 280, endPoint x: 166, endPoint y: 236, distance: 477.9
drag, startPoint x: 166, startPoint y: 236, endPoint x: 716, endPoint y: -72, distance: 630.4
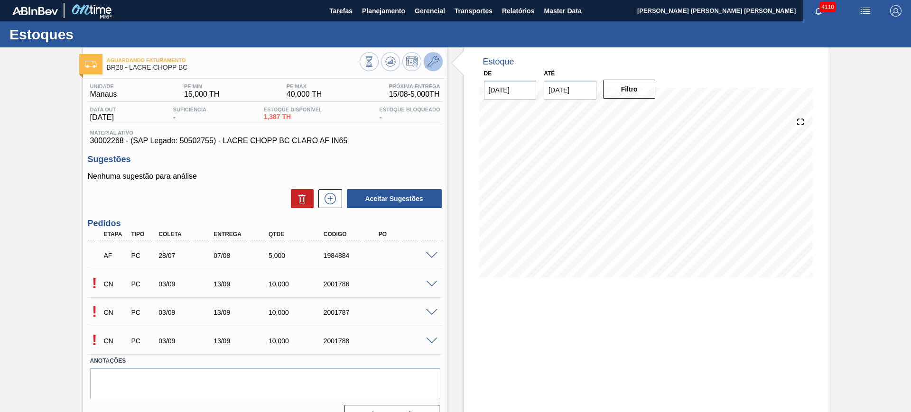
click at [432, 58] on icon at bounding box center [432, 61] width 11 height 11
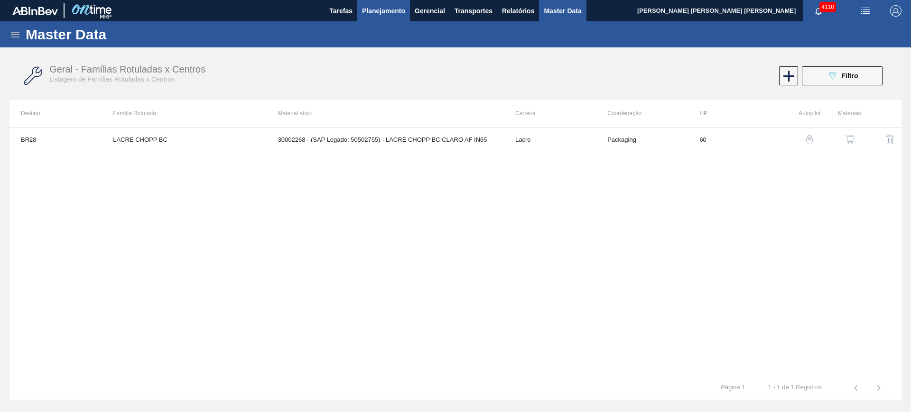
click at [371, 9] on span "Planejamento" at bounding box center [383, 10] width 43 height 11
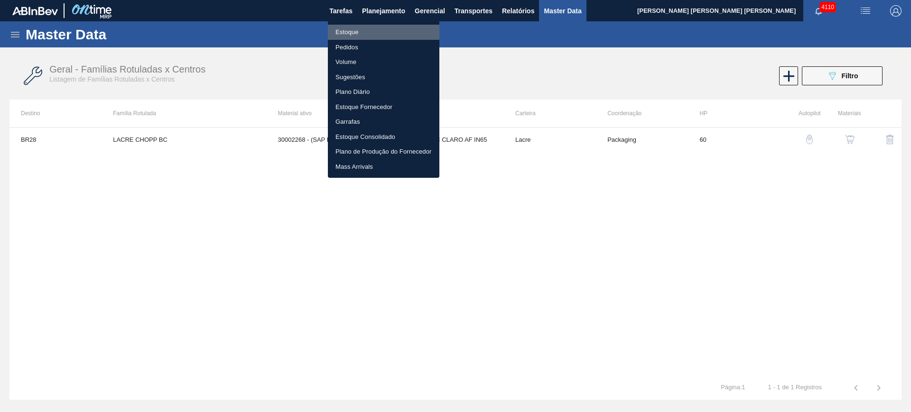
click at [348, 34] on li "Estoque" at bounding box center [383, 32] width 111 height 15
